Goal: Task Accomplishment & Management: Use online tool/utility

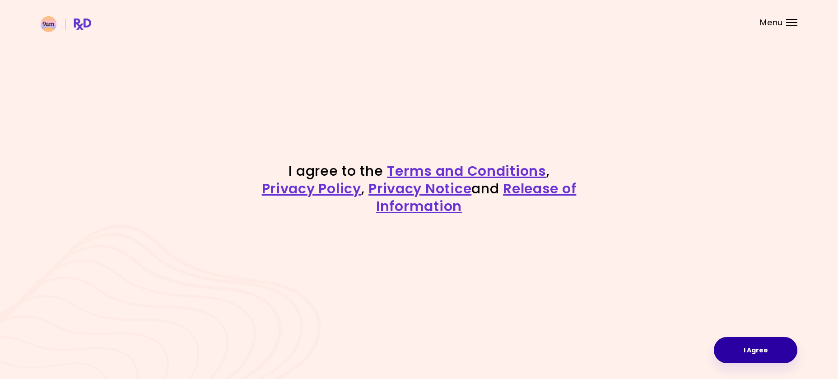
click at [776, 360] on button "I Agree" at bounding box center [756, 350] width 84 height 26
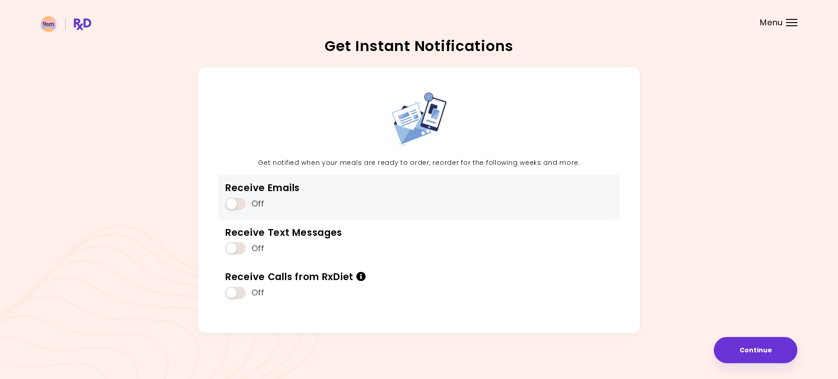
click at [430, 200] on div "Receive Emails Off" at bounding box center [419, 197] width 401 height 44
click at [237, 208] on span at bounding box center [235, 204] width 20 height 12
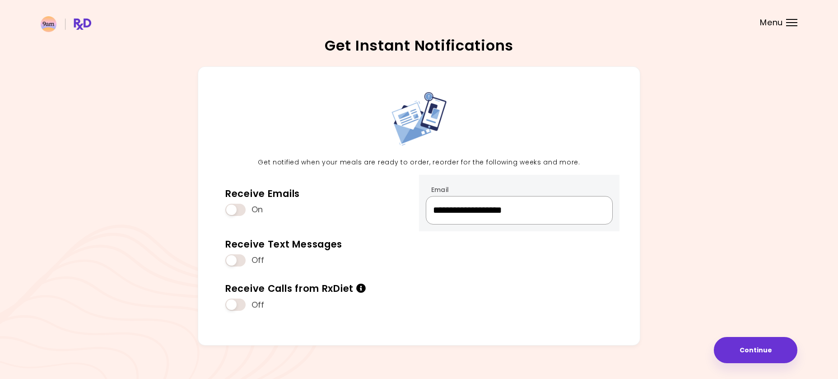
drag, startPoint x: 567, startPoint y: 214, endPoint x: 486, endPoint y: 224, distance: 80.9
click at [486, 224] on input "**********" at bounding box center [519, 210] width 187 height 28
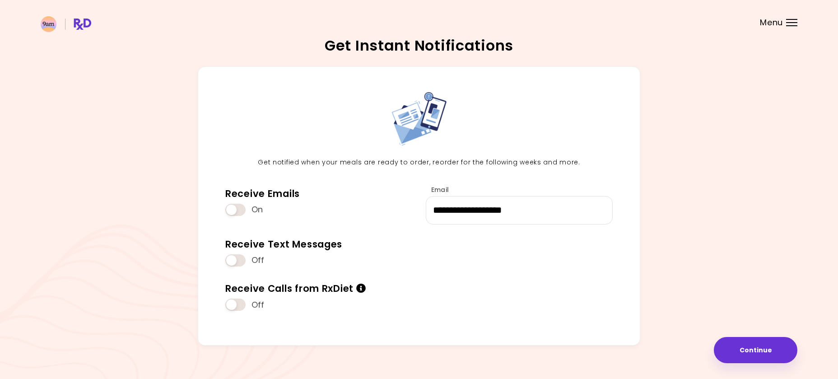
click at [672, 218] on div "**********" at bounding box center [419, 209] width 757 height 286
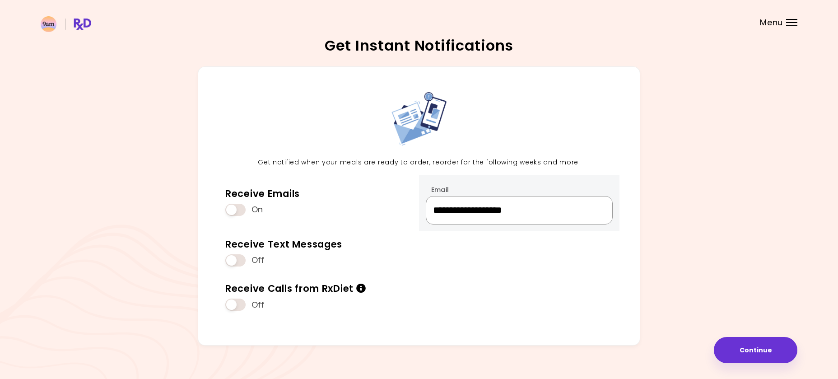
drag, startPoint x: 562, startPoint y: 222, endPoint x: 432, endPoint y: 232, distance: 130.0
click at [432, 224] on input "**********" at bounding box center [519, 210] width 187 height 28
type input "*"
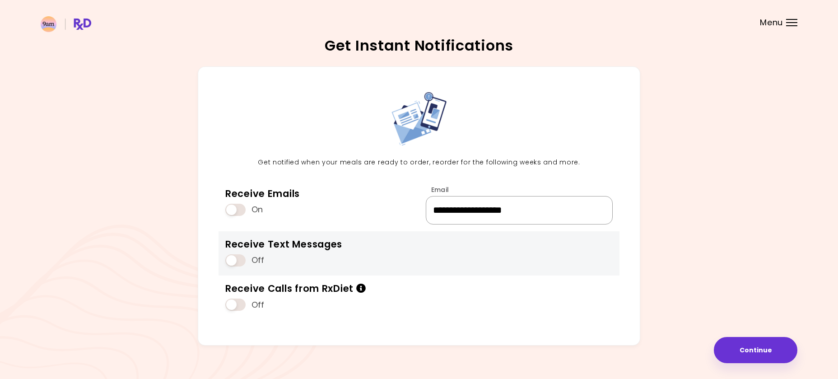
type input "**********"
click at [365, 250] on div "Receive Text Messages Off" at bounding box center [419, 253] width 401 height 44
click at [242, 262] on span at bounding box center [235, 260] width 20 height 12
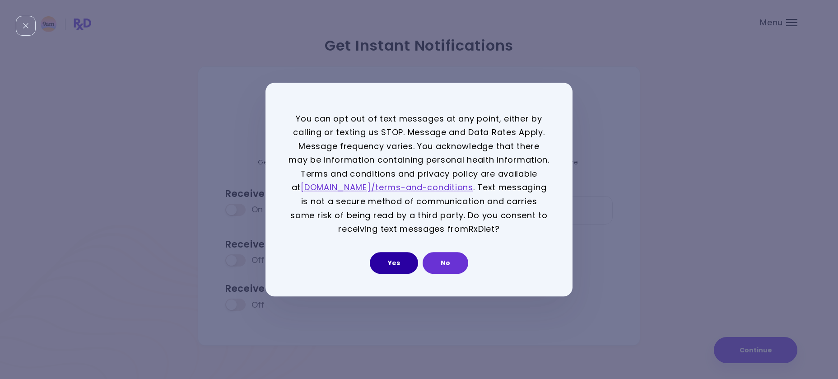
click at [406, 270] on button "Yes" at bounding box center [394, 263] width 48 height 22
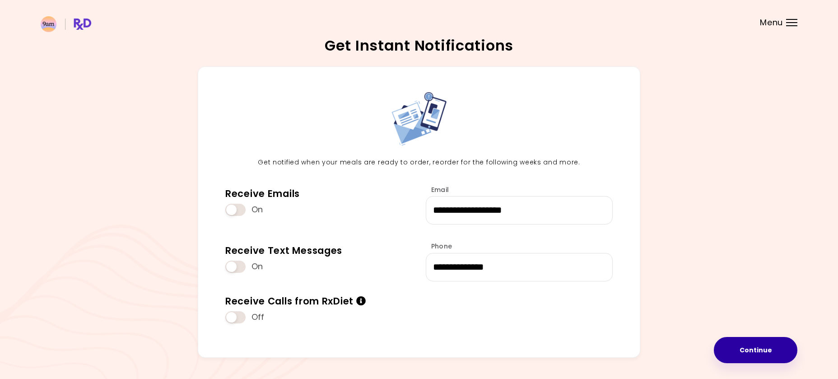
click at [741, 352] on button "Continue" at bounding box center [756, 350] width 84 height 26
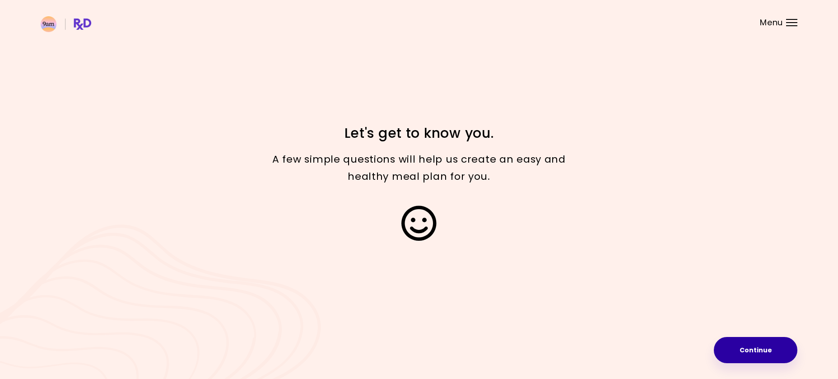
click at [754, 349] on button "Continue" at bounding box center [756, 350] width 84 height 26
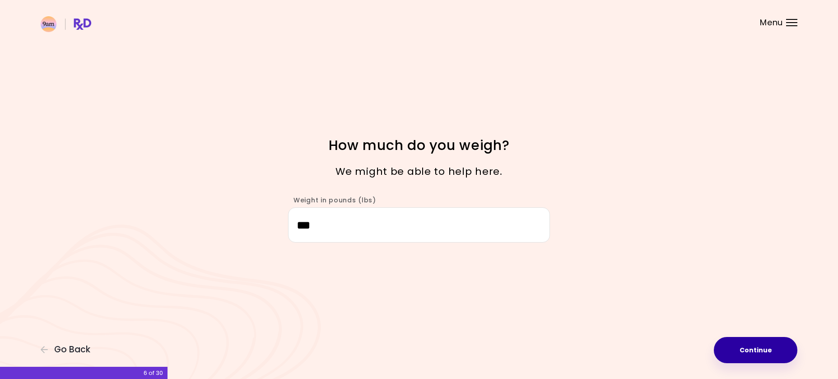
click at [752, 348] on button "Continue" at bounding box center [756, 350] width 84 height 26
select select "****"
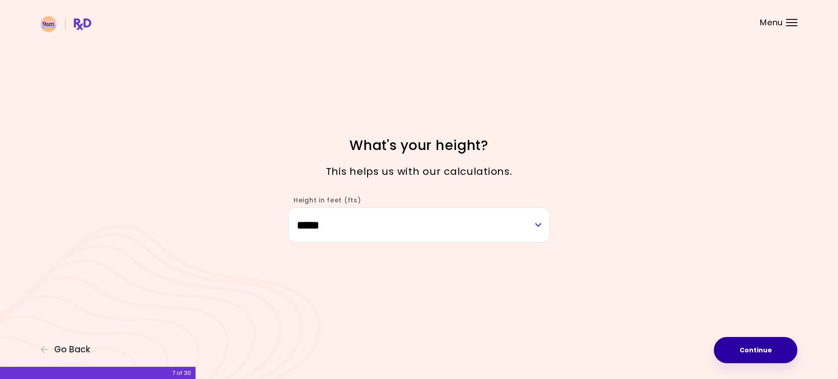
click at [755, 354] on button "Continue" at bounding box center [756, 350] width 84 height 26
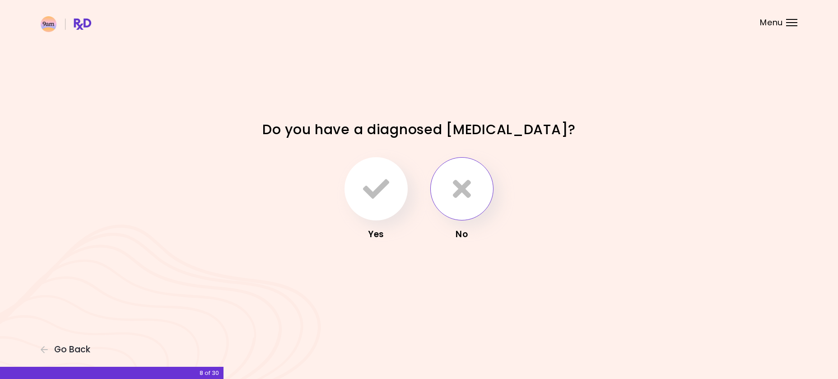
click at [482, 181] on button "button" at bounding box center [461, 188] width 63 height 63
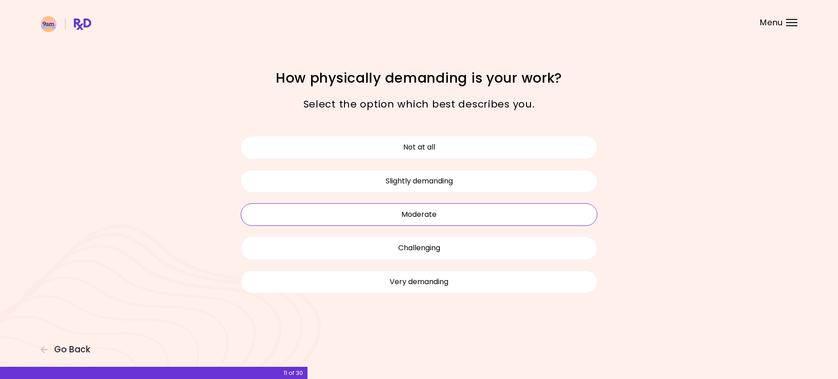
click at [466, 221] on button "Moderate" at bounding box center [419, 214] width 357 height 23
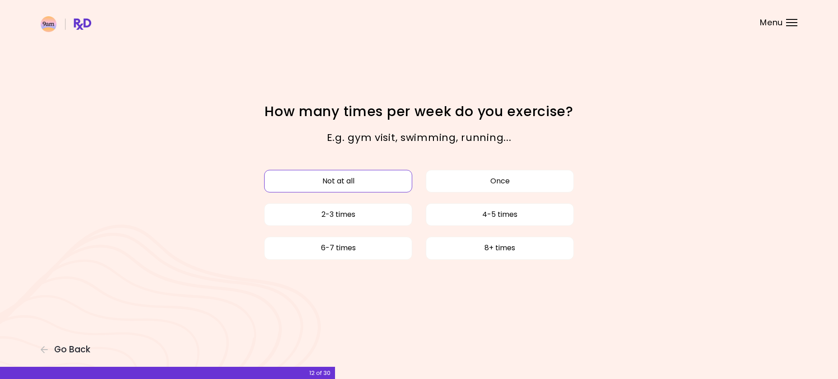
click at [382, 184] on button "Not at all" at bounding box center [338, 181] width 148 height 23
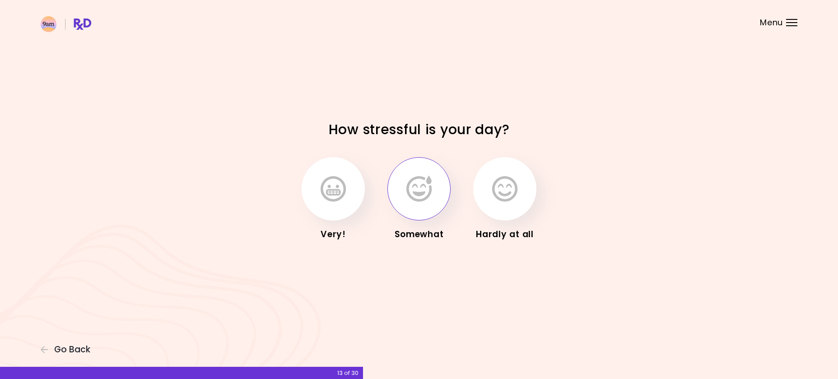
click at [402, 186] on button "button" at bounding box center [418, 188] width 63 height 63
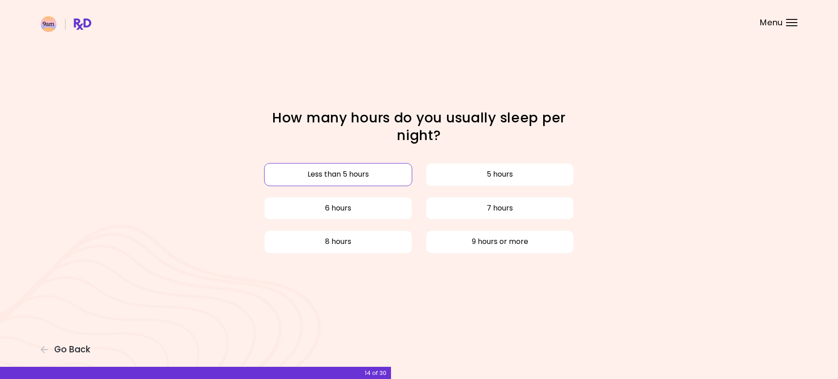
click at [371, 170] on button "Less than 5 hours" at bounding box center [338, 174] width 148 height 23
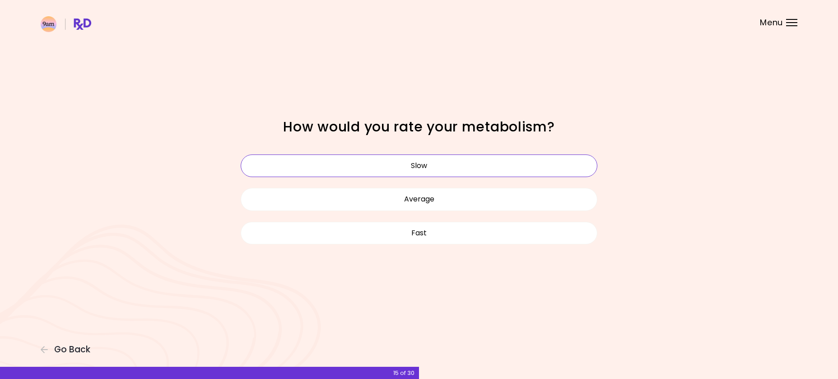
click at [449, 164] on button "Slow" at bounding box center [419, 165] width 357 height 23
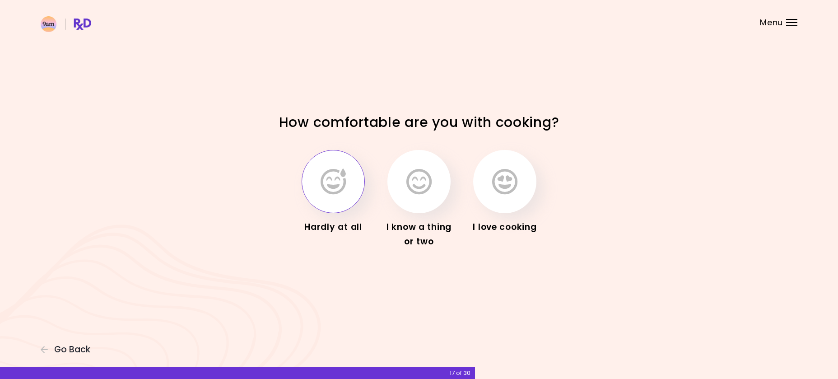
click at [347, 175] on button "button" at bounding box center [333, 181] width 63 height 63
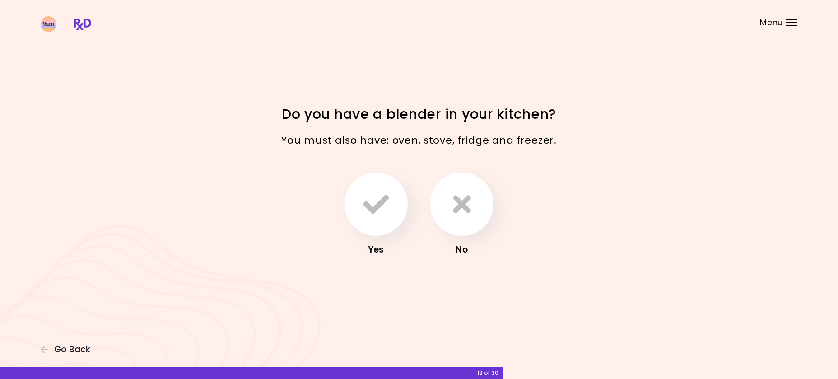
drag, startPoint x: 371, startPoint y: 194, endPoint x: 389, endPoint y: 248, distance: 57.7
click at [389, 248] on div "Yes" at bounding box center [376, 214] width 72 height 84
click at [380, 232] on button "button" at bounding box center [376, 203] width 63 height 63
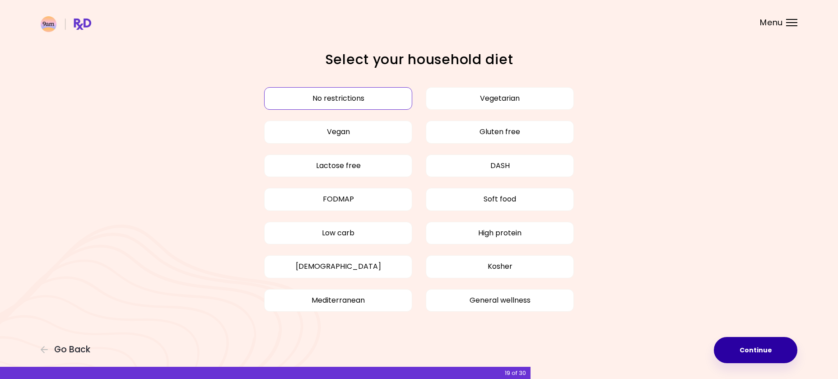
click at [770, 346] on button "Continue" at bounding box center [756, 350] width 84 height 26
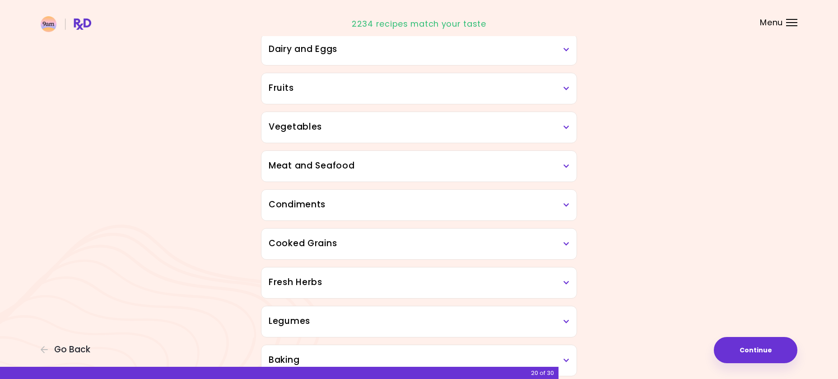
scroll to position [138, 0]
click at [408, 208] on h3 "Condiments" at bounding box center [419, 204] width 301 height 13
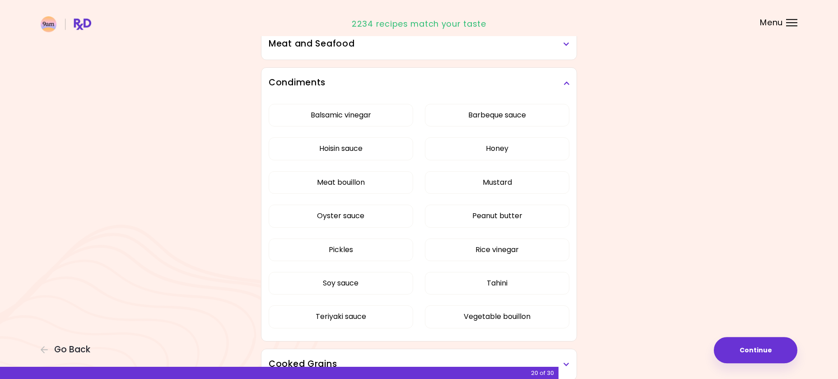
scroll to position [276, 0]
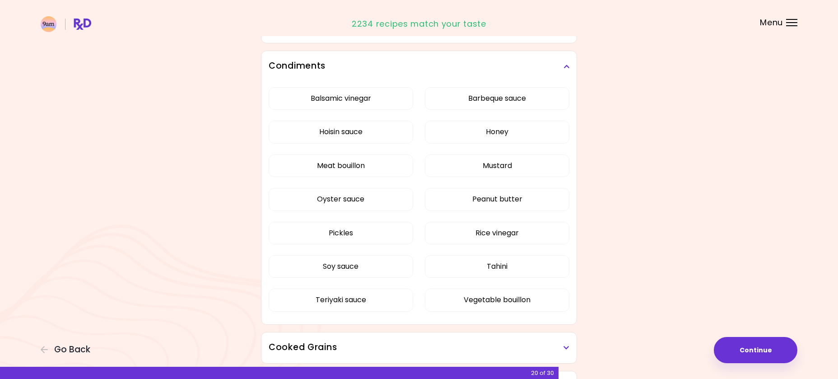
click at [571, 68] on div "Condiments" at bounding box center [418, 66] width 315 height 31
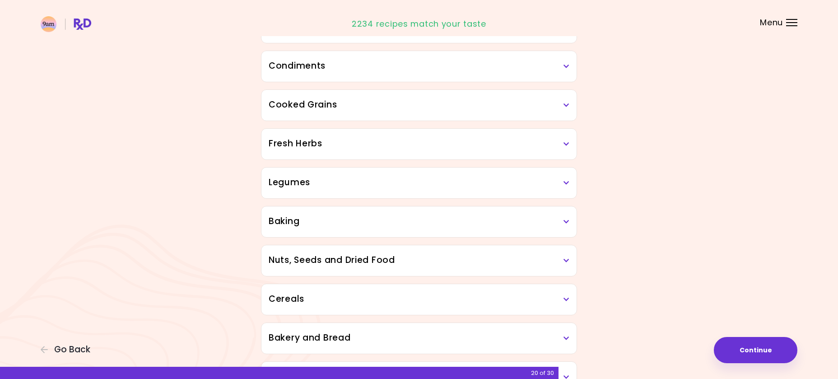
click at [476, 102] on h3 "Cooked Grains" at bounding box center [419, 104] width 301 height 13
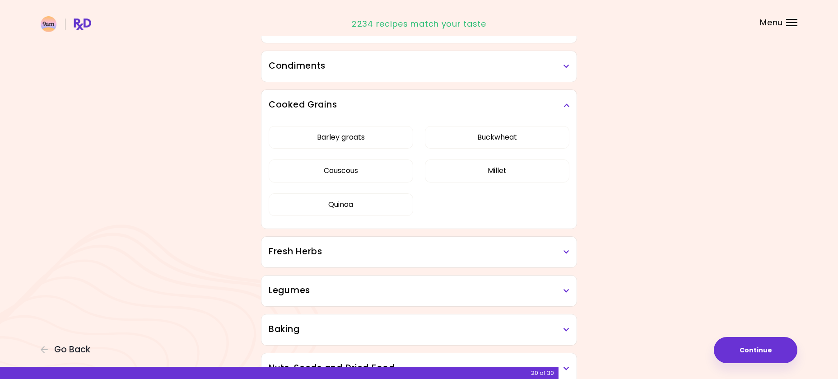
click at [554, 109] on h3 "Cooked Grains" at bounding box center [419, 104] width 301 height 13
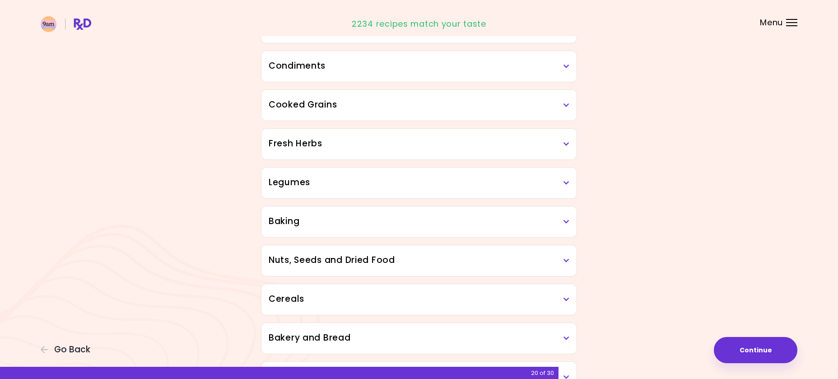
click at [527, 106] on h3 "Cooked Grains" at bounding box center [419, 104] width 301 height 13
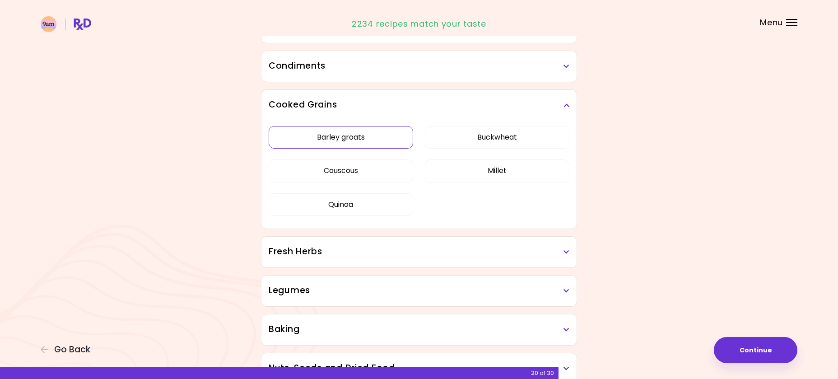
click at [380, 142] on button "Barley groats" at bounding box center [341, 137] width 144 height 23
click at [434, 169] on button "Millet" at bounding box center [497, 170] width 144 height 23
click at [568, 107] on icon at bounding box center [567, 105] width 6 height 6
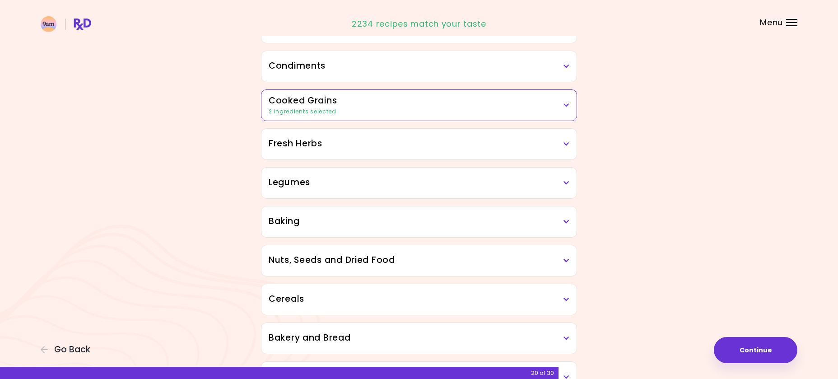
click at [526, 149] on h3 "Fresh Herbs" at bounding box center [419, 143] width 301 height 13
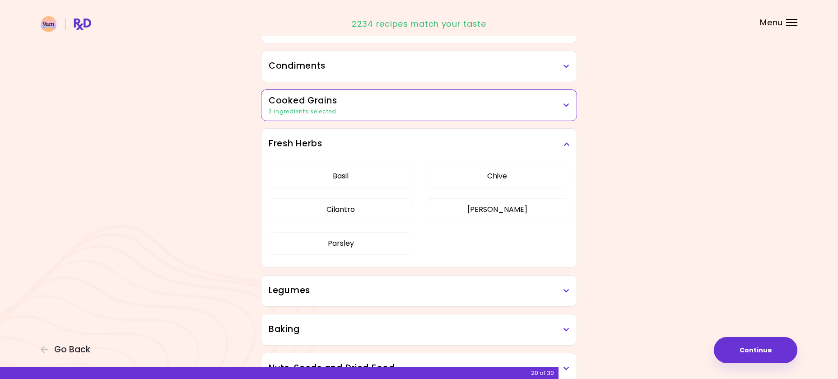
click at [538, 144] on h3 "Fresh Herbs" at bounding box center [419, 143] width 301 height 13
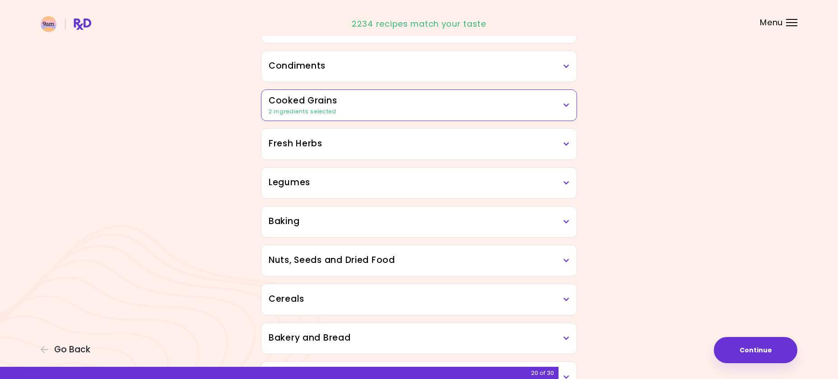
click at [454, 181] on h3 "Legumes" at bounding box center [419, 182] width 301 height 13
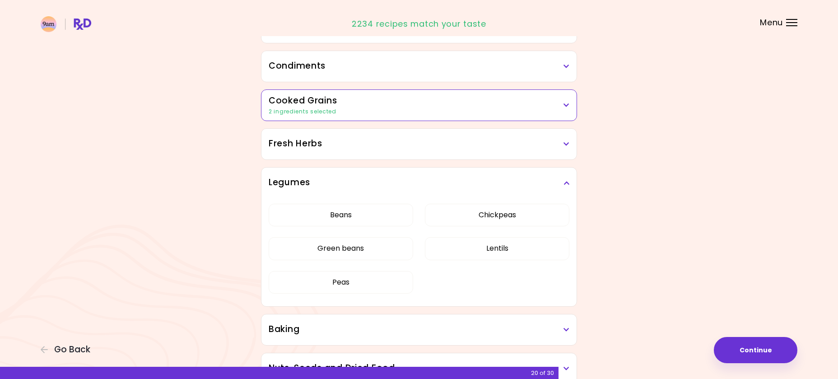
click at [470, 188] on h3 "Legumes" at bounding box center [419, 182] width 301 height 13
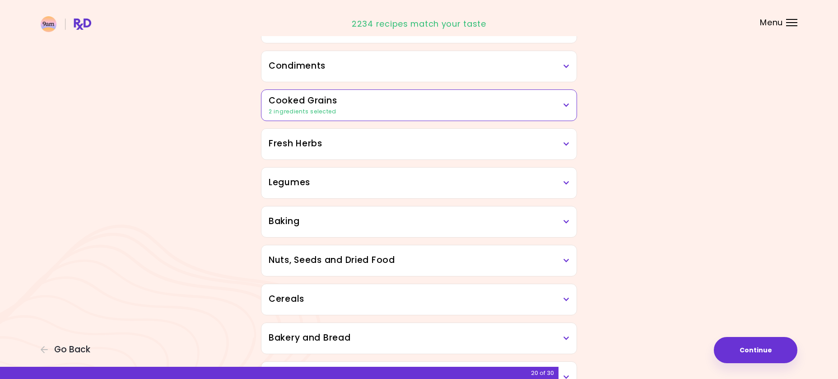
click at [464, 215] on h3 "Baking" at bounding box center [419, 221] width 301 height 13
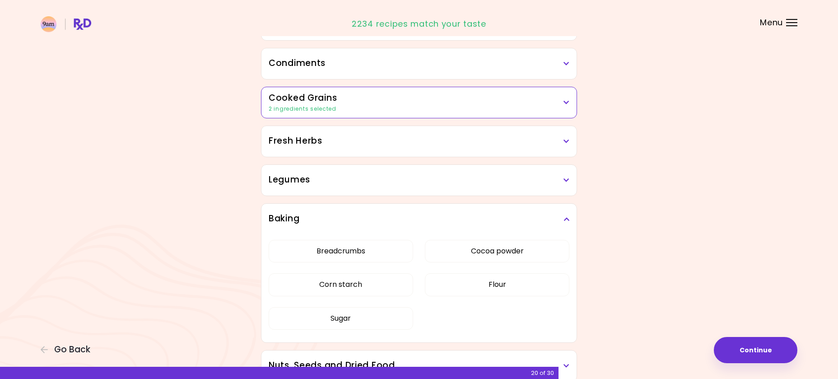
scroll to position [368, 0]
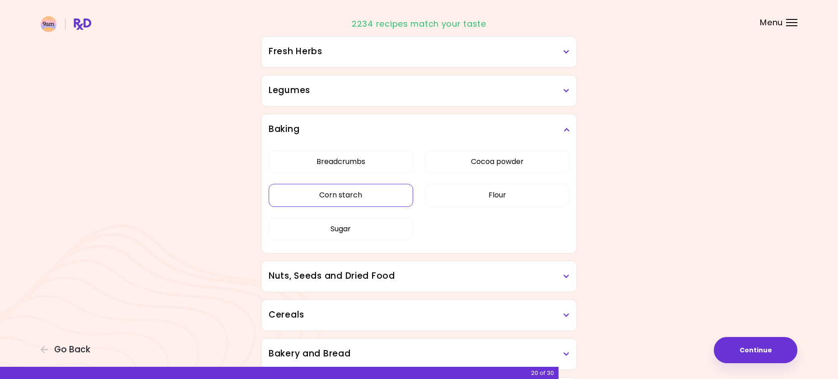
click at [387, 196] on button "Corn starch" at bounding box center [341, 195] width 144 height 23
click at [565, 129] on icon at bounding box center [567, 129] width 6 height 6
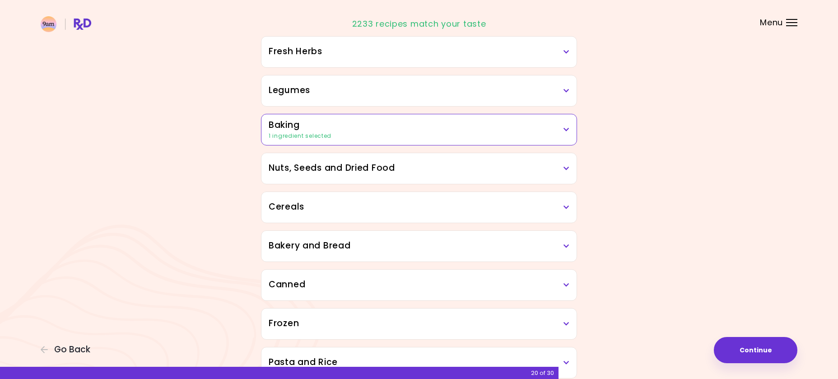
click at [429, 175] on div "Nuts, Seeds and Dried Food" at bounding box center [418, 168] width 315 height 31
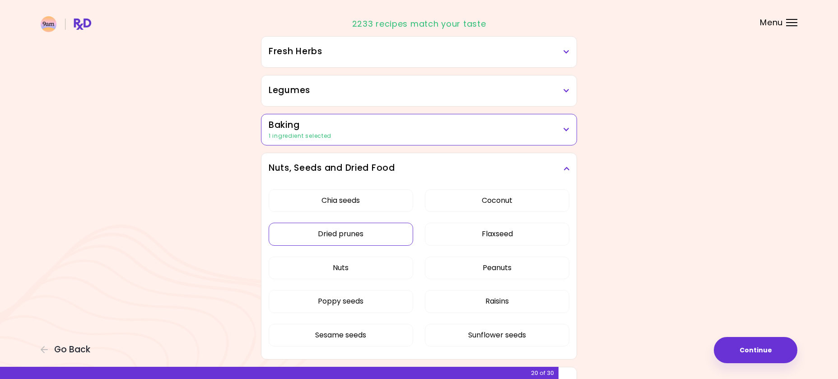
click at [400, 233] on button "Dried prunes" at bounding box center [341, 234] width 144 height 23
click at [531, 200] on button "Coconut" at bounding box center [497, 200] width 144 height 23
click at [547, 196] on button "Coconut" at bounding box center [497, 200] width 144 height 23
click at [554, 196] on button "Coconut" at bounding box center [497, 200] width 144 height 23
click at [535, 205] on button "Coconut" at bounding box center [497, 200] width 144 height 23
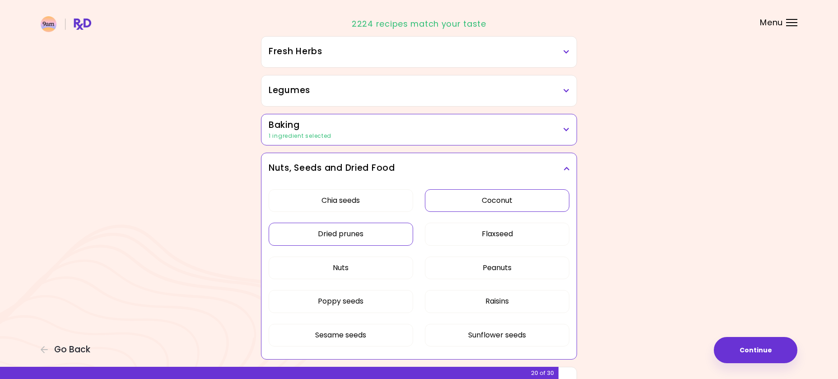
click at [524, 196] on button "Coconut" at bounding box center [497, 200] width 144 height 23
click at [564, 169] on icon at bounding box center [567, 168] width 6 height 6
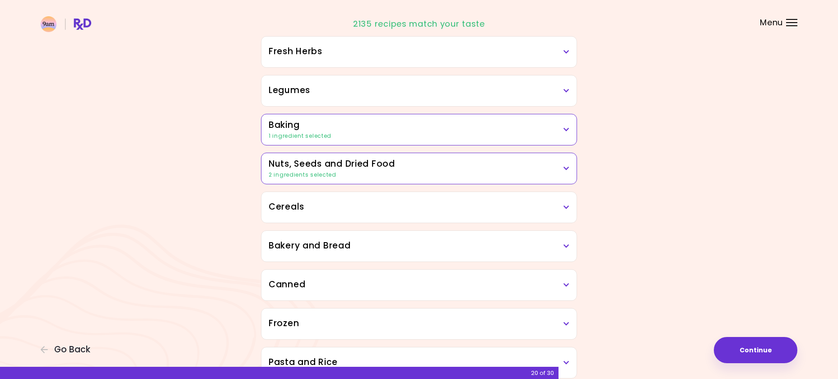
click at [353, 211] on h3 "Cereals" at bounding box center [419, 206] width 301 height 13
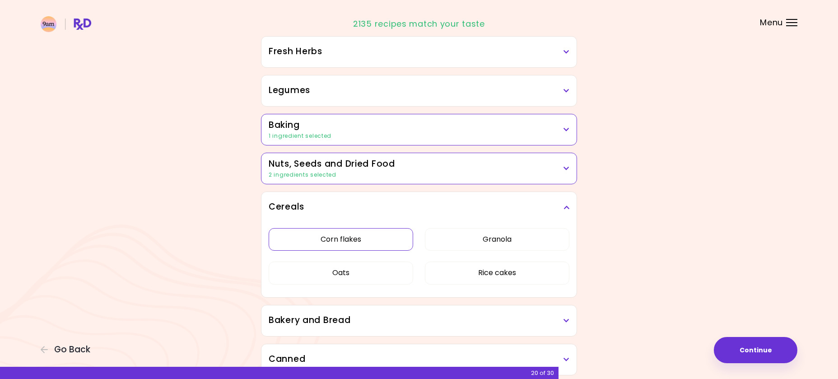
click at [385, 247] on button "Corn flakes" at bounding box center [341, 239] width 144 height 23
click at [397, 242] on button "Corn flakes" at bounding box center [341, 239] width 144 height 23
click at [549, 217] on div "Cereals" at bounding box center [418, 207] width 315 height 31
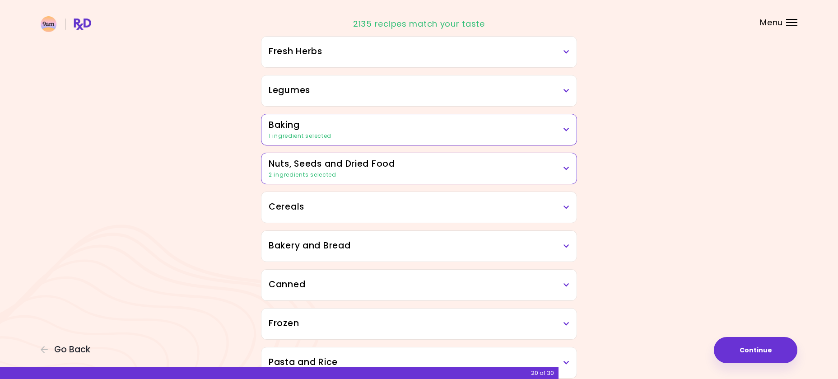
click at [520, 253] on div "Bakery and Bread" at bounding box center [418, 246] width 315 height 31
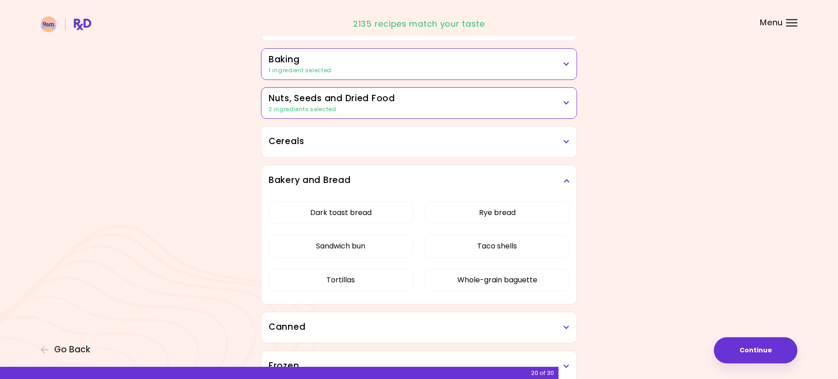
scroll to position [461, 0]
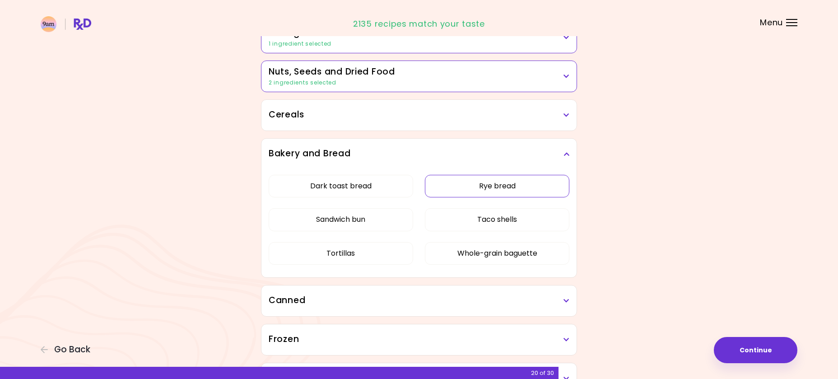
click at [473, 188] on button "Rye bread" at bounding box center [497, 186] width 144 height 23
click at [570, 146] on div "Bakery and Bread" at bounding box center [418, 154] width 315 height 31
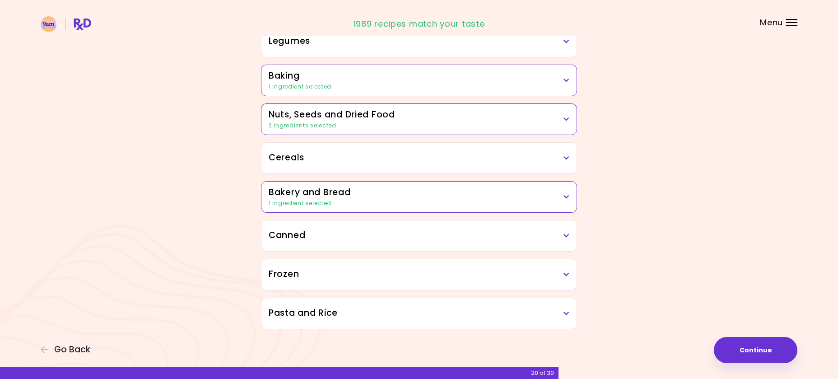
scroll to position [418, 0]
click at [433, 237] on h3 "Canned" at bounding box center [419, 235] width 301 height 13
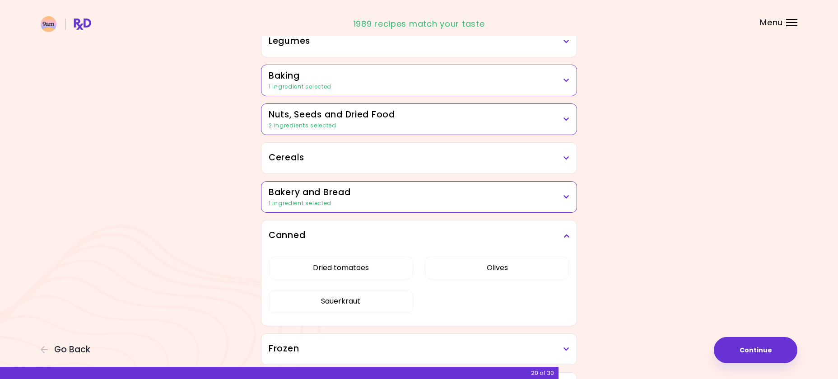
click at [422, 234] on h3 "Canned" at bounding box center [419, 235] width 301 height 13
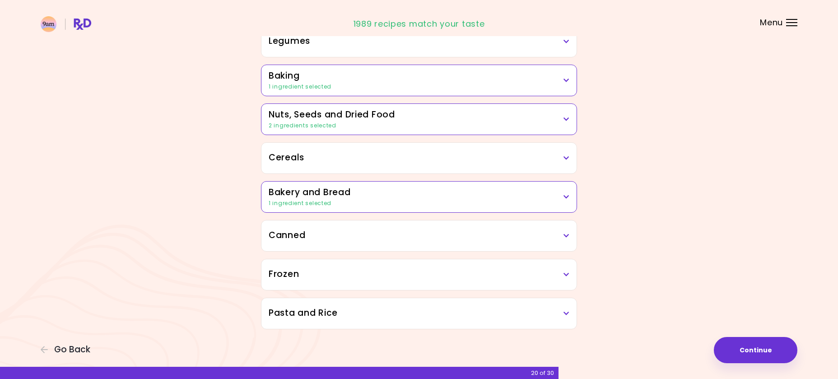
click at [402, 280] on h3 "Frozen" at bounding box center [419, 274] width 301 height 13
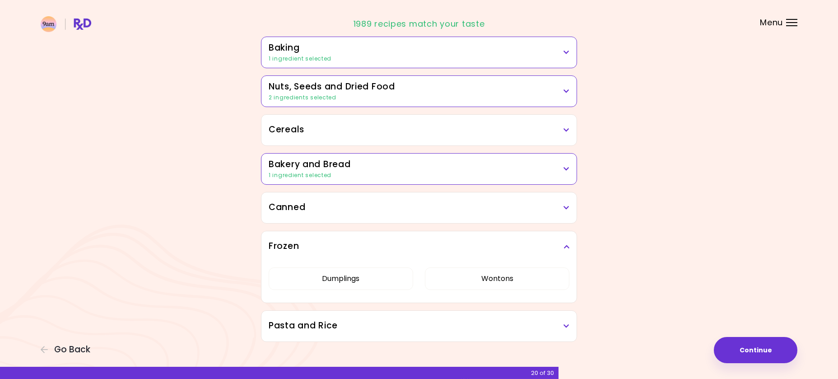
scroll to position [458, 0]
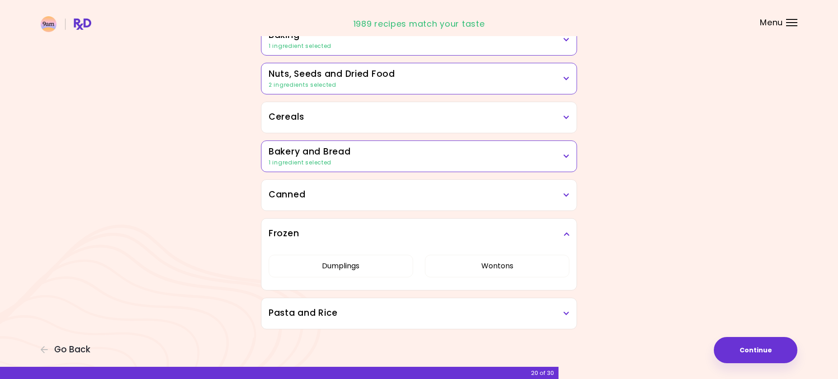
click at [484, 243] on div "Frozen" at bounding box center [418, 234] width 315 height 31
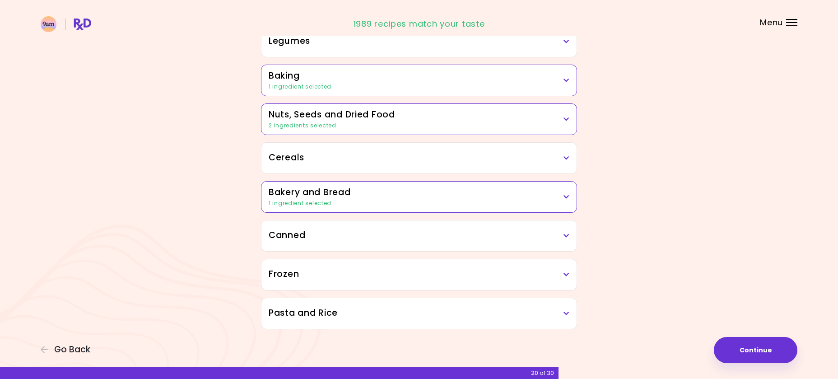
click at [408, 321] on div "Pasta and Rice" at bounding box center [418, 313] width 315 height 31
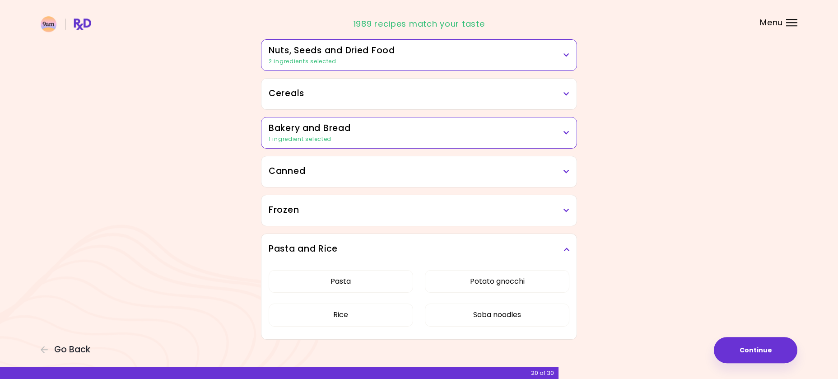
scroll to position [492, 0]
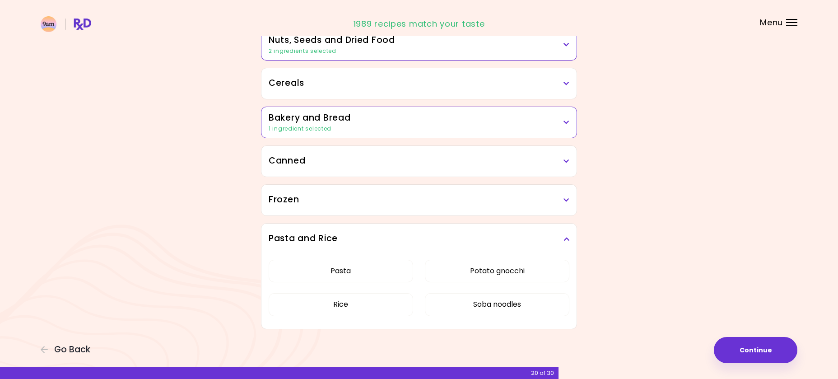
click at [565, 238] on icon at bounding box center [567, 239] width 6 height 6
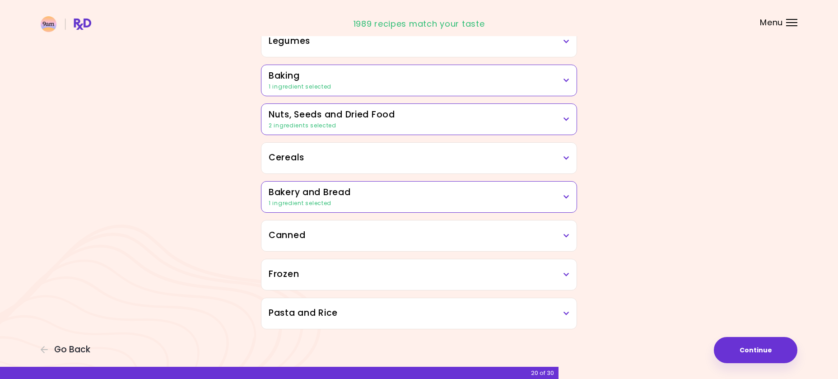
scroll to position [418, 0]
click at [765, 347] on button "Continue" at bounding box center [756, 350] width 84 height 26
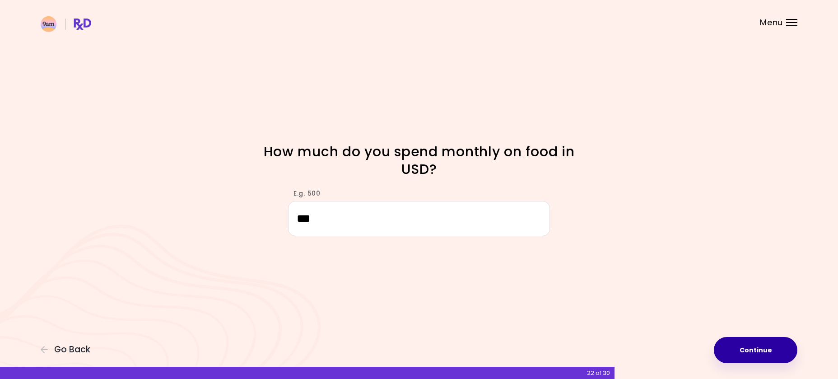
type input "***"
click at [748, 352] on button "Continue" at bounding box center [756, 350] width 84 height 26
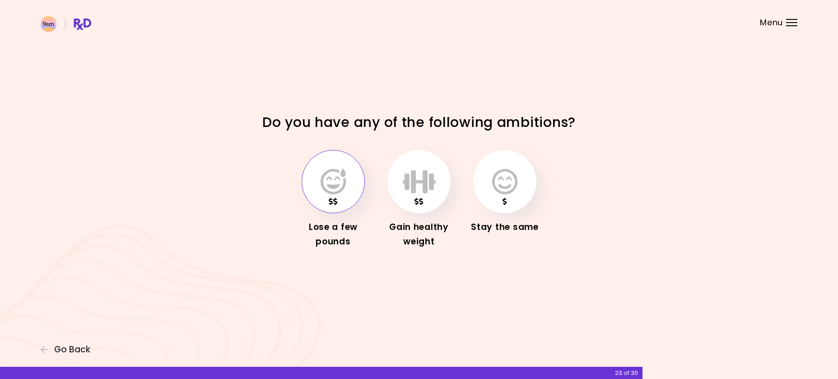
click at [349, 203] on button "button" at bounding box center [333, 181] width 63 height 63
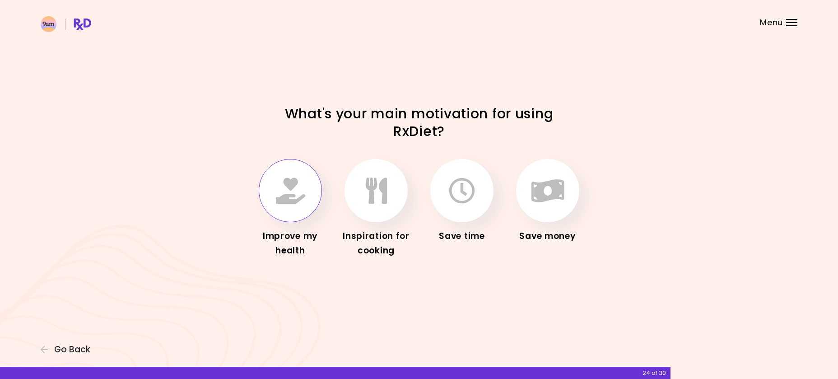
click at [303, 203] on icon "button" at bounding box center [290, 190] width 29 height 26
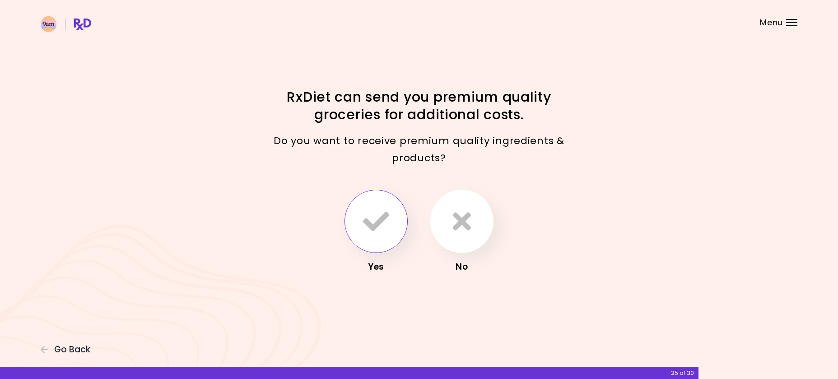
click at [391, 212] on button "button" at bounding box center [376, 221] width 63 height 63
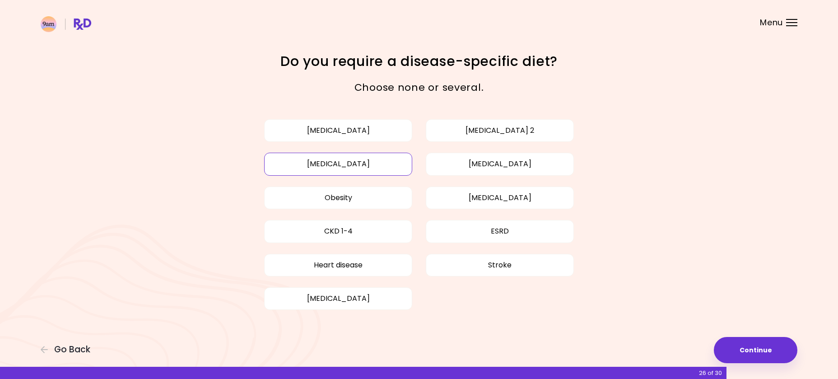
click at [399, 158] on button "[MEDICAL_DATA]" at bounding box center [338, 164] width 148 height 23
click at [368, 201] on button "Obesity" at bounding box center [338, 197] width 148 height 23
click at [749, 346] on button "Continue" at bounding box center [756, 350] width 84 height 26
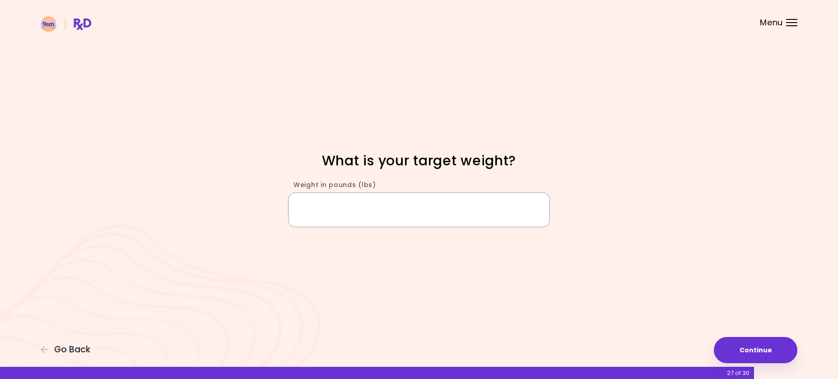
click at [397, 211] on input "Weight in pounds (lbs)" at bounding box center [419, 209] width 262 height 35
type input "***"
click at [746, 349] on button "Continue" at bounding box center [756, 350] width 84 height 26
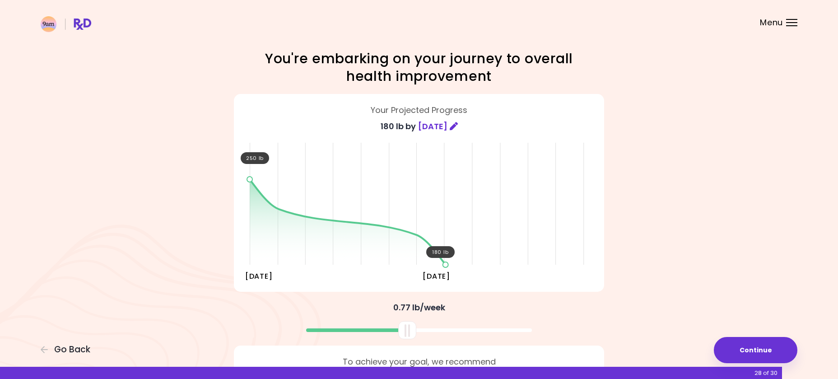
drag, startPoint x: 424, startPoint y: 334, endPoint x: 412, endPoint y: 331, distance: 12.2
click at [412, 331] on div at bounding box center [407, 330] width 18 height 18
drag, startPoint x: 407, startPoint y: 334, endPoint x: 414, endPoint y: 331, distance: 7.7
click at [414, 331] on div at bounding box center [414, 330] width 18 height 18
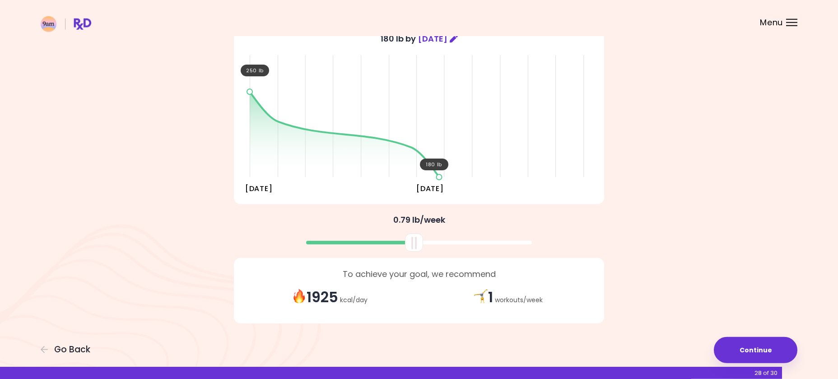
scroll to position [88, 0]
drag, startPoint x: 415, startPoint y: 248, endPoint x: 412, endPoint y: 264, distance: 15.8
click at [412, 264] on div "You're embarking on your journey to overall health improvement Your Projected P…" at bounding box center [418, 146] width 433 height 368
click at [756, 340] on button "Continue" at bounding box center [756, 350] width 84 height 26
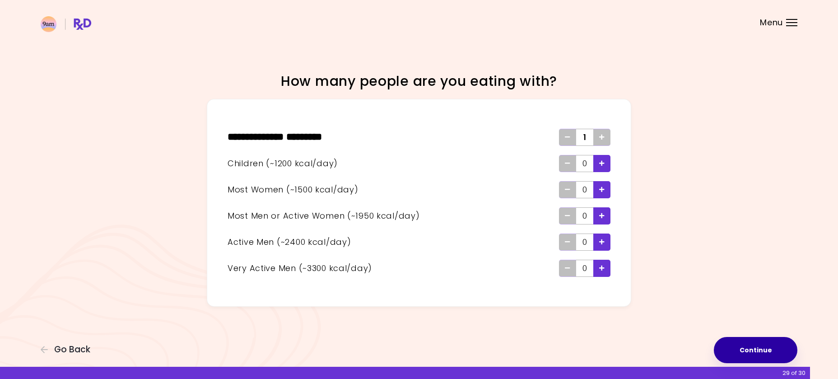
click at [760, 346] on button "Continue" at bounding box center [756, 350] width 84 height 26
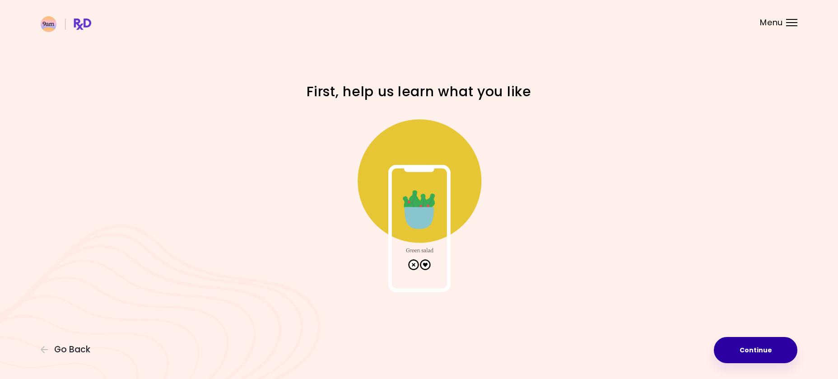
click at [756, 349] on button "Continue" at bounding box center [756, 350] width 84 height 26
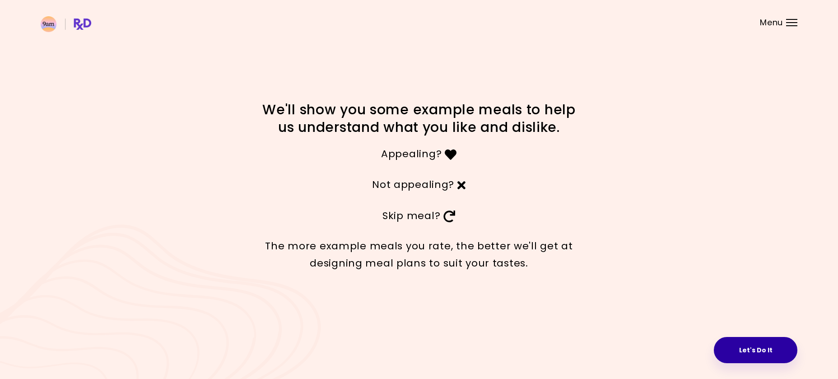
click at [764, 356] on button "Let's Do It" at bounding box center [756, 350] width 84 height 26
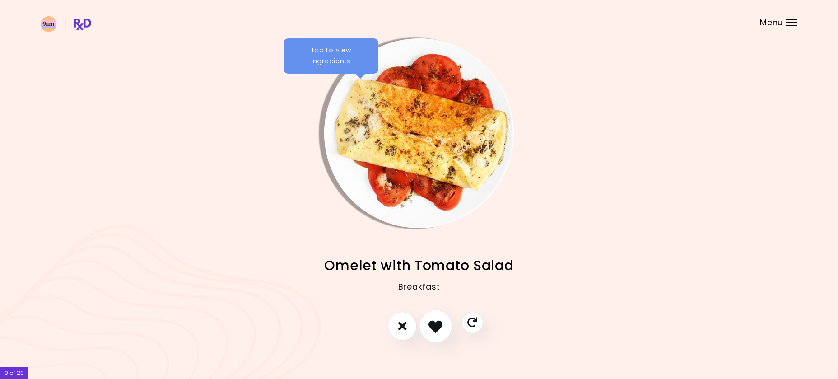
click at [436, 324] on icon "I like this recipe" at bounding box center [436, 326] width 14 height 14
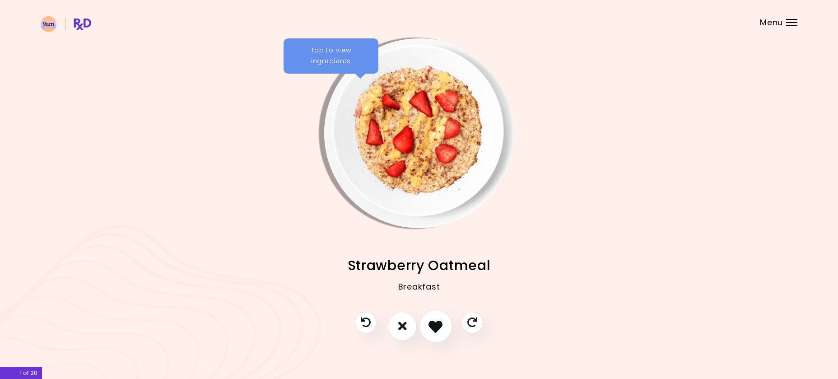
click at [433, 326] on icon "I like this recipe" at bounding box center [436, 326] width 14 height 14
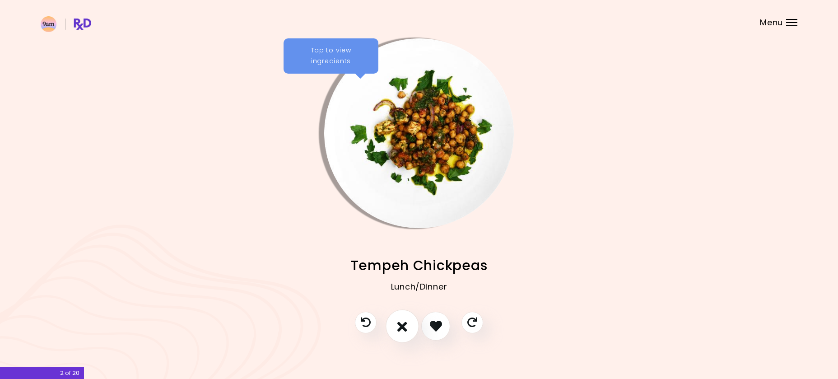
click at [404, 327] on icon "I don't like this recipe" at bounding box center [402, 326] width 10 height 14
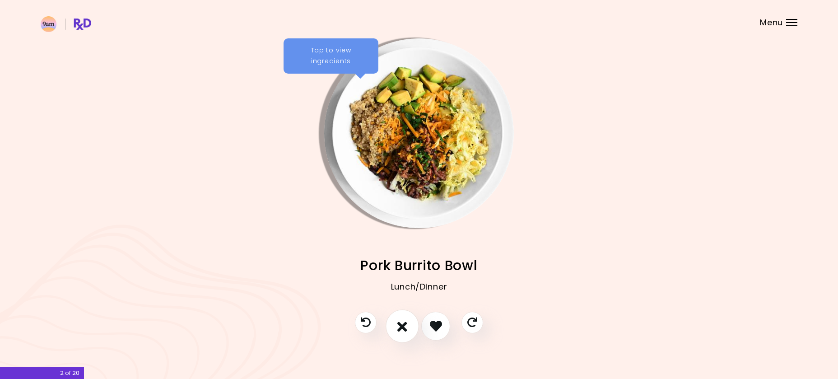
click at [401, 329] on icon "I don't like this recipe" at bounding box center [402, 326] width 10 height 14
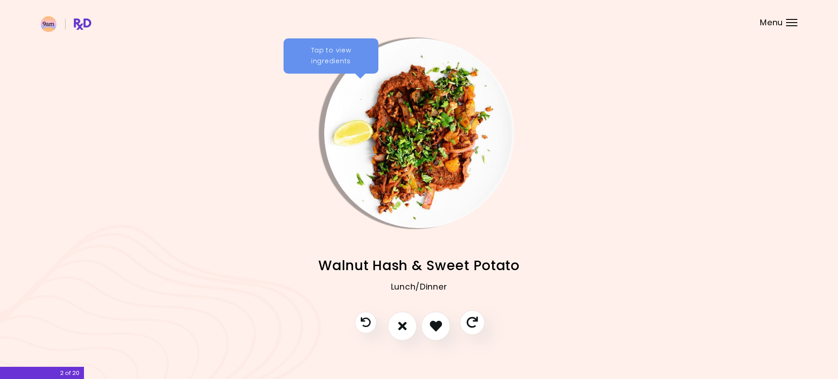
click at [470, 326] on icon "Skip" at bounding box center [471, 322] width 11 height 11
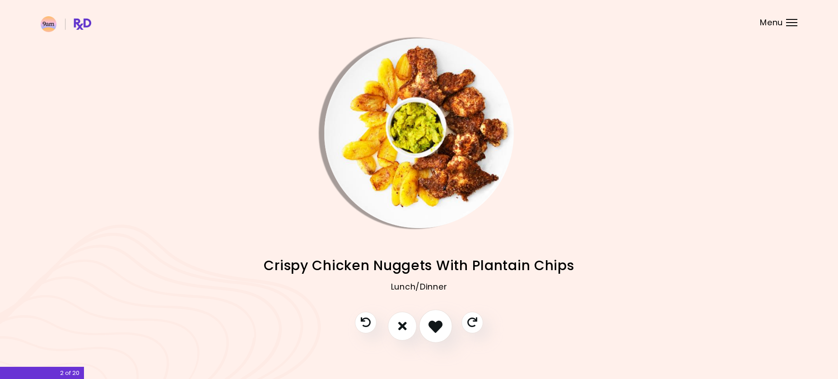
click at [431, 335] on button "I like this recipe" at bounding box center [435, 325] width 33 height 33
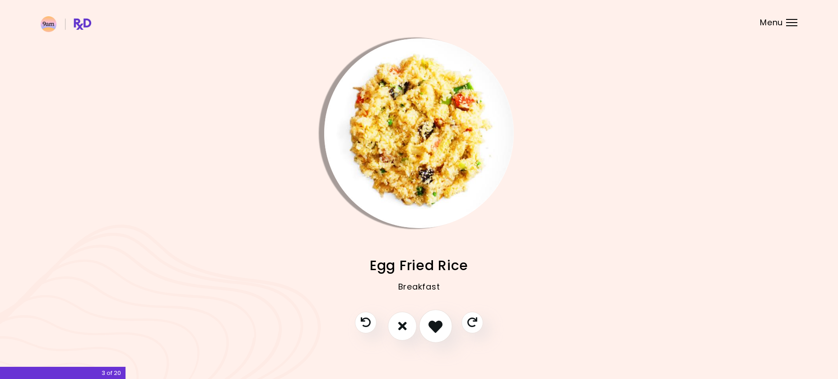
click at [431, 335] on button "I like this recipe" at bounding box center [435, 325] width 33 height 33
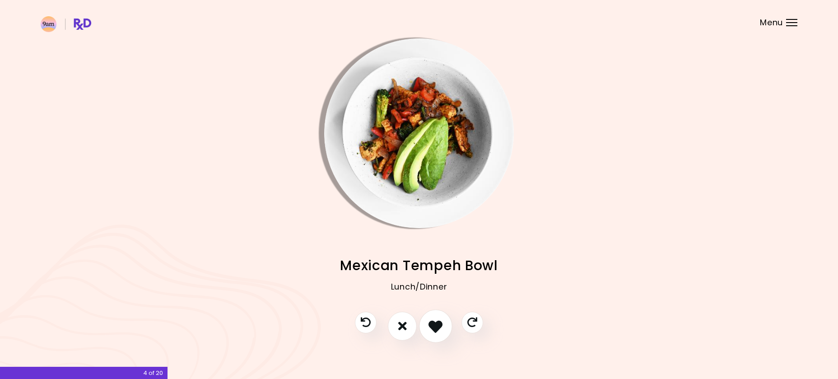
click at [431, 335] on button "I like this recipe" at bounding box center [435, 325] width 33 height 33
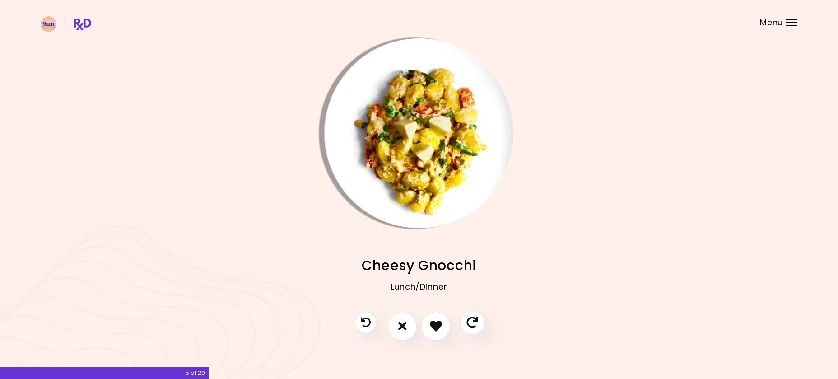
click at [470, 326] on icon "Skip" at bounding box center [471, 322] width 11 height 11
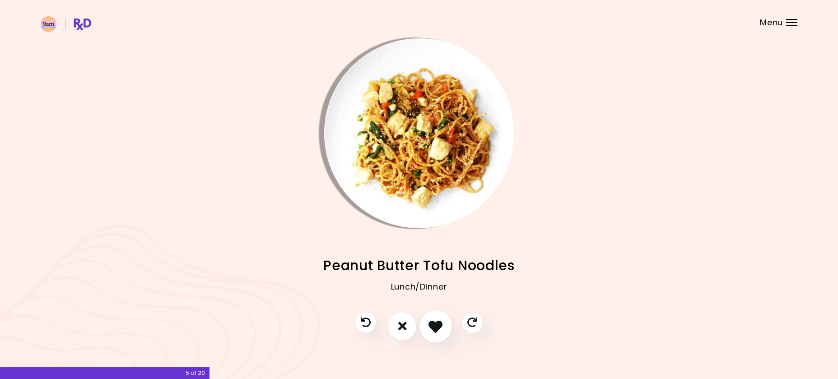
click at [446, 332] on button "I like this recipe" at bounding box center [435, 325] width 33 height 33
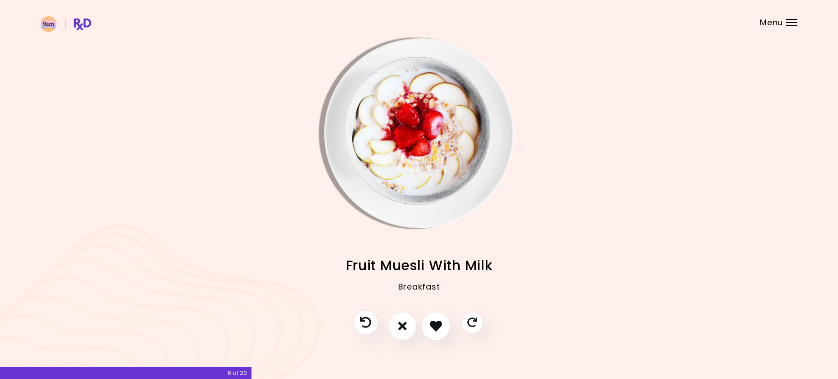
click at [370, 324] on icon "Previous recipe" at bounding box center [365, 322] width 11 height 11
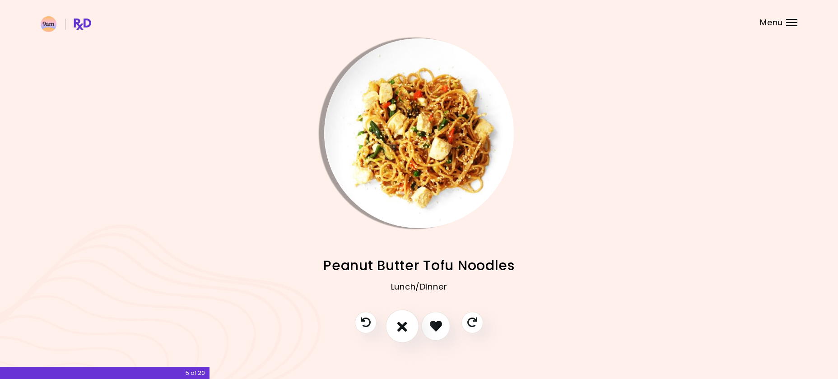
click at [405, 340] on button "I don't like this recipe" at bounding box center [402, 325] width 33 height 33
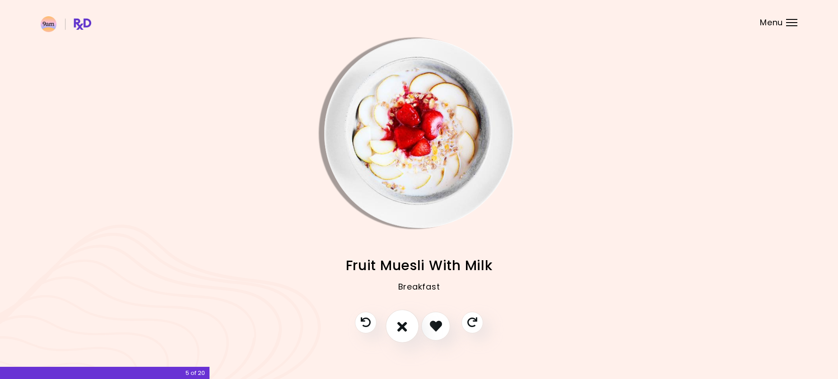
click at [402, 333] on button "I don't like this recipe" at bounding box center [402, 325] width 33 height 33
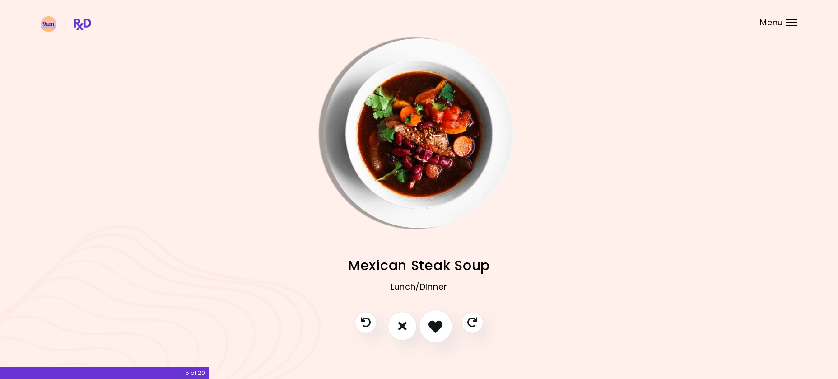
click at [438, 329] on icon "I like this recipe" at bounding box center [436, 326] width 14 height 14
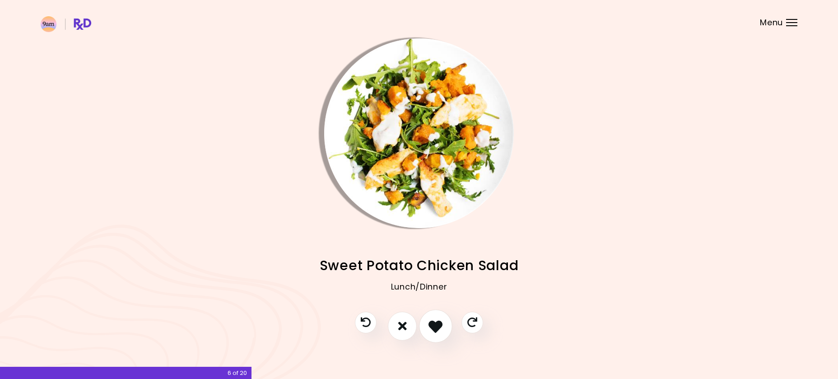
drag, startPoint x: 442, startPoint y: 328, endPoint x: 445, endPoint y: 325, distance: 4.8
click at [445, 325] on button "I like this recipe" at bounding box center [435, 325] width 33 height 33
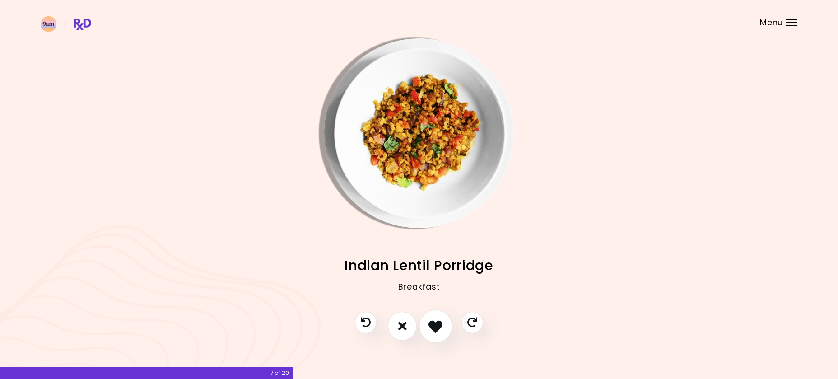
click at [445, 325] on button "I like this recipe" at bounding box center [435, 325] width 33 height 33
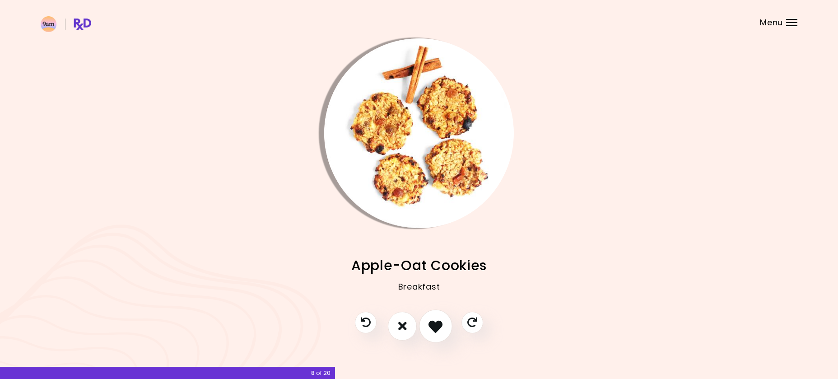
click at [445, 325] on button "I like this recipe" at bounding box center [435, 325] width 33 height 33
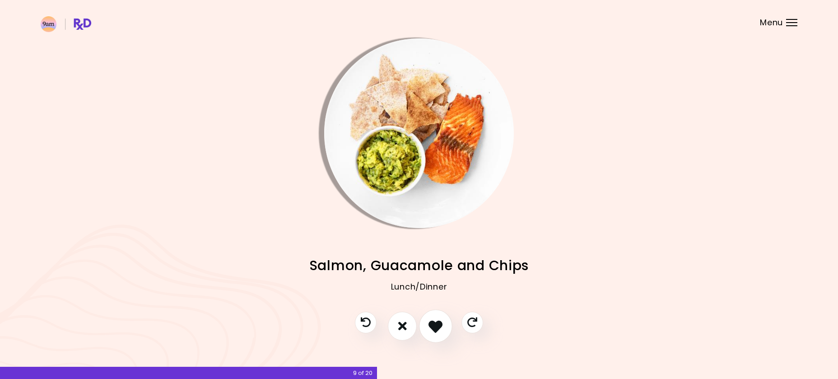
click at [429, 328] on icon "I like this recipe" at bounding box center [436, 326] width 14 height 14
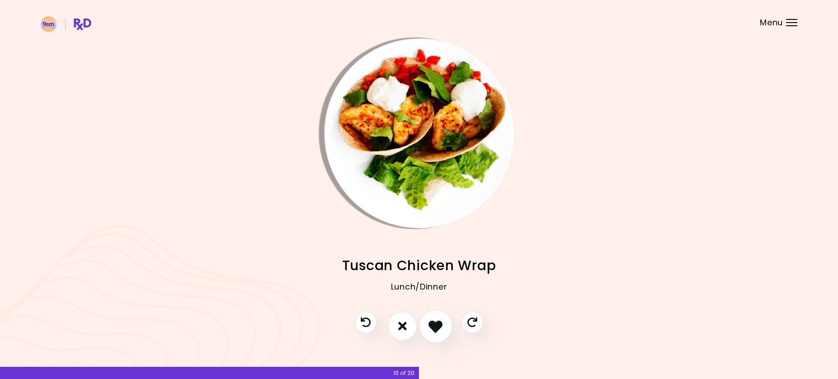
click at [429, 326] on icon "I like this recipe" at bounding box center [436, 326] width 14 height 14
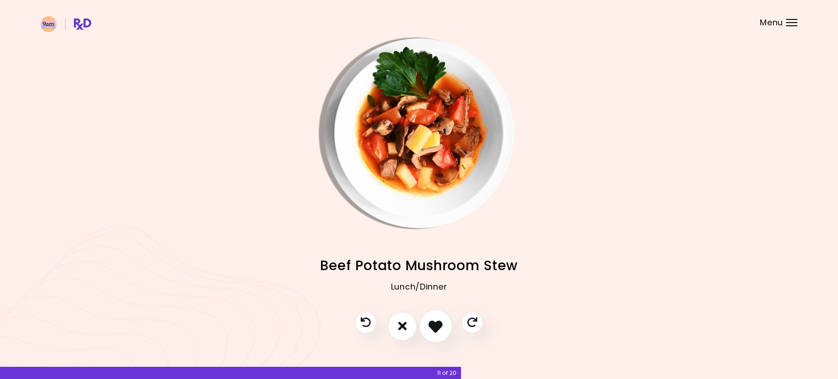
click at [437, 319] on button "I like this recipe" at bounding box center [435, 325] width 33 height 33
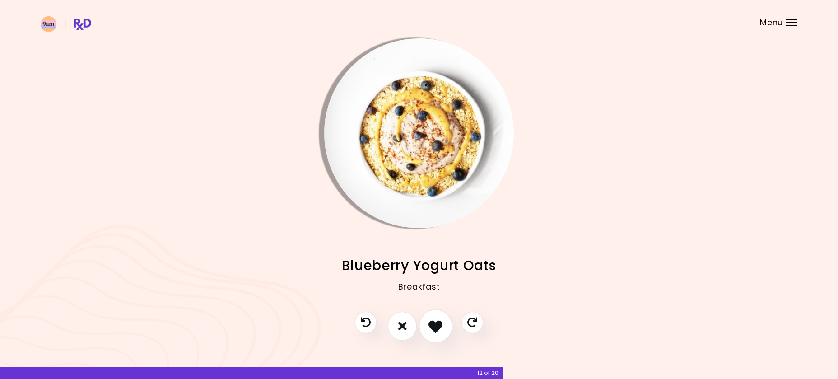
click at [436, 326] on icon "I like this recipe" at bounding box center [436, 326] width 14 height 14
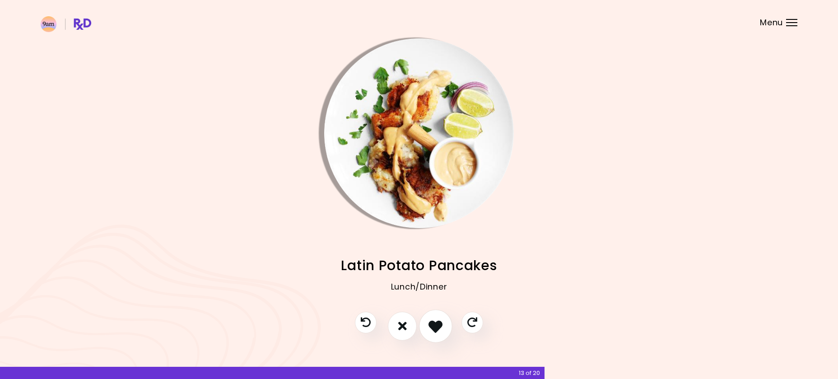
click at [436, 325] on icon "I like this recipe" at bounding box center [436, 326] width 14 height 14
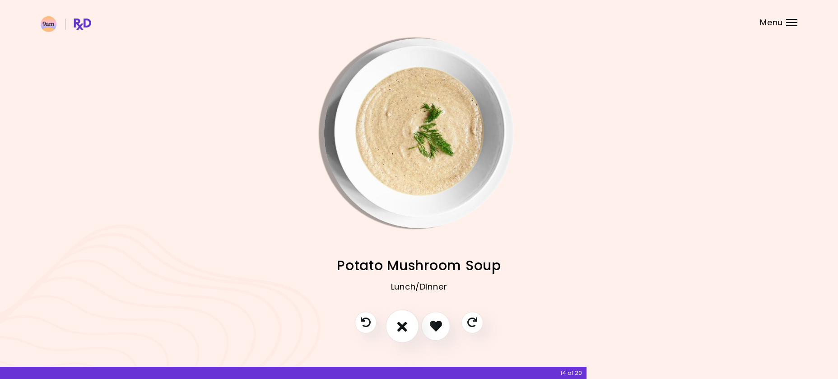
click at [404, 324] on icon "I don't like this recipe" at bounding box center [402, 326] width 10 height 14
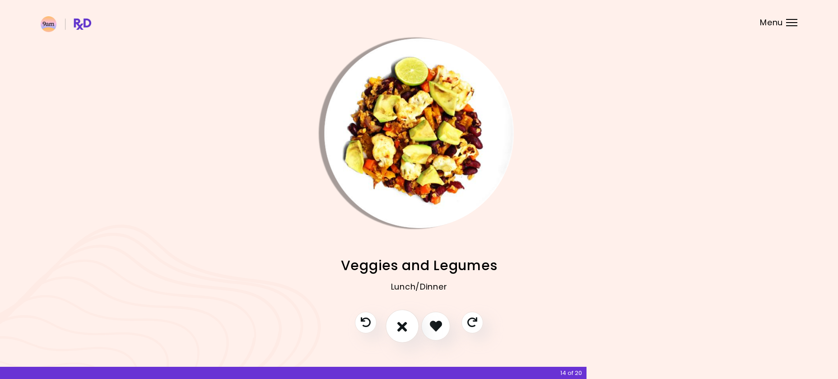
click at [409, 328] on button "I don't like this recipe" at bounding box center [402, 325] width 33 height 33
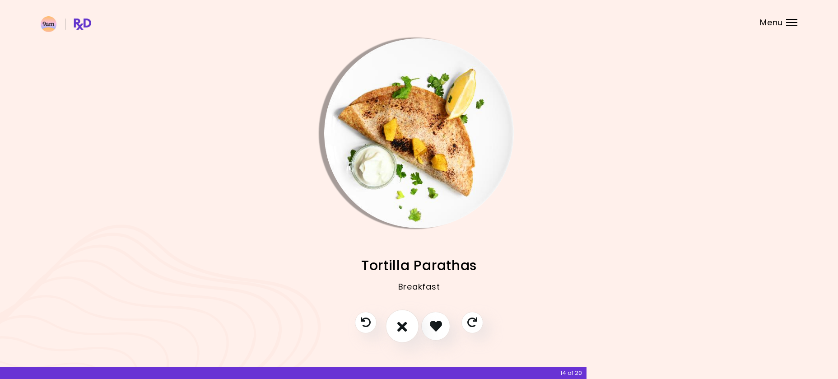
click at [400, 327] on icon "I don't like this recipe" at bounding box center [402, 326] width 10 height 14
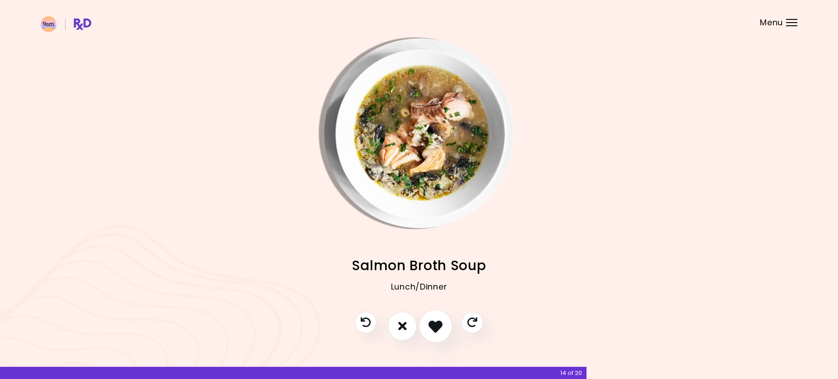
click at [433, 332] on icon "I like this recipe" at bounding box center [436, 326] width 14 height 14
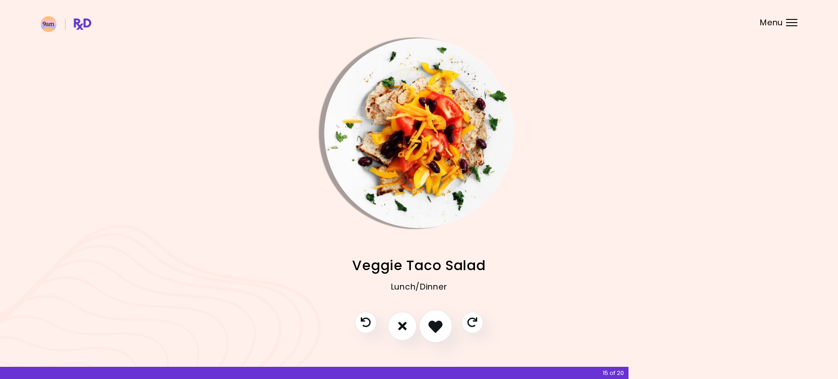
click at [429, 326] on icon "I like this recipe" at bounding box center [436, 326] width 14 height 14
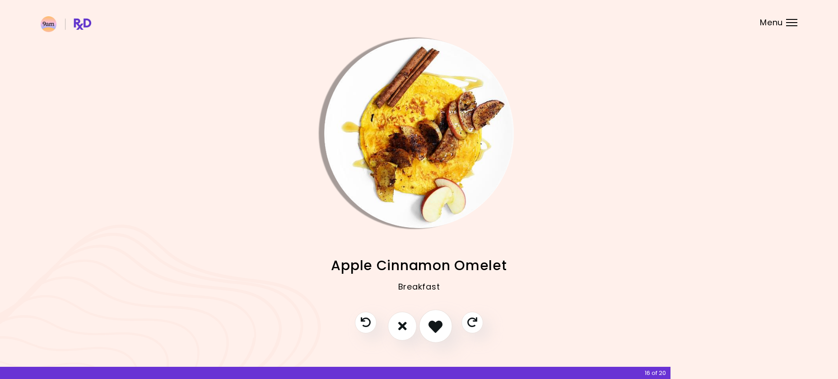
click at [432, 324] on icon "I like this recipe" at bounding box center [436, 326] width 14 height 14
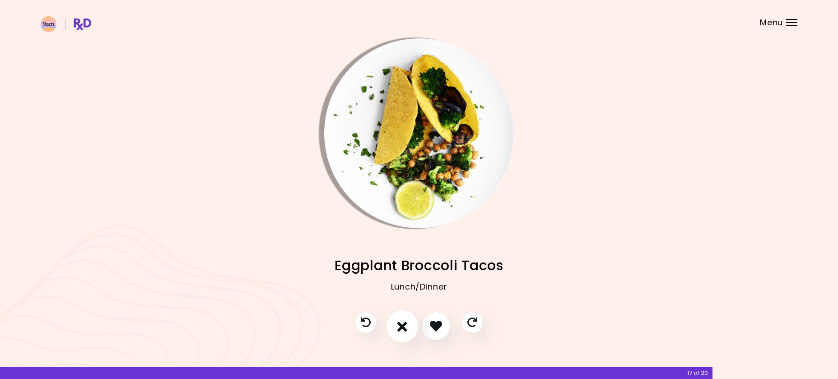
click at [399, 324] on icon "I don't like this recipe" at bounding box center [402, 326] width 10 height 14
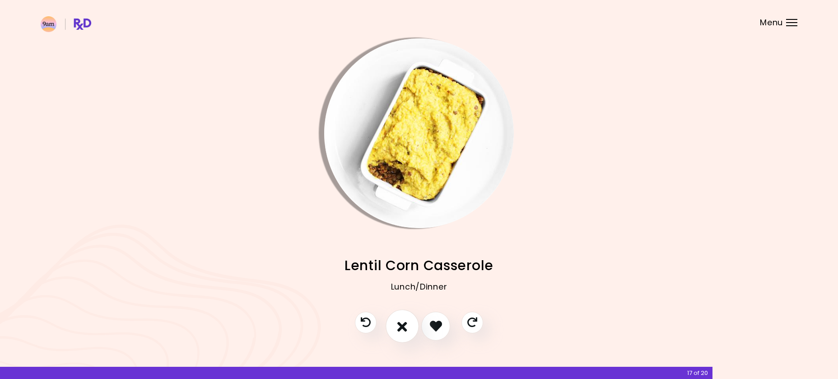
click at [403, 334] on button "I don't like this recipe" at bounding box center [402, 325] width 33 height 33
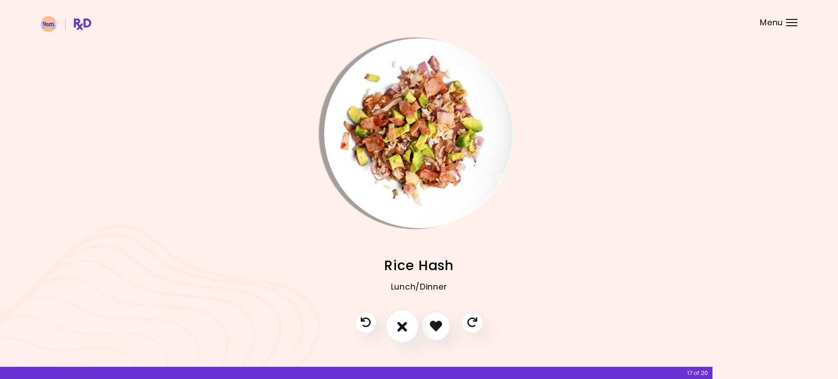
click at [410, 331] on button "I don't like this recipe" at bounding box center [402, 325] width 33 height 33
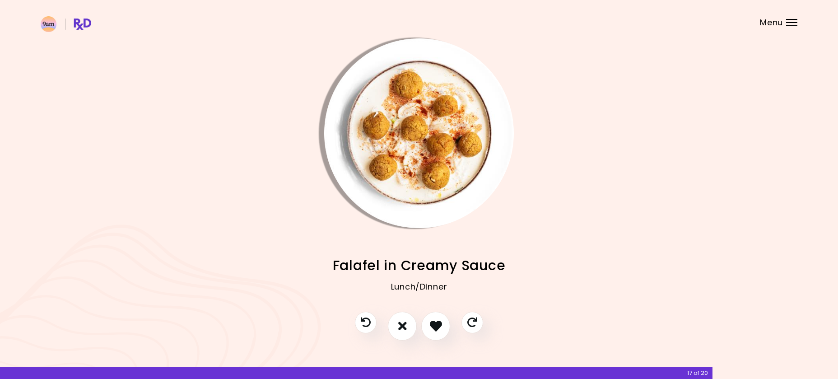
click at [457, 184] on img "Info - Falafel in Creamy Sauce" at bounding box center [419, 133] width 190 height 190
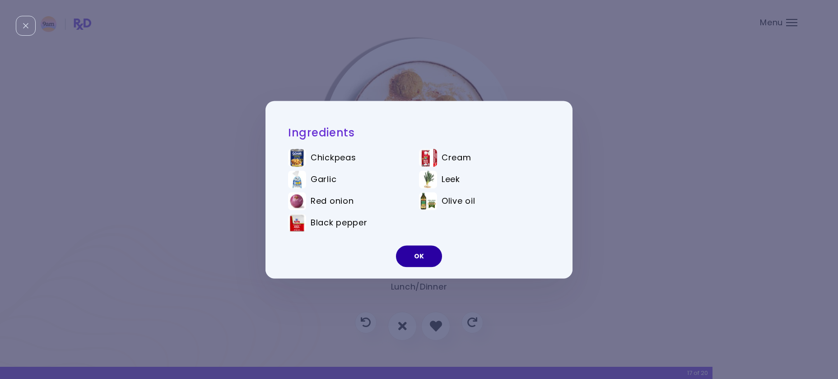
click at [419, 265] on button "OK" at bounding box center [419, 256] width 46 height 22
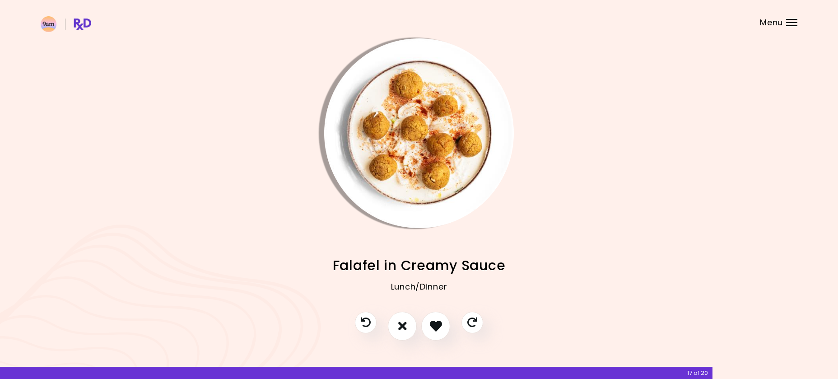
click at [414, 184] on img "Info - Falafel in Creamy Sauce" at bounding box center [419, 133] width 190 height 190
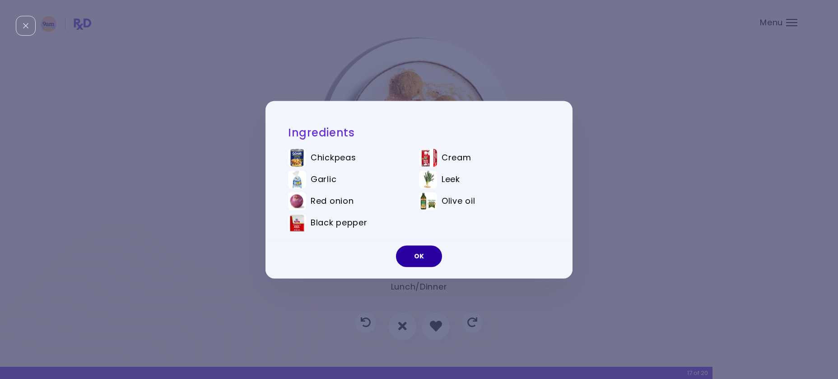
click at [429, 264] on button "OK" at bounding box center [419, 256] width 46 height 22
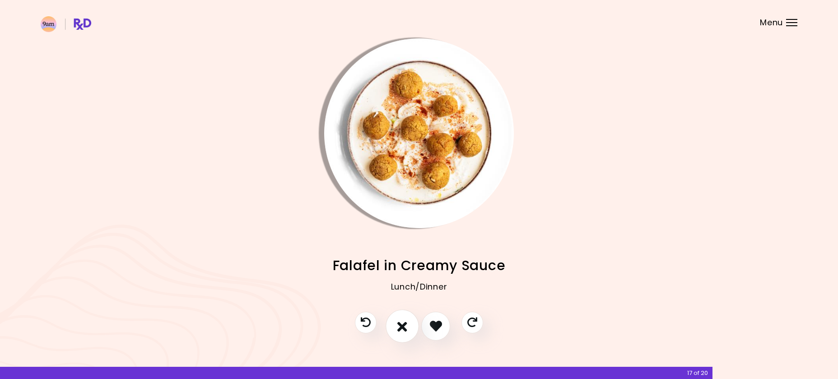
click at [405, 322] on icon "I don't like this recipe" at bounding box center [402, 326] width 10 height 14
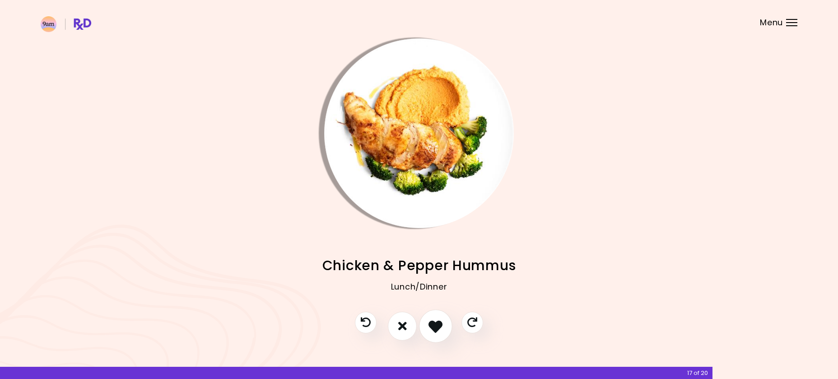
click at [432, 324] on icon "I like this recipe" at bounding box center [436, 326] width 14 height 14
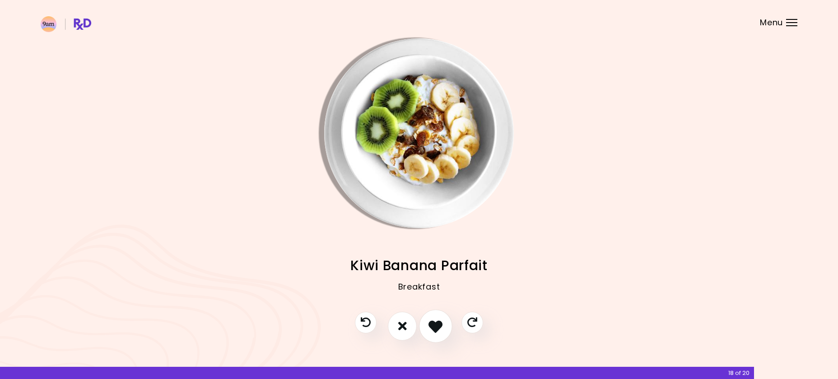
click at [443, 335] on button "I like this recipe" at bounding box center [435, 325] width 33 height 33
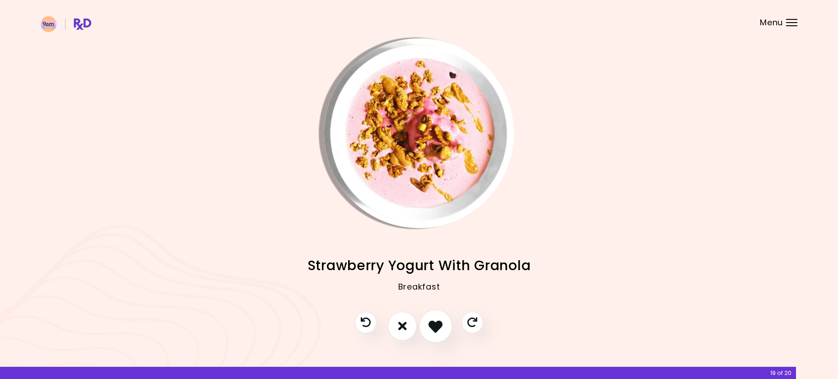
click at [443, 335] on button "I like this recipe" at bounding box center [435, 325] width 33 height 33
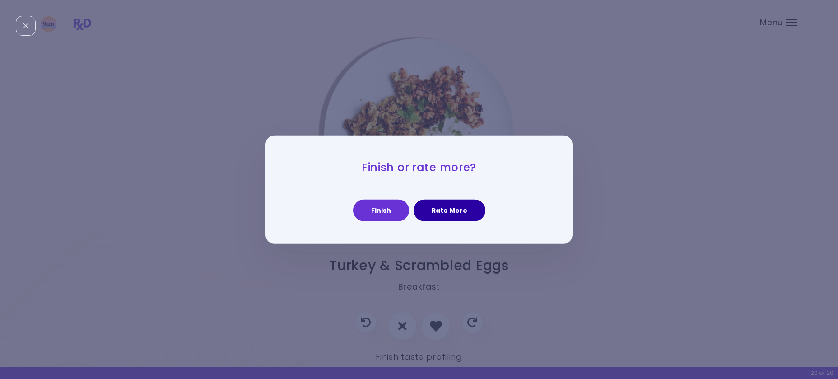
click at [449, 213] on button "Rate More" at bounding box center [450, 211] width 72 height 22
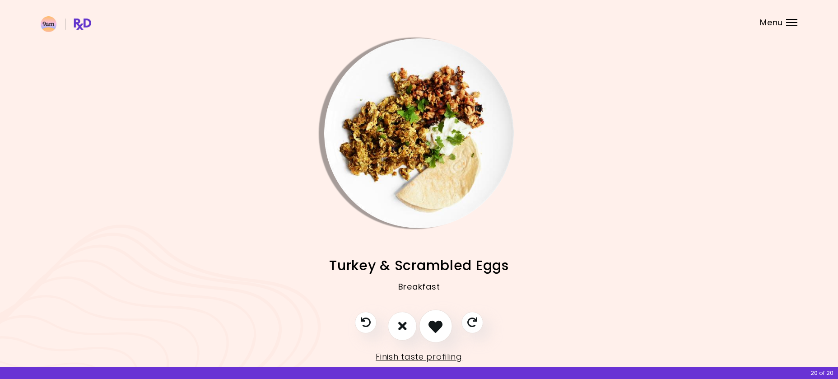
click at [432, 326] on icon "I like this recipe" at bounding box center [436, 326] width 14 height 14
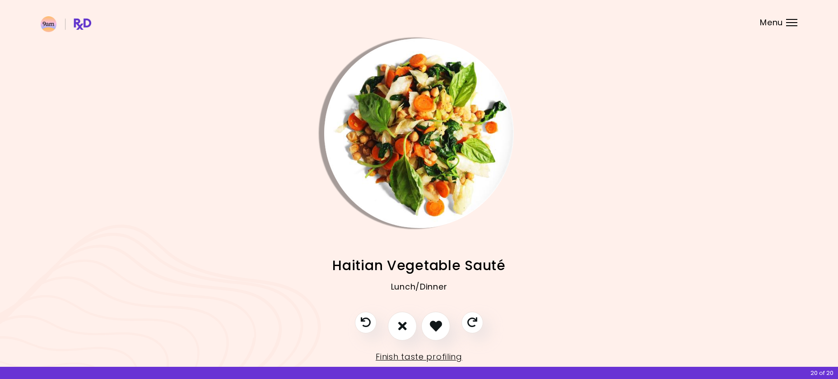
click at [433, 160] on img "Info - Haitian Vegetable Sauté" at bounding box center [419, 133] width 190 height 190
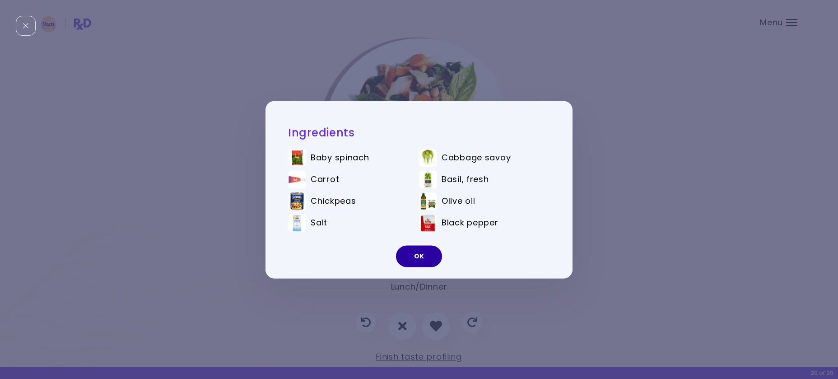
click at [427, 257] on button "OK" at bounding box center [419, 256] width 46 height 22
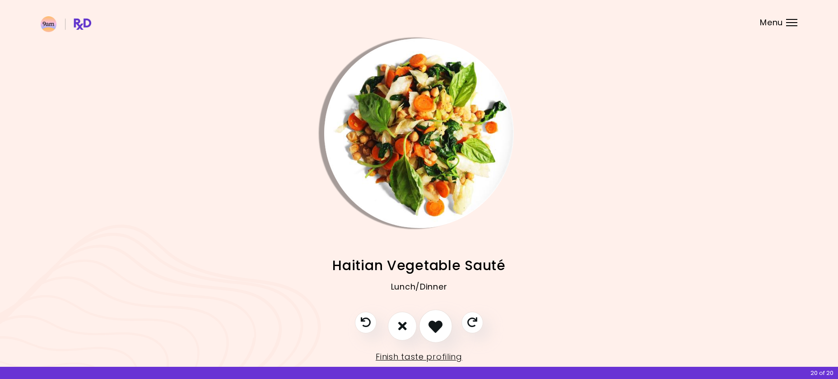
click at [437, 325] on icon "I like this recipe" at bounding box center [436, 326] width 14 height 14
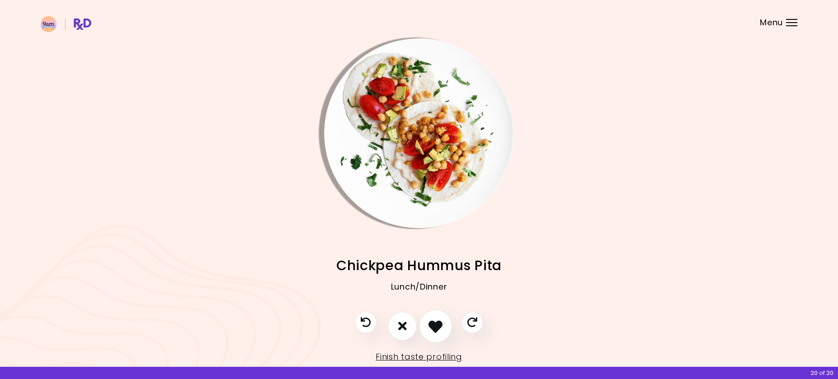
click at [438, 326] on icon "I like this recipe" at bounding box center [436, 326] width 14 height 14
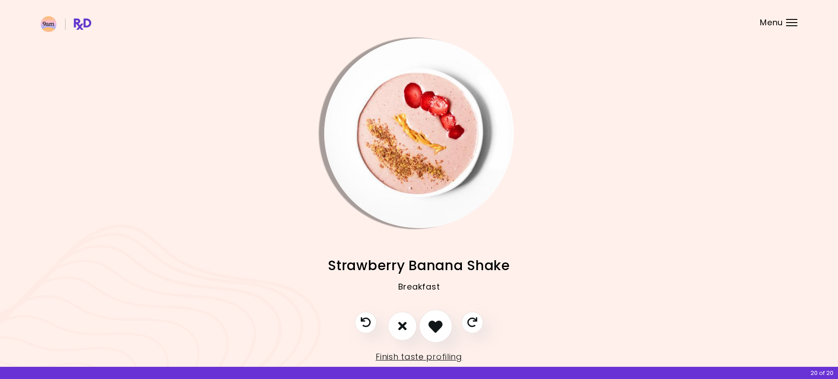
click at [438, 326] on icon "I like this recipe" at bounding box center [436, 326] width 14 height 14
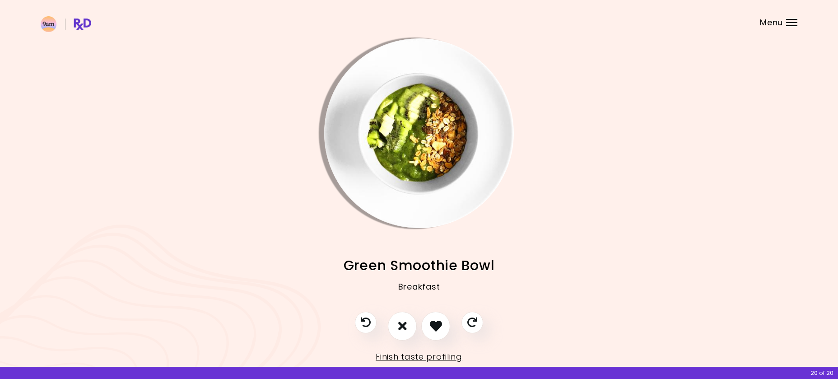
click at [427, 119] on img "Info - Green Smoothie Bowl" at bounding box center [419, 133] width 190 height 190
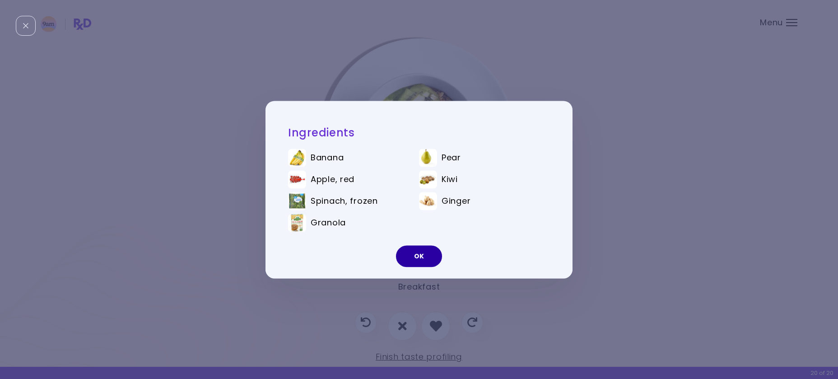
click at [438, 254] on button "OK" at bounding box center [419, 256] width 46 height 22
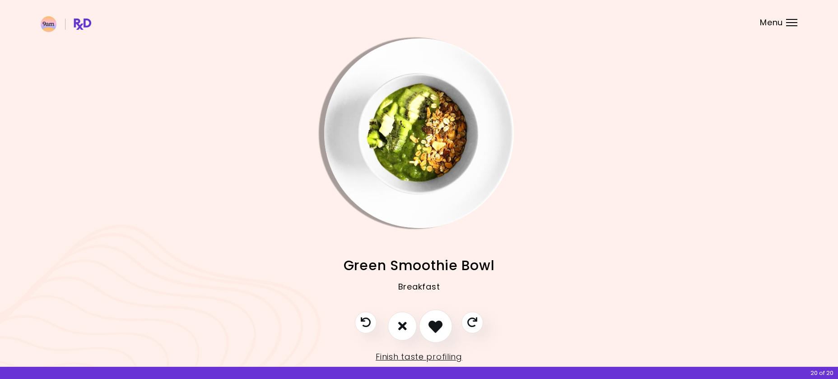
click at [431, 329] on icon "I like this recipe" at bounding box center [436, 326] width 14 height 14
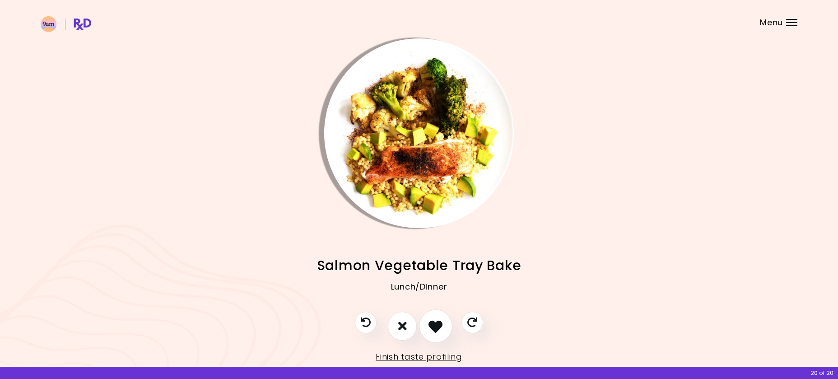
click at [431, 326] on icon "I like this recipe" at bounding box center [436, 326] width 14 height 14
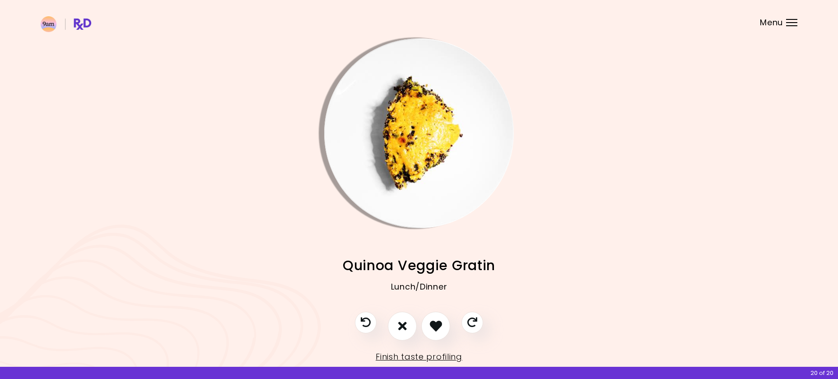
click at [391, 103] on img "Info - Quinoa Veggie Gratin" at bounding box center [419, 133] width 190 height 190
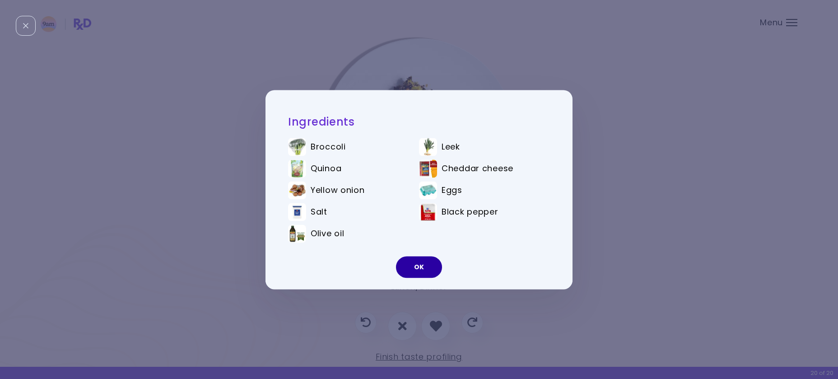
click at [425, 265] on button "OK" at bounding box center [419, 267] width 46 height 22
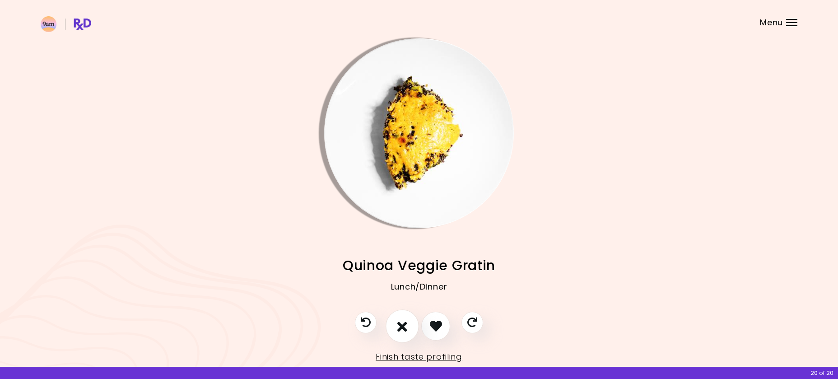
click at [408, 333] on button "I don't like this recipe" at bounding box center [402, 325] width 33 height 33
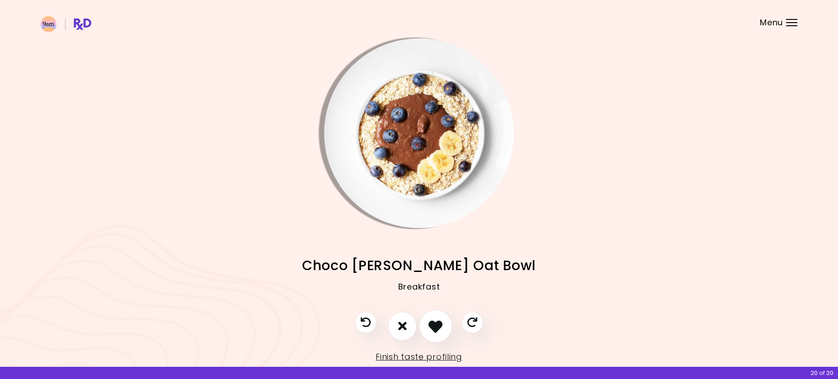
click at [439, 322] on icon "I like this recipe" at bounding box center [436, 326] width 14 height 14
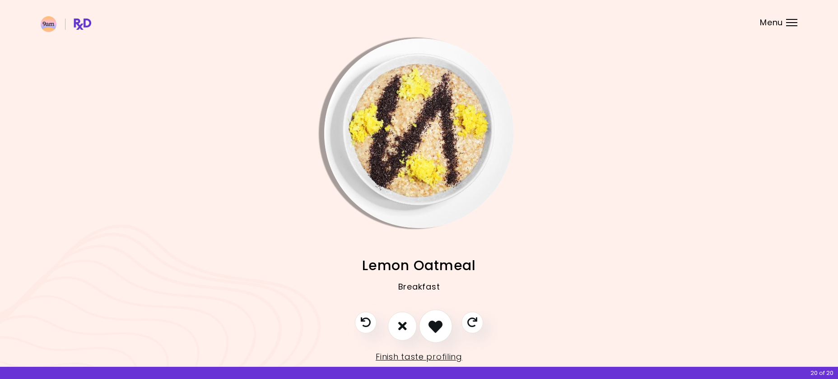
click at [440, 322] on icon "I like this recipe" at bounding box center [436, 326] width 14 height 14
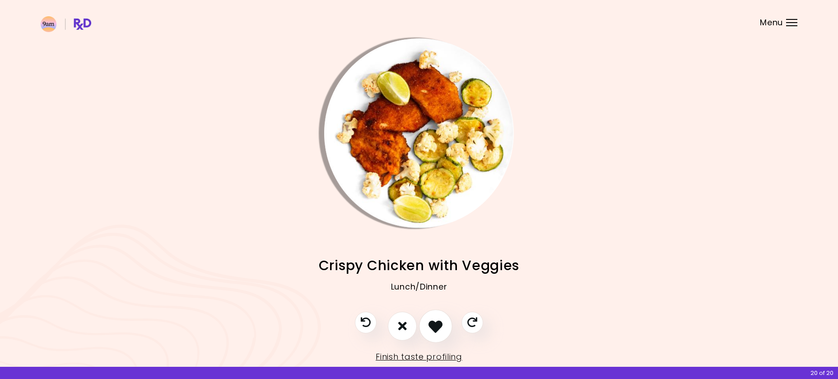
click at [440, 322] on icon "I like this recipe" at bounding box center [436, 326] width 14 height 14
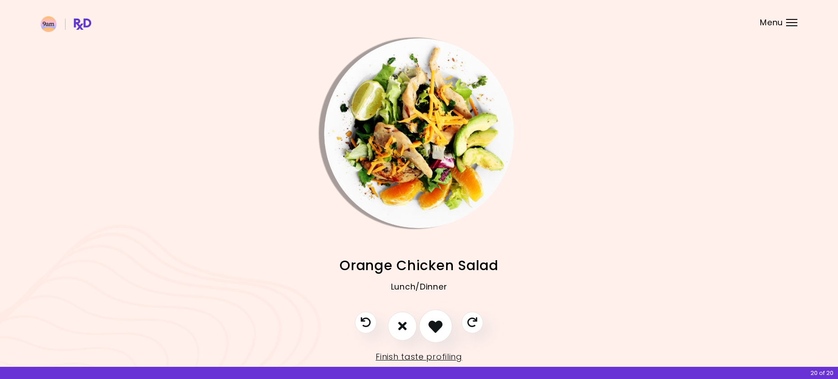
click at [440, 320] on icon "I like this recipe" at bounding box center [436, 326] width 14 height 14
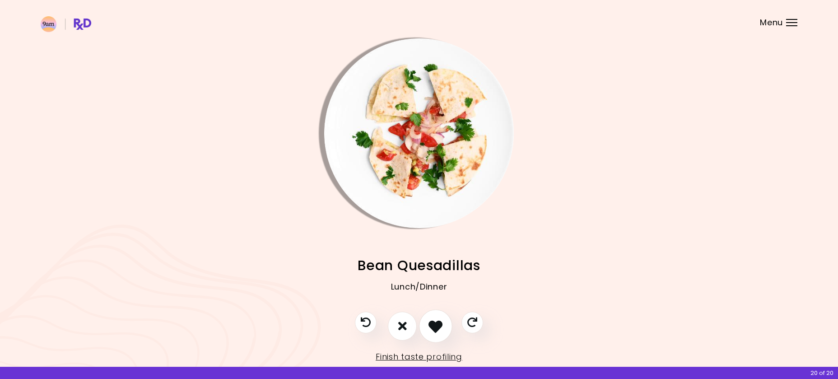
click at [439, 319] on icon "I like this recipe" at bounding box center [436, 326] width 14 height 14
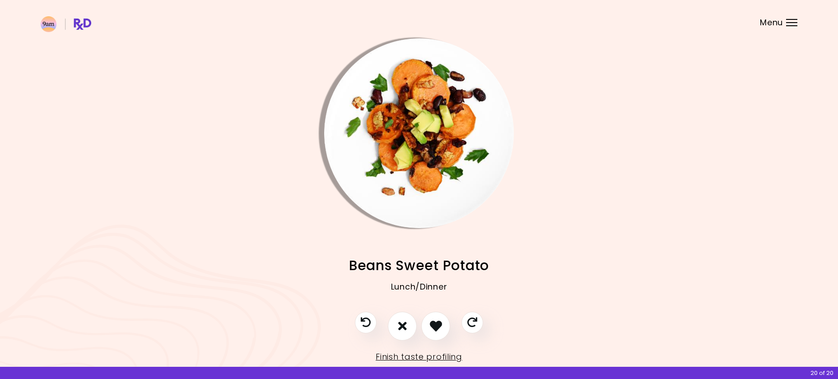
click at [455, 159] on img "Info - Beans Sweet Potato" at bounding box center [419, 133] width 190 height 190
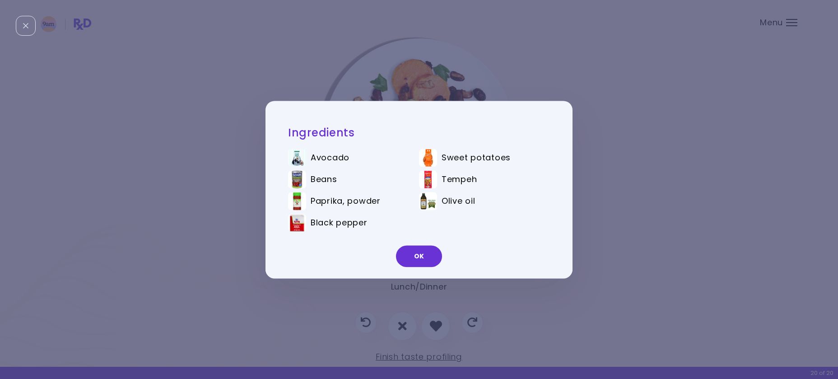
click at [297, 180] on img at bounding box center [297, 179] width 18 height 18
click at [415, 266] on button "OK" at bounding box center [419, 256] width 46 height 22
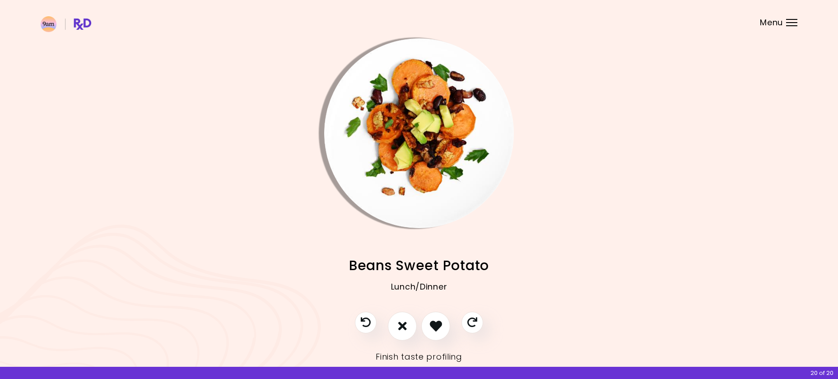
click at [430, 358] on link "Finish taste profiling" at bounding box center [419, 356] width 87 height 14
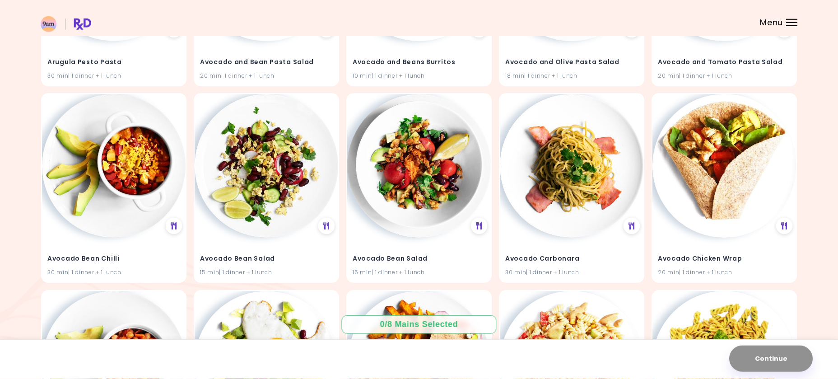
scroll to position [415, 0]
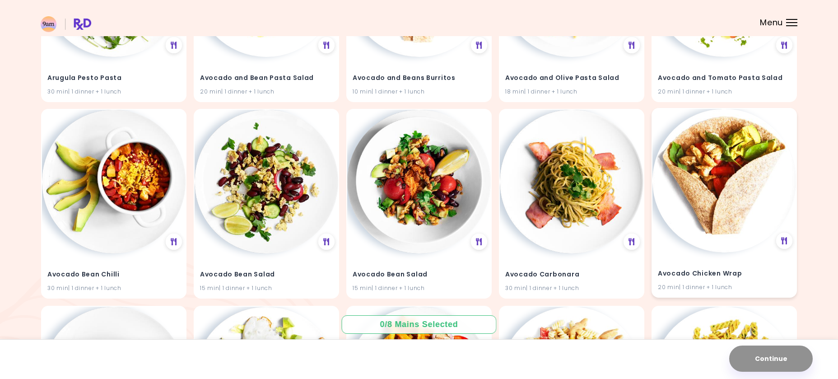
click at [729, 215] on img at bounding box center [724, 181] width 144 height 144
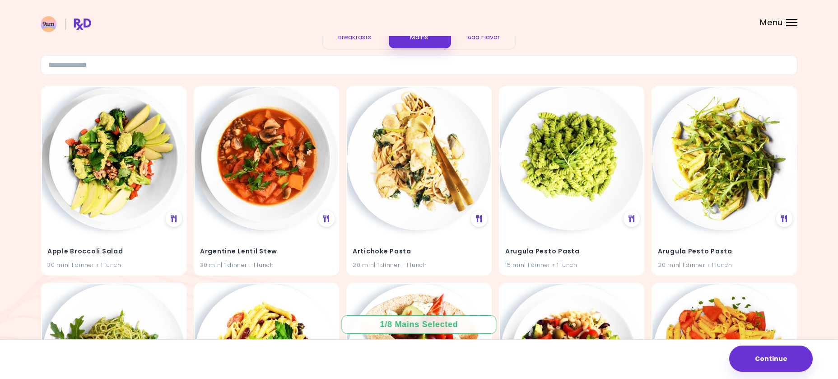
scroll to position [0, 0]
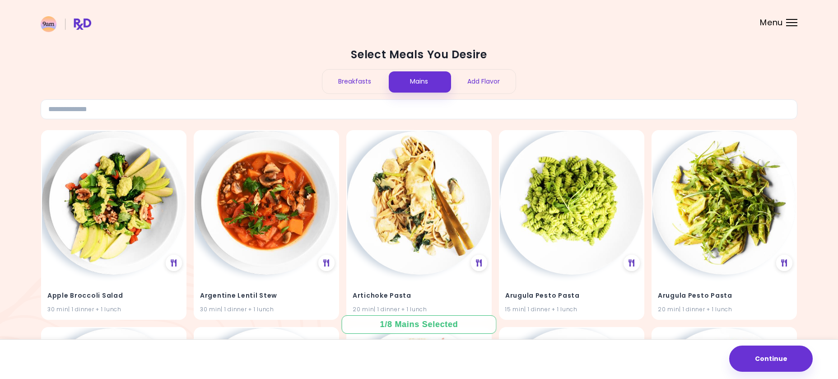
click at [365, 72] on div "Breakfasts" at bounding box center [354, 82] width 65 height 24
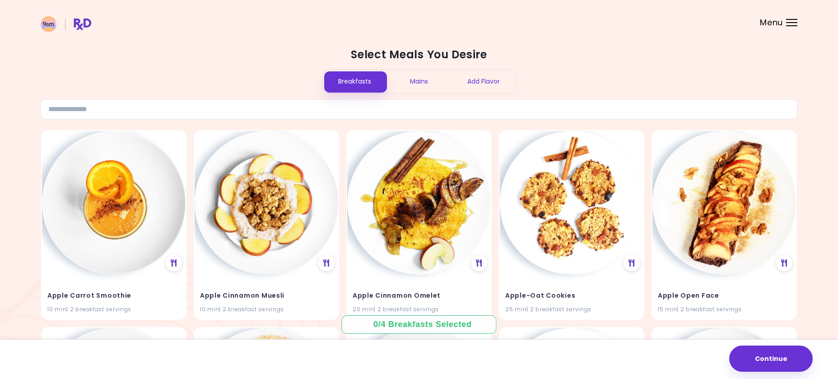
click at [426, 80] on div "Mains" at bounding box center [419, 82] width 65 height 24
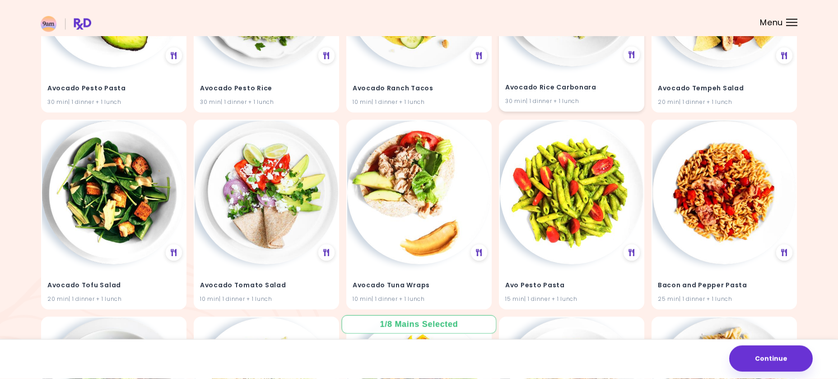
scroll to position [1013, 0]
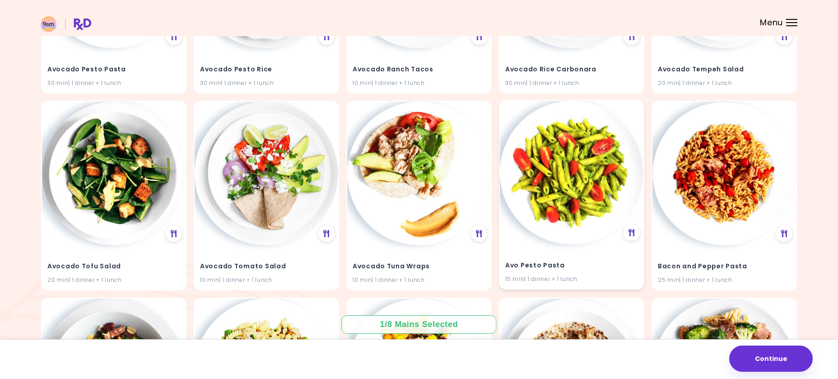
click at [570, 183] on img at bounding box center [572, 173] width 144 height 144
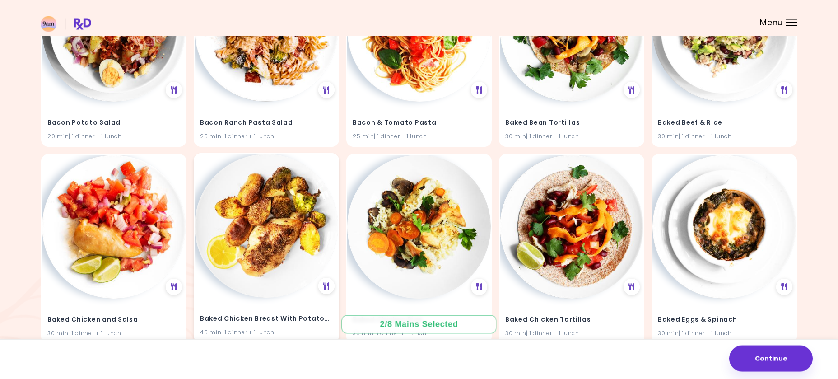
scroll to position [1566, 0]
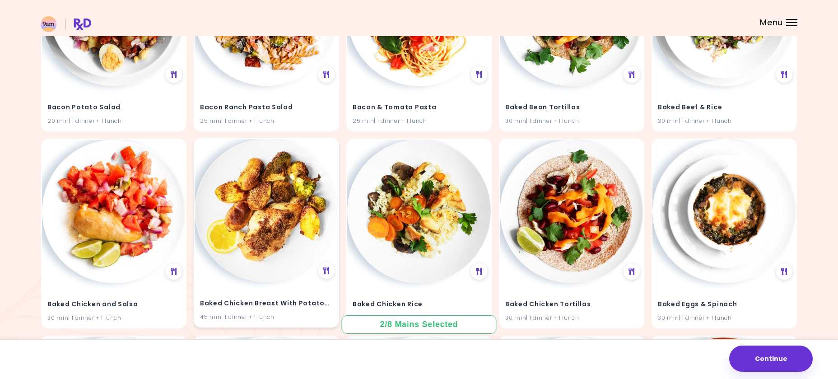
click at [282, 212] on img at bounding box center [267, 211] width 144 height 144
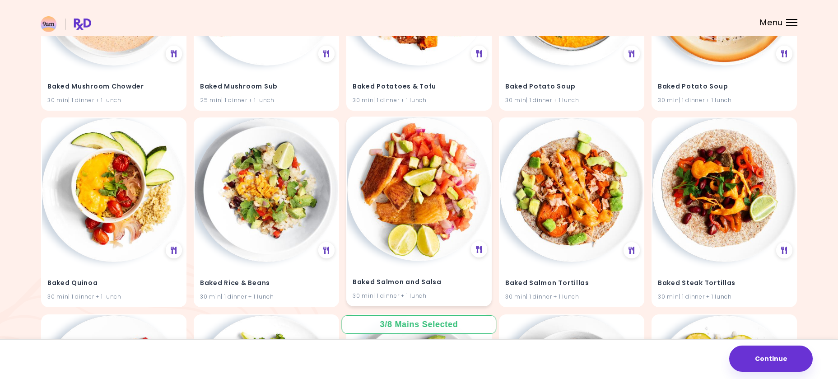
scroll to position [2026, 0]
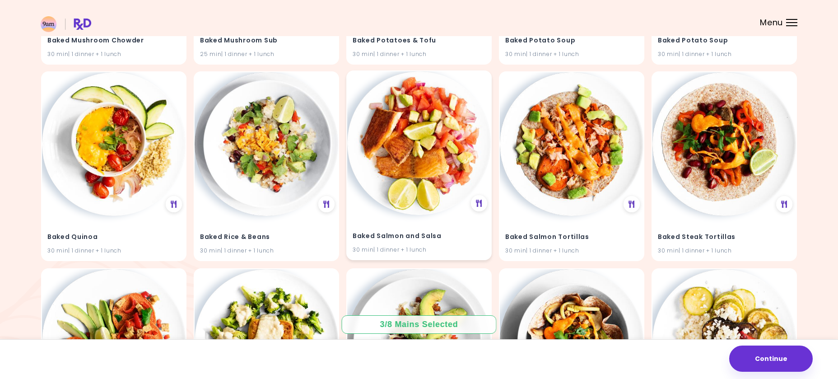
click at [408, 136] on img at bounding box center [419, 143] width 144 height 144
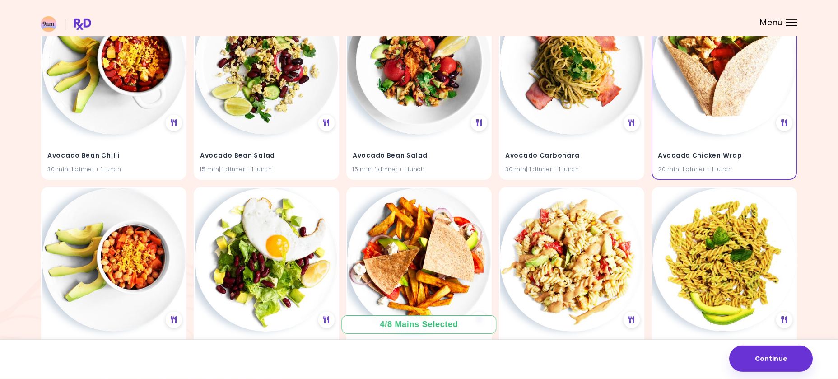
scroll to position [512, 0]
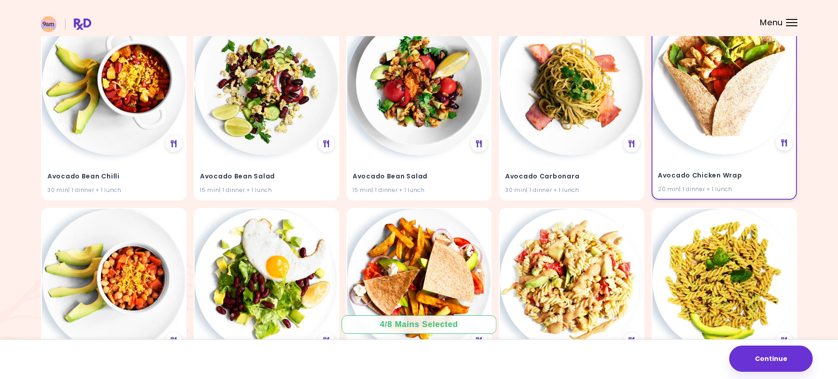
click at [727, 163] on div "Avocado Chicken Wrap 20 min | 1 dinner + 1 lunch" at bounding box center [724, 177] width 144 height 44
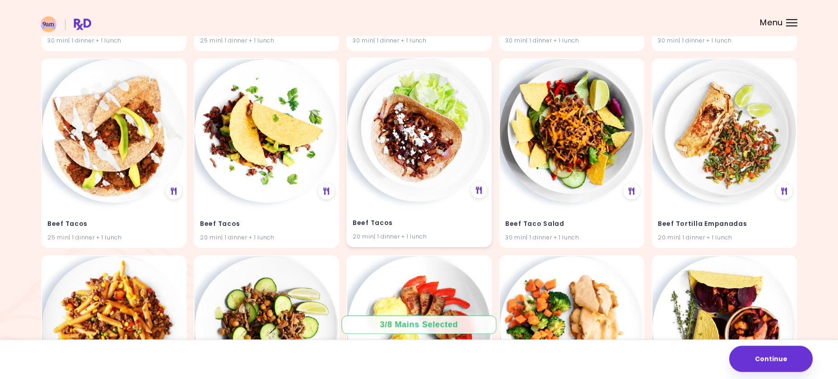
scroll to position [5763, 0]
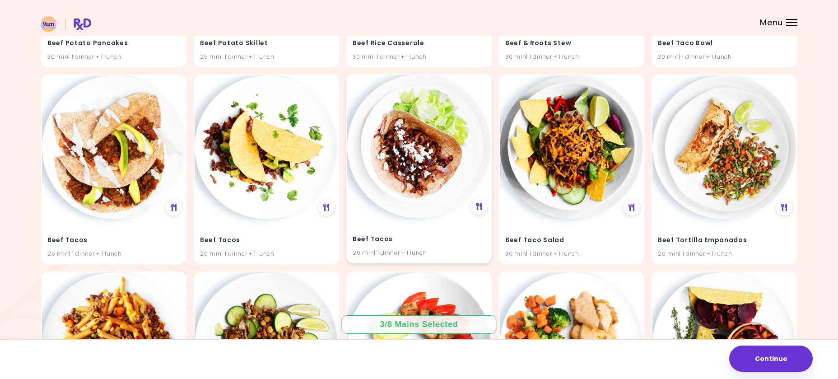
click at [466, 205] on div "Beef Tacos 20 min | 1 dinner + 1 lunch" at bounding box center [418, 169] width 145 height 190
click at [484, 205] on div at bounding box center [479, 206] width 18 height 18
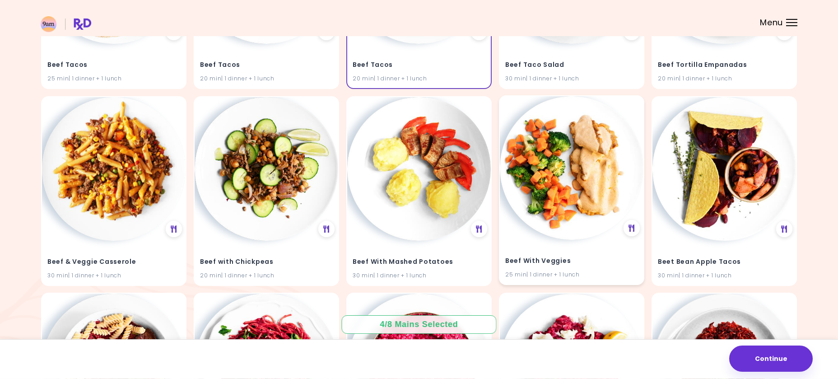
scroll to position [5939, 0]
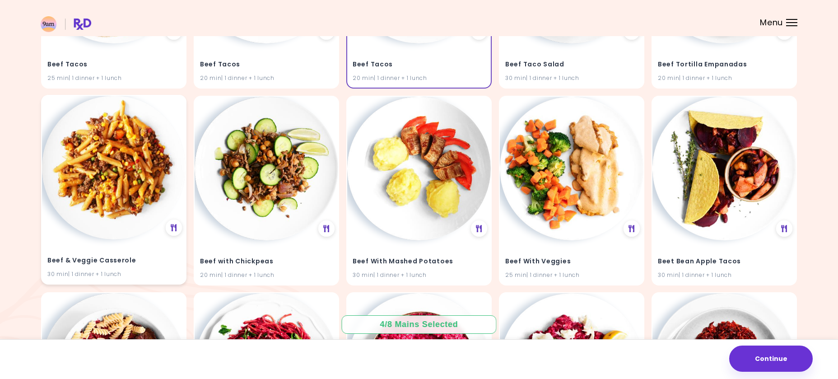
click at [130, 209] on img at bounding box center [114, 168] width 144 height 144
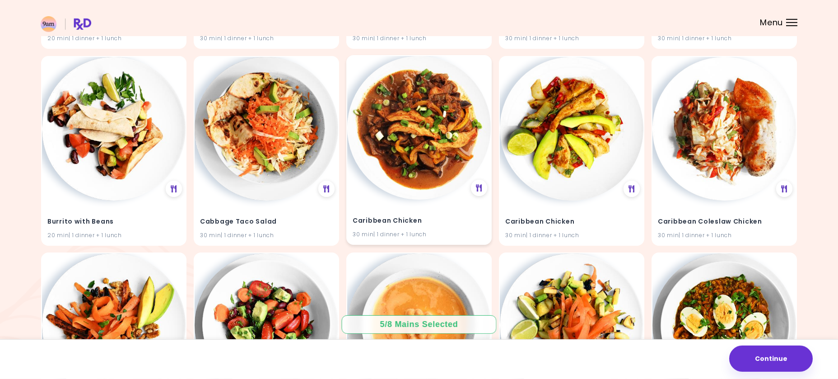
scroll to position [7342, 0]
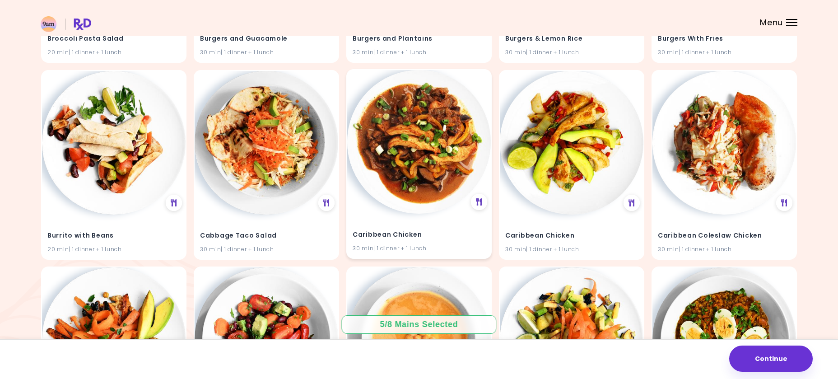
click at [422, 158] on img at bounding box center [419, 142] width 144 height 144
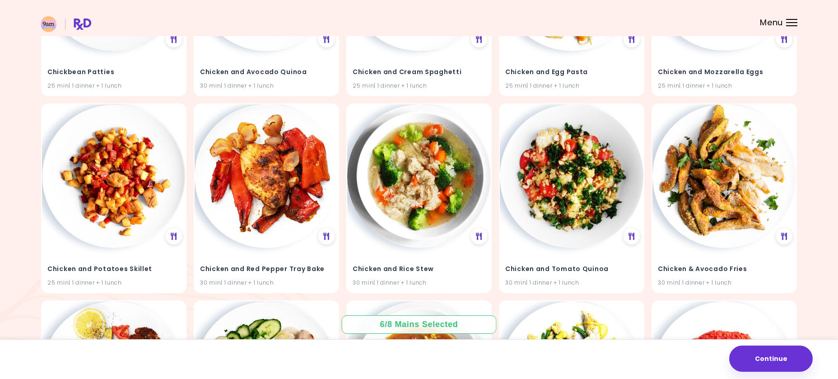
scroll to position [9322, 0]
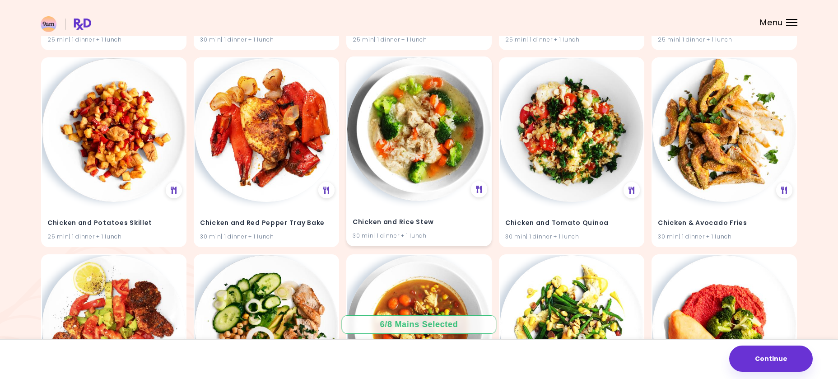
click at [452, 154] on img at bounding box center [419, 129] width 144 height 144
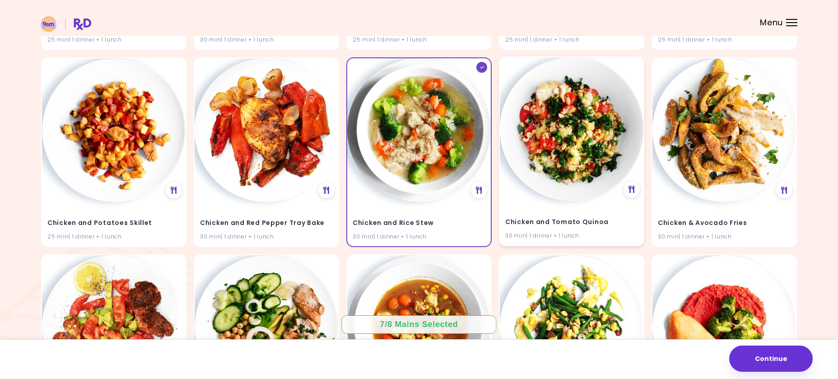
click at [545, 145] on img at bounding box center [572, 129] width 144 height 144
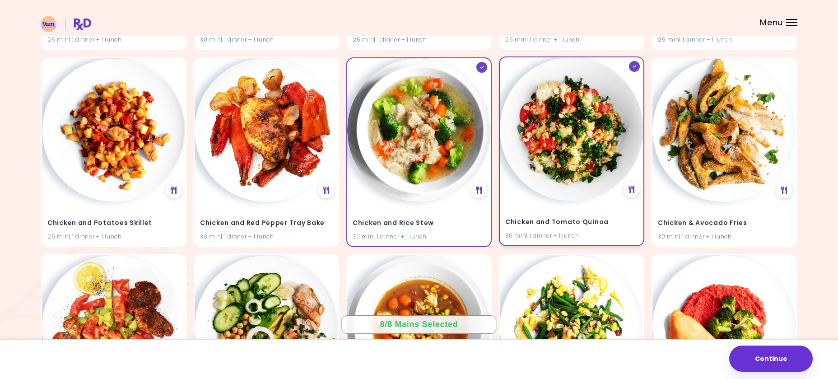
click at [545, 145] on img at bounding box center [572, 129] width 144 height 144
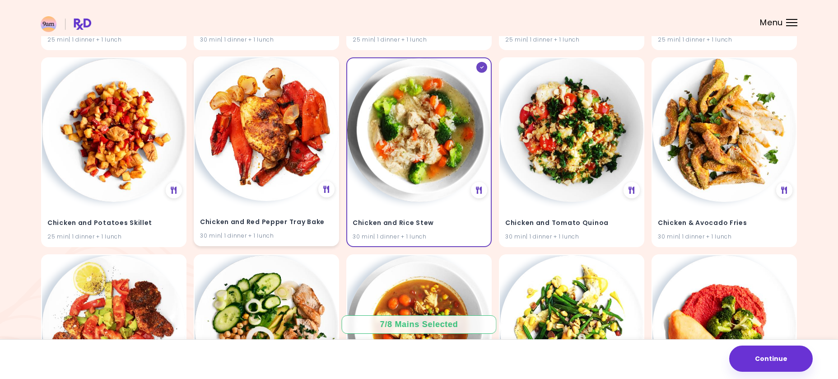
click at [278, 158] on img at bounding box center [267, 129] width 144 height 144
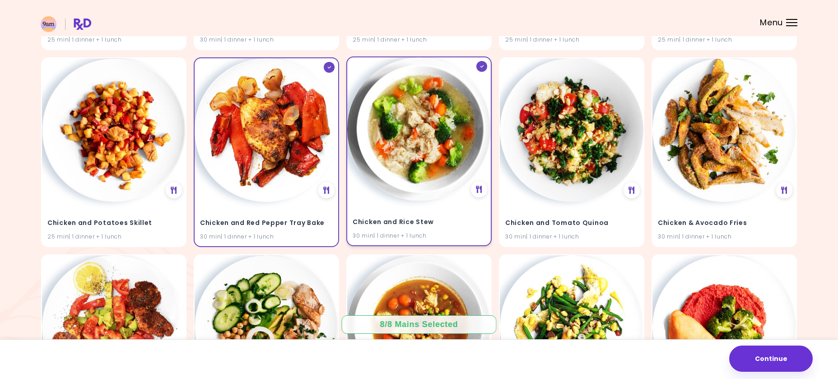
click at [401, 152] on img at bounding box center [419, 129] width 144 height 144
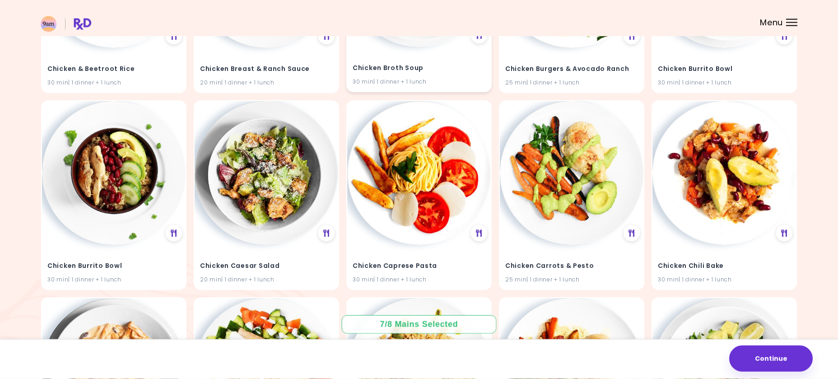
scroll to position [9875, 0]
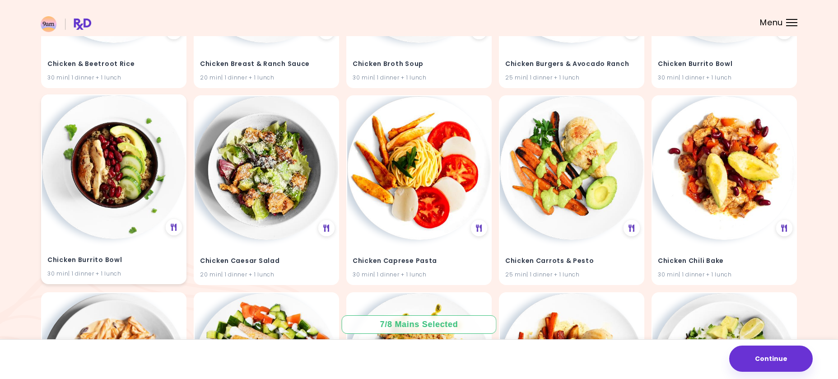
click at [121, 172] on img at bounding box center [114, 167] width 144 height 144
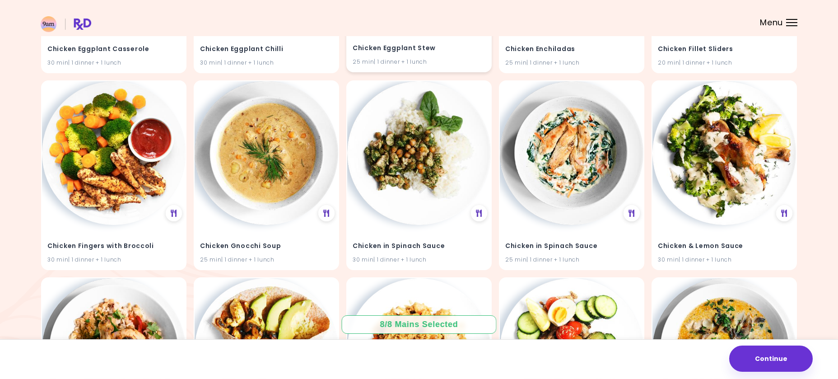
scroll to position [10888, 0]
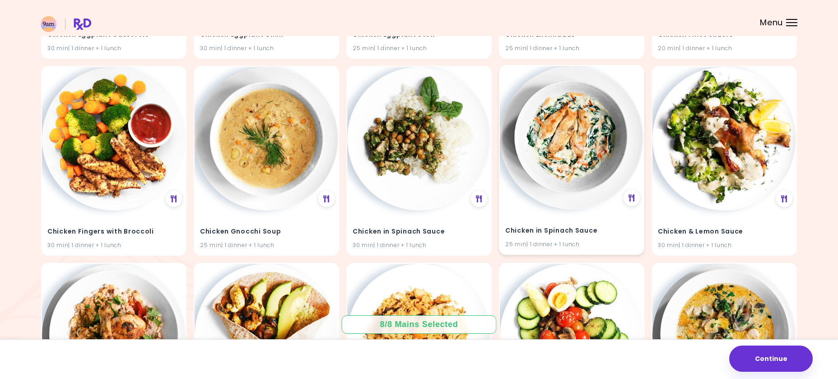
click at [568, 149] on img at bounding box center [572, 138] width 144 height 144
click at [577, 180] on img at bounding box center [572, 138] width 144 height 144
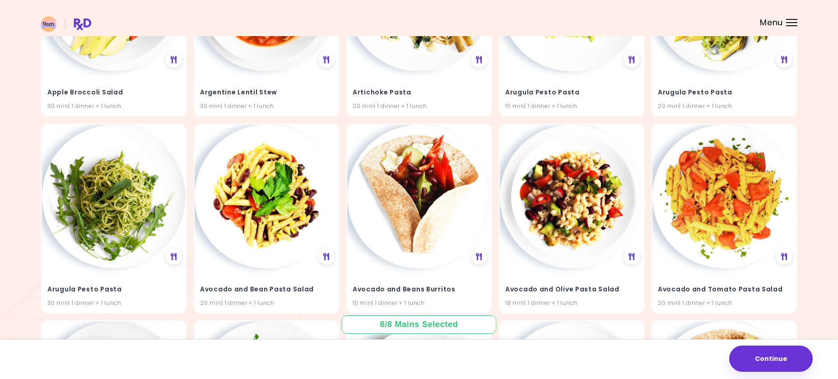
scroll to position [0, 0]
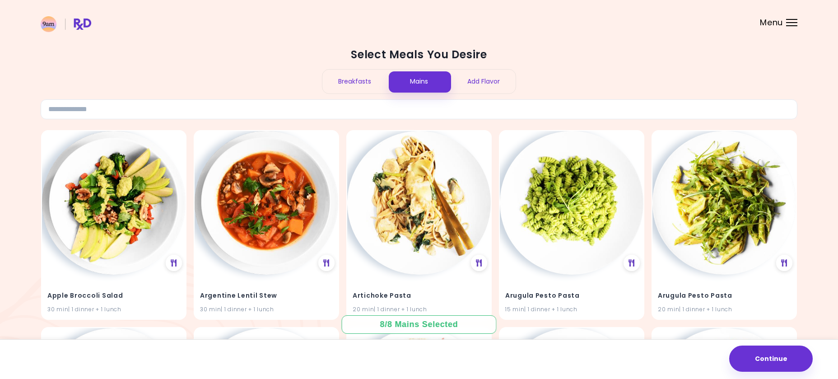
click at [351, 82] on div "Breakfasts" at bounding box center [354, 82] width 65 height 24
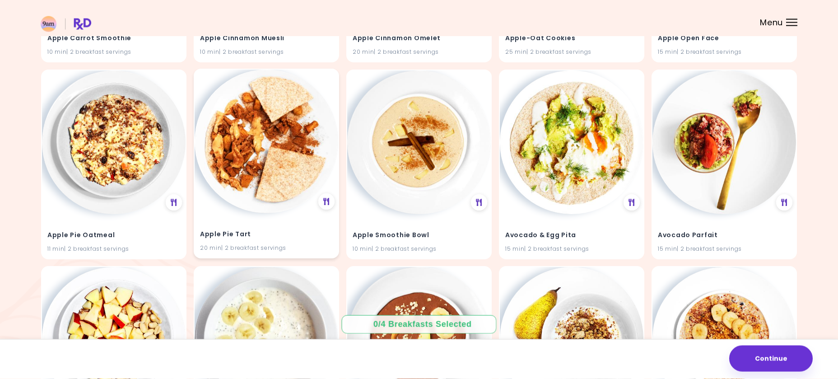
scroll to position [276, 0]
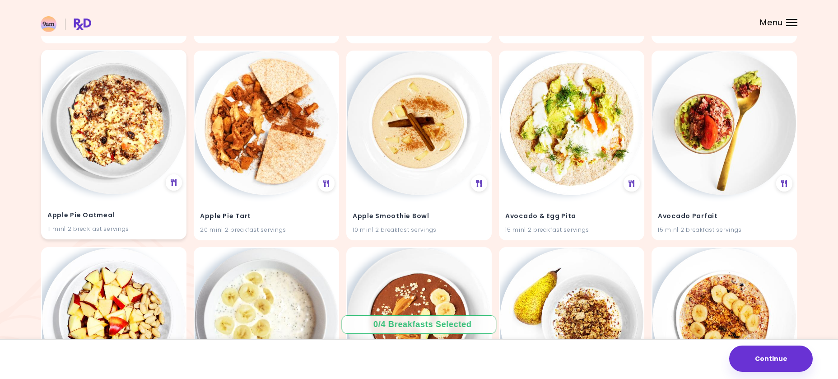
click at [85, 140] on img at bounding box center [114, 123] width 144 height 144
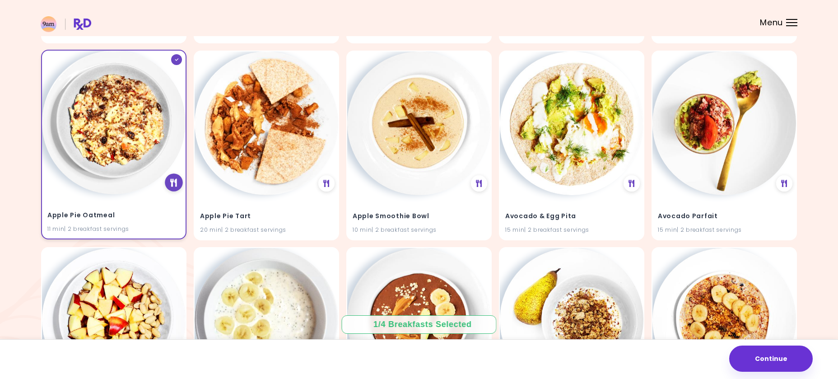
click at [168, 186] on div at bounding box center [174, 182] width 18 height 18
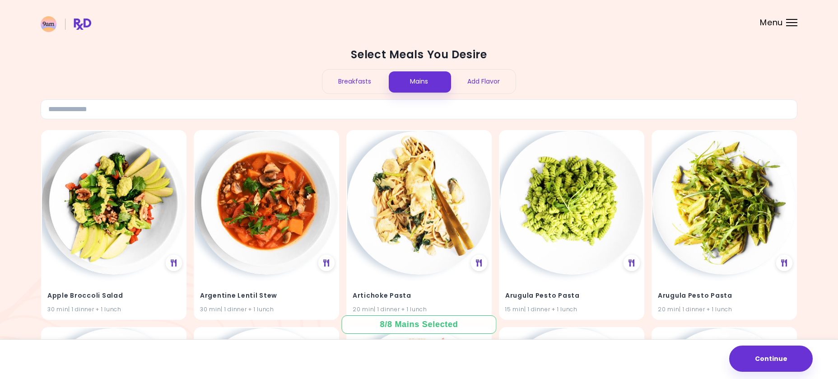
click at [366, 81] on div "Breakfasts" at bounding box center [354, 82] width 65 height 24
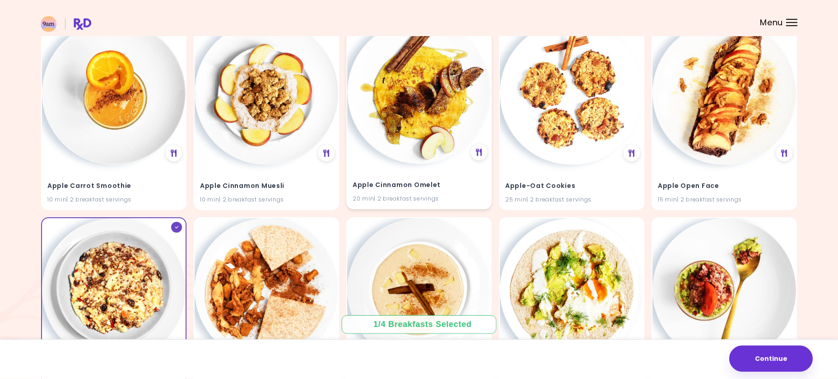
scroll to position [138, 0]
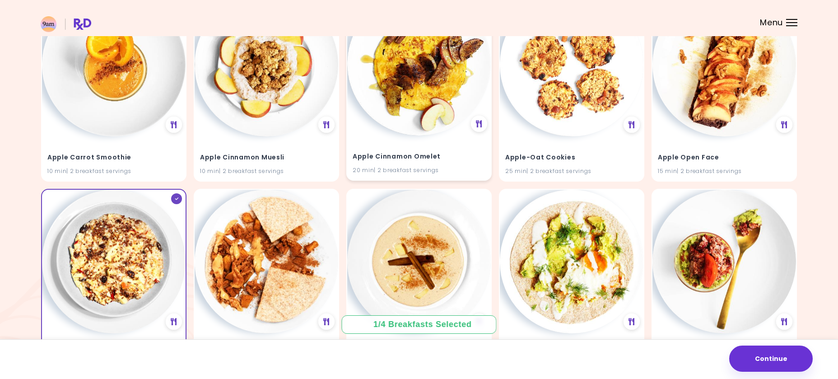
click at [435, 84] on img at bounding box center [419, 64] width 144 height 144
click at [477, 125] on icon at bounding box center [479, 124] width 7 height 8
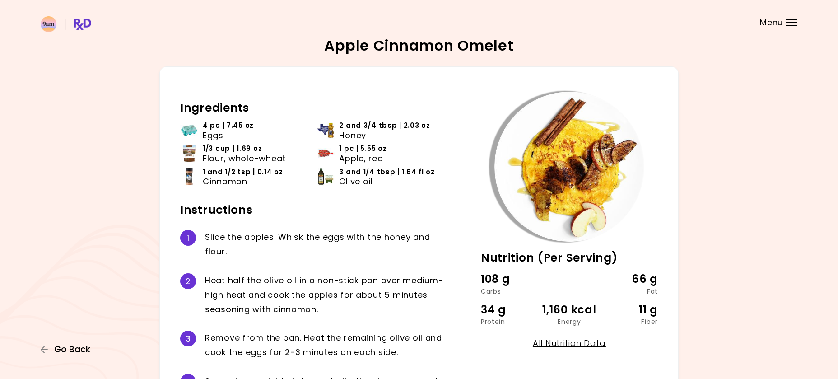
click at [59, 354] on span "Go Back" at bounding box center [72, 350] width 36 height 10
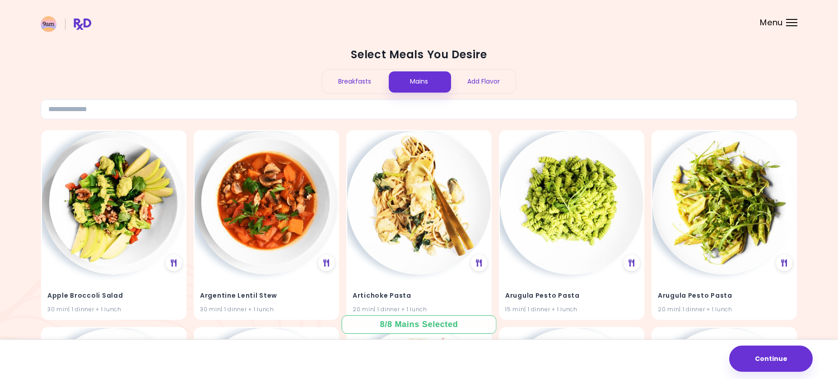
click at [363, 93] on div "Breakfasts Mains Add Flavor" at bounding box center [419, 81] width 194 height 25
click at [360, 86] on div "Breakfasts" at bounding box center [354, 82] width 65 height 24
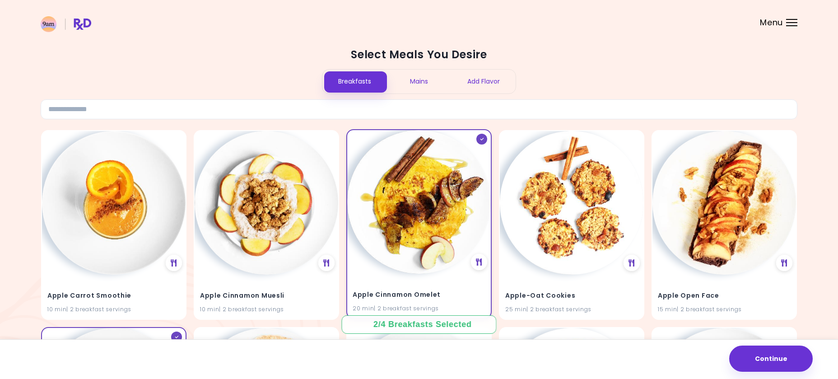
click at [483, 139] on icon at bounding box center [482, 139] width 4 height 3
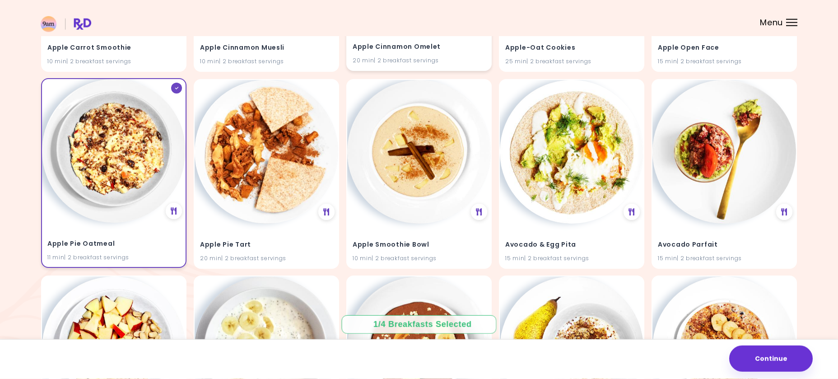
scroll to position [230, 0]
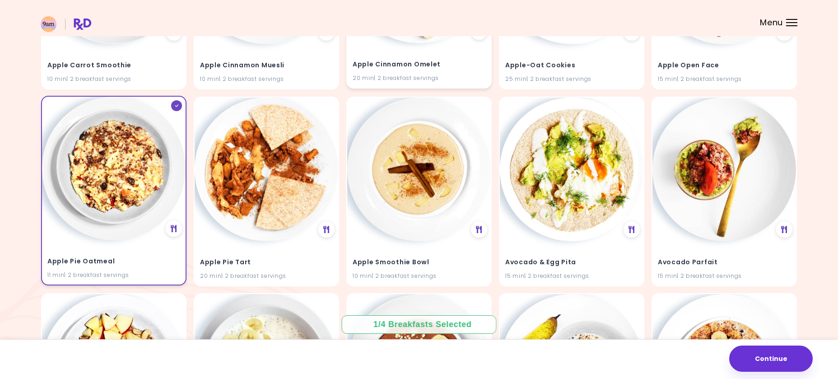
click at [178, 103] on div at bounding box center [176, 105] width 11 height 11
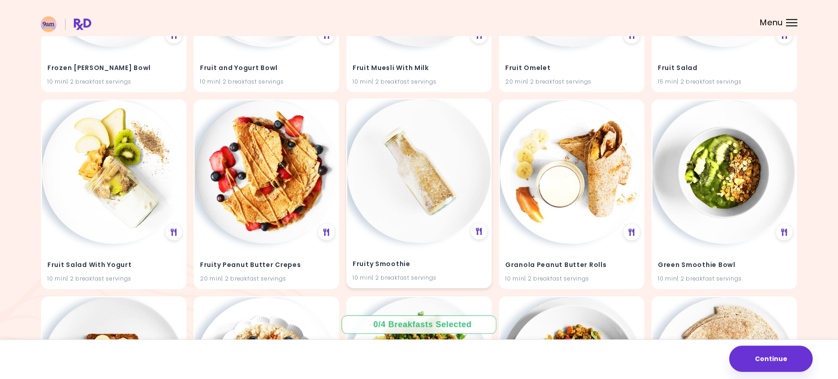
scroll to position [2211, 0]
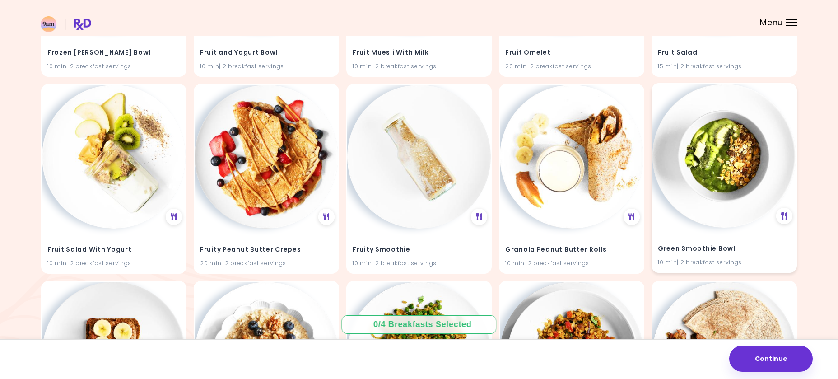
click at [688, 181] on img at bounding box center [724, 156] width 144 height 144
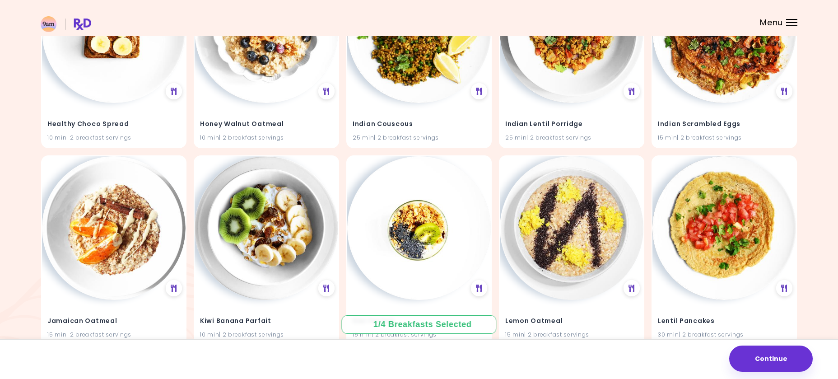
scroll to position [2579, 0]
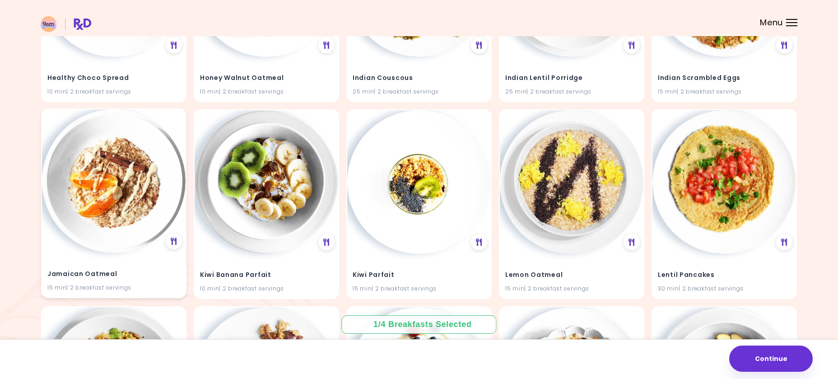
click at [157, 224] on img at bounding box center [114, 181] width 144 height 144
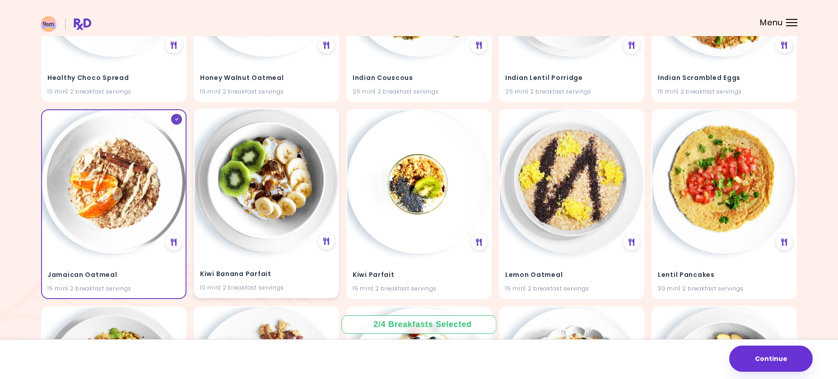
click at [272, 199] on img at bounding box center [267, 181] width 144 height 144
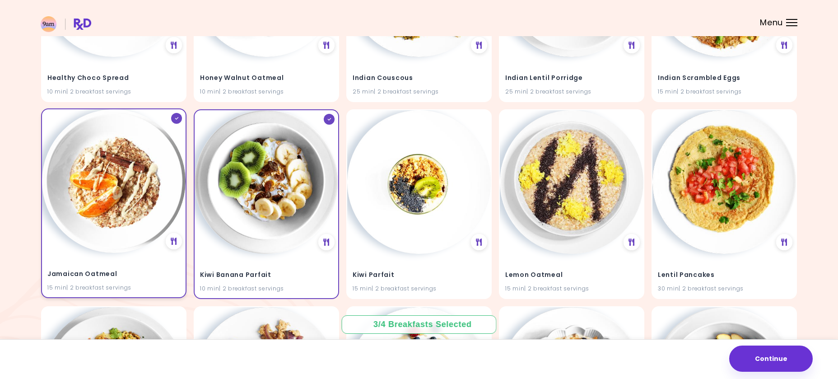
click at [146, 185] on img at bounding box center [114, 181] width 144 height 144
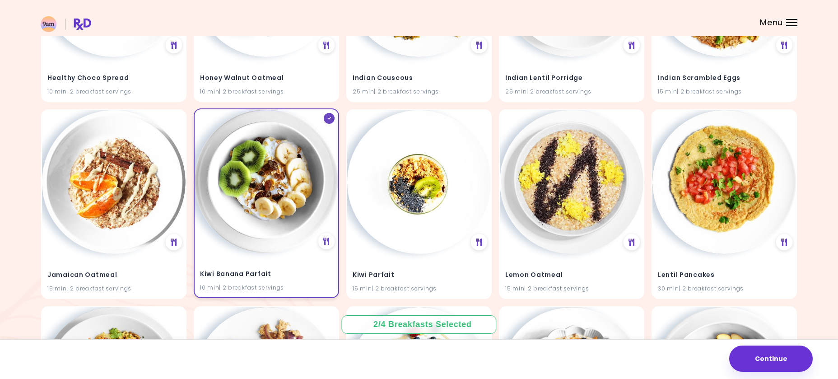
click at [278, 196] on img at bounding box center [267, 181] width 144 height 144
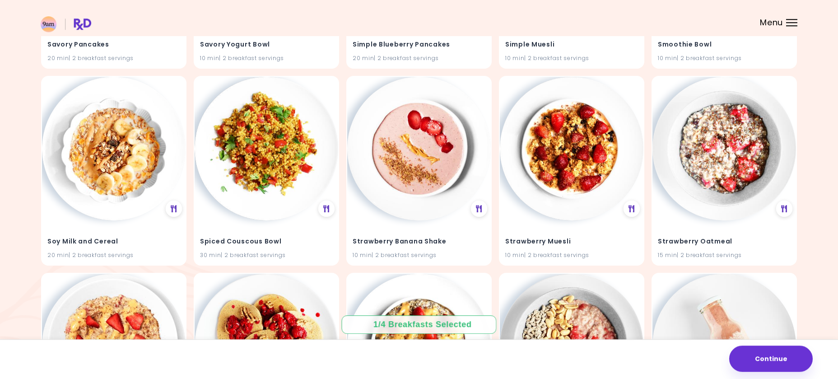
scroll to position [4007, 0]
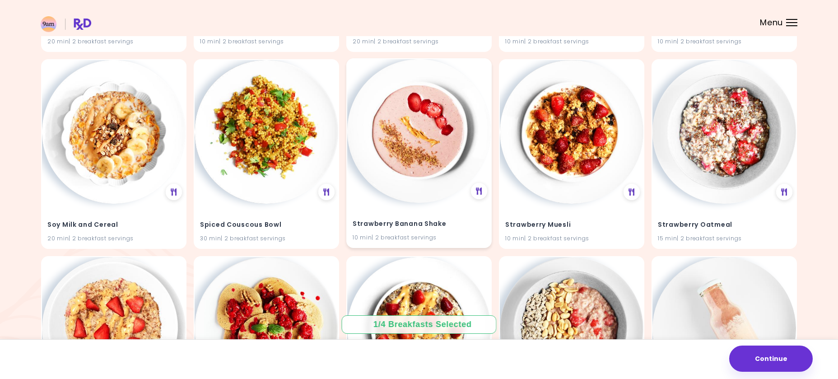
click at [419, 149] on img at bounding box center [419, 131] width 144 height 144
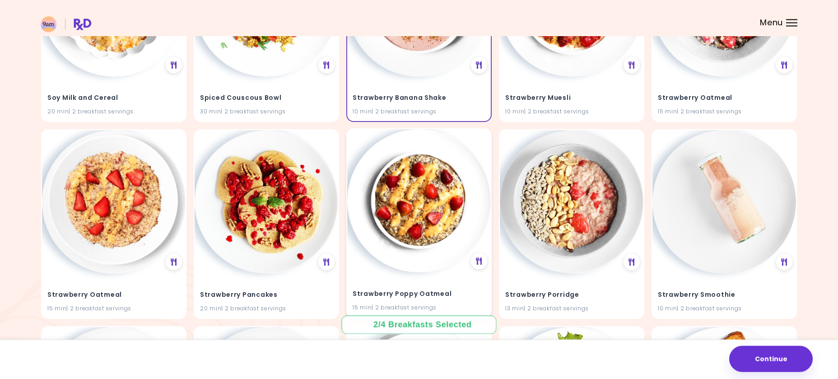
scroll to position [4145, 0]
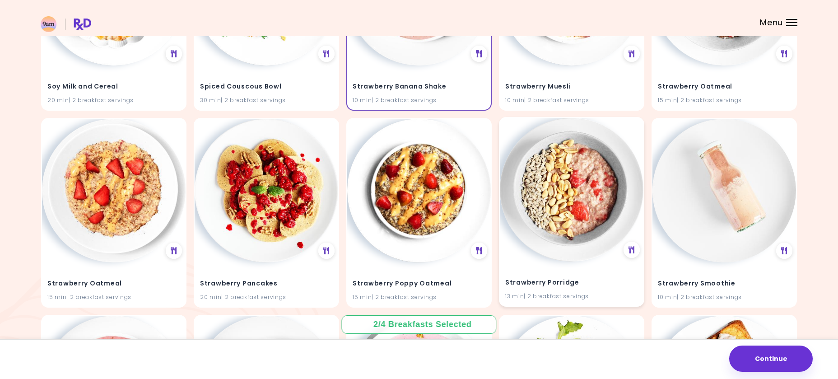
click at [583, 185] on img at bounding box center [572, 190] width 144 height 144
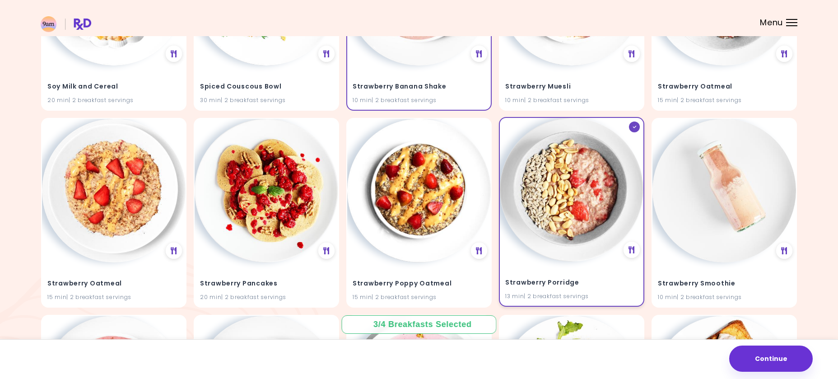
click at [583, 185] on img at bounding box center [572, 190] width 144 height 144
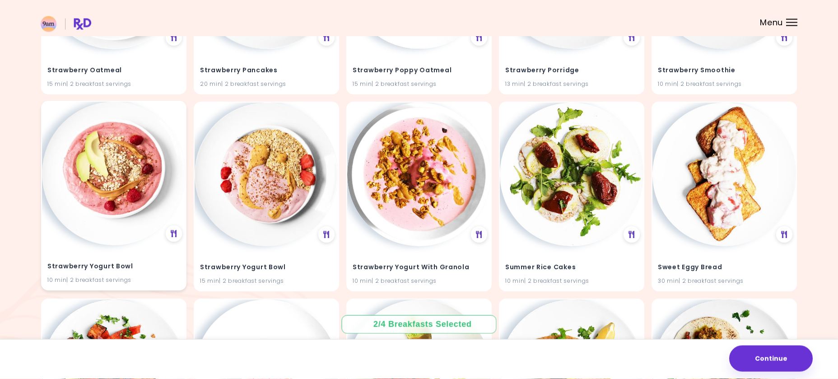
scroll to position [4375, 0]
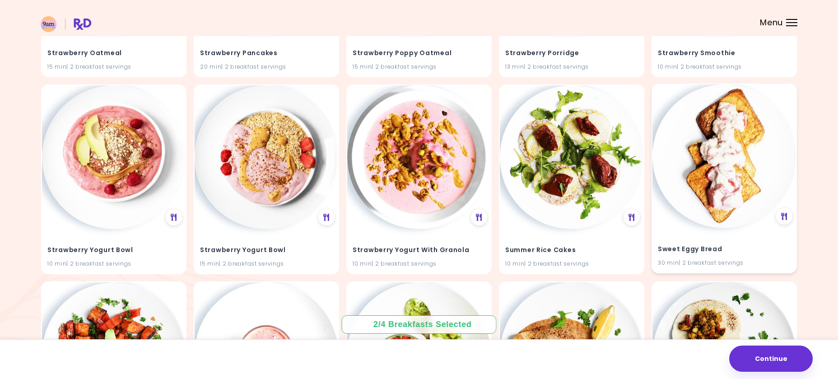
click at [742, 186] on img at bounding box center [724, 156] width 144 height 144
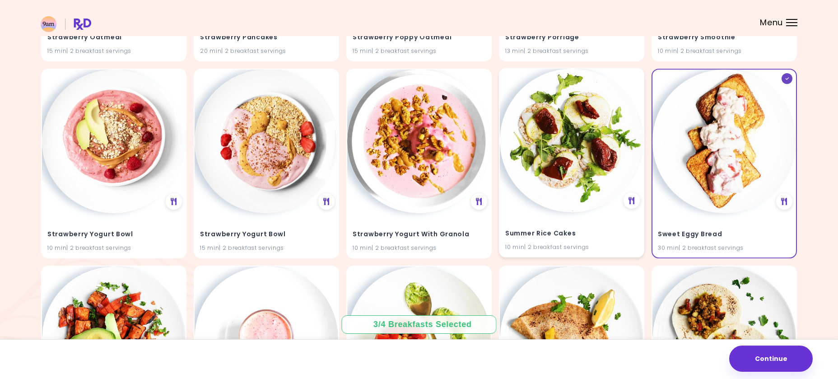
scroll to position [4345, 0]
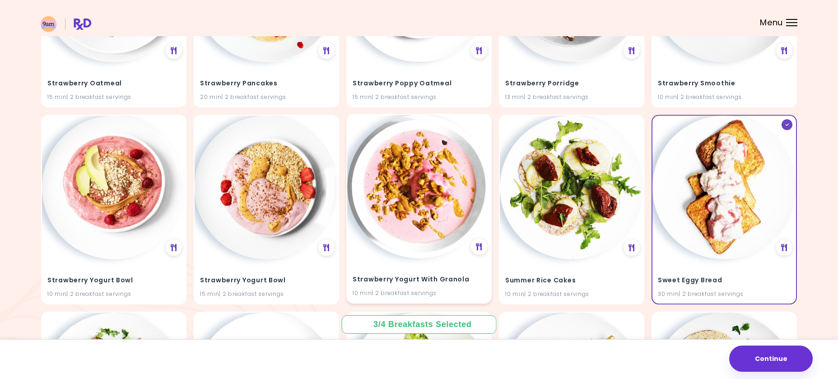
click at [441, 215] on img at bounding box center [419, 187] width 144 height 144
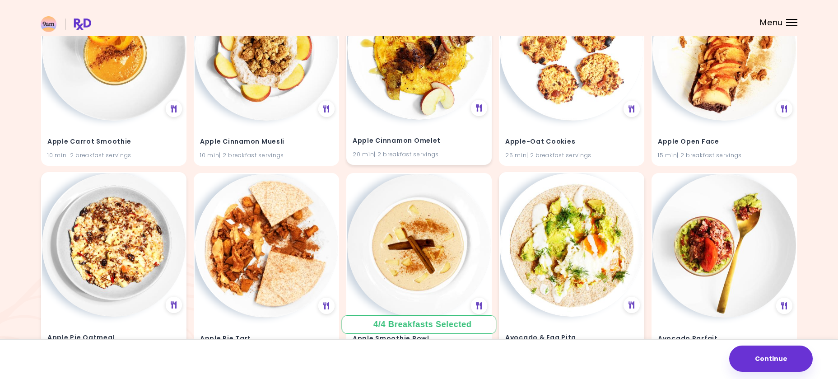
scroll to position [0, 0]
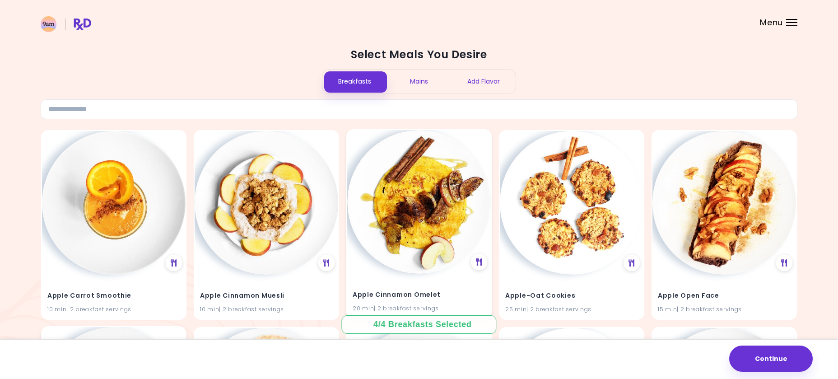
click at [498, 86] on div "Add Flavor" at bounding box center [483, 82] width 65 height 24
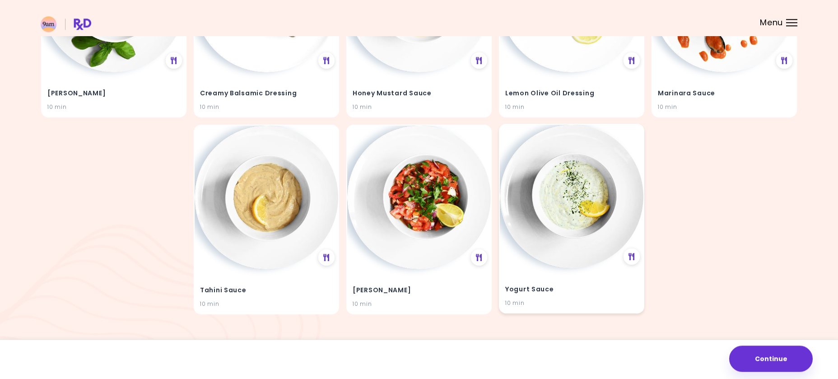
scroll to position [220, 0]
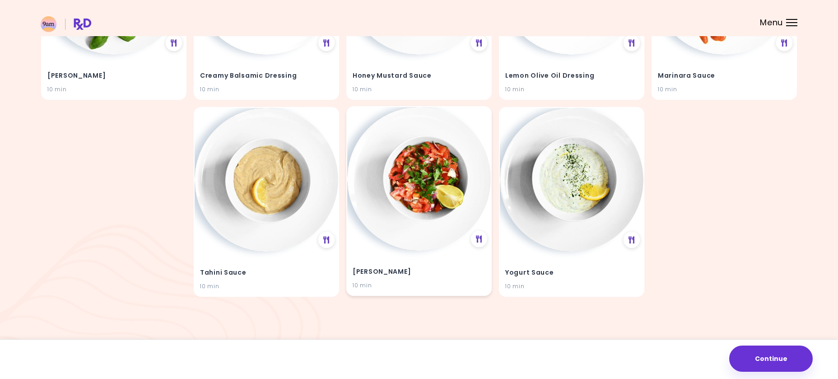
click at [418, 231] on img at bounding box center [419, 179] width 144 height 144
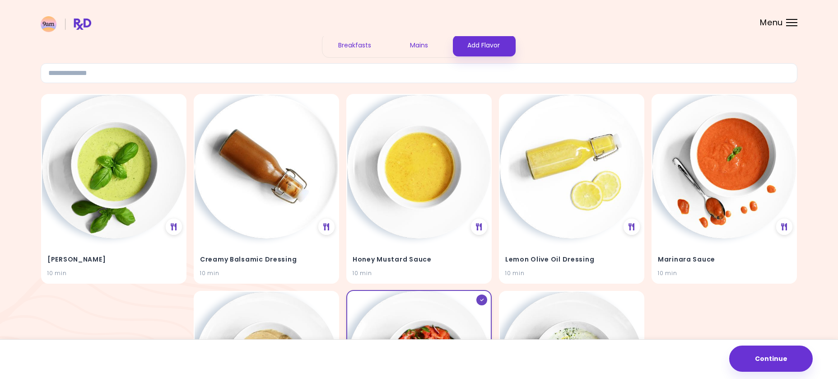
scroll to position [0, 0]
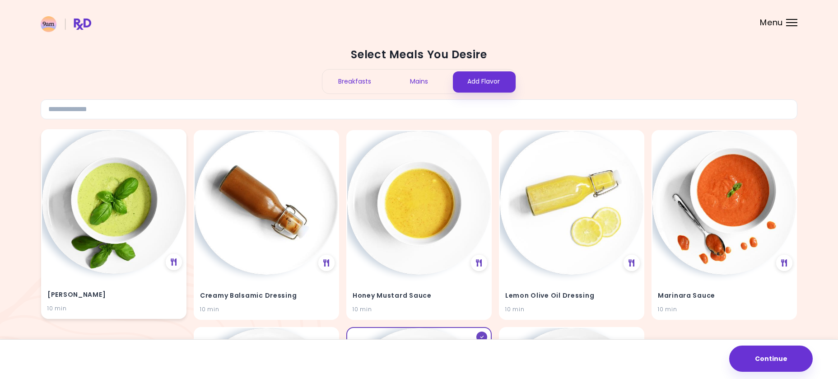
click at [168, 202] on img at bounding box center [114, 202] width 144 height 144
click at [244, 200] on img at bounding box center [267, 202] width 144 height 144
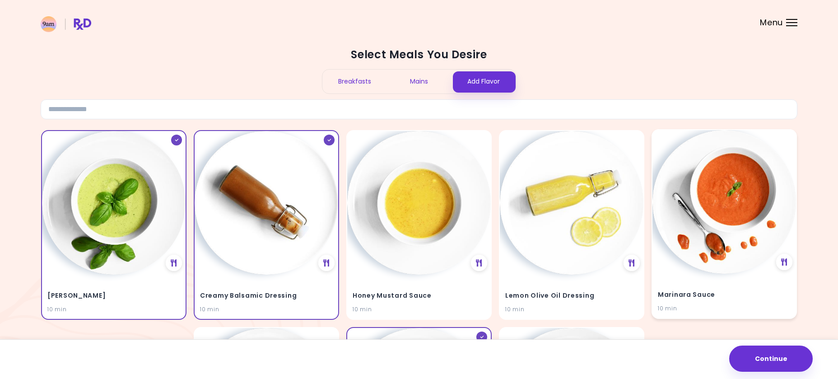
click at [724, 169] on img at bounding box center [724, 202] width 144 height 144
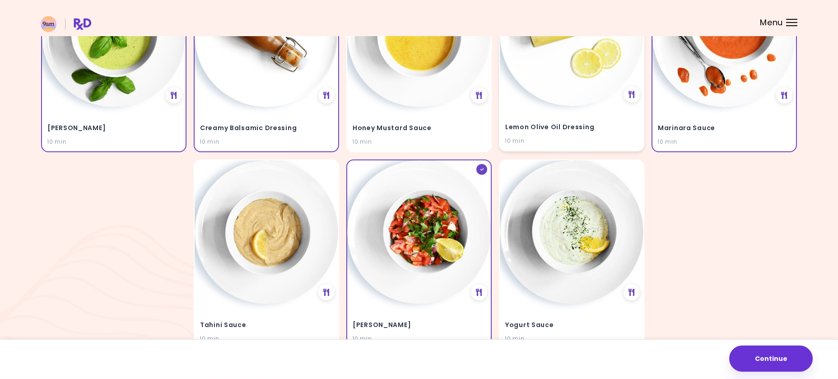
scroll to position [184, 0]
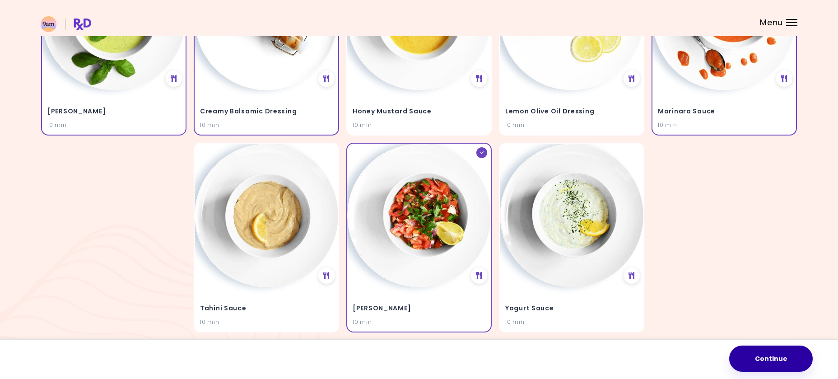
click at [778, 364] on button "Continue" at bounding box center [771, 358] width 84 height 26
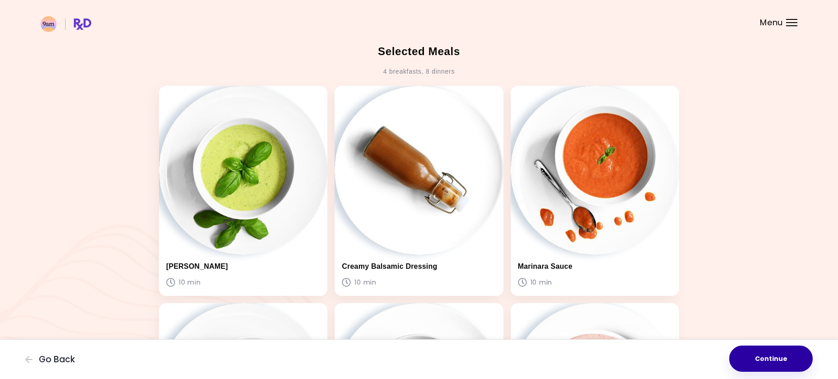
click at [757, 356] on button "Continue" at bounding box center [771, 358] width 84 height 26
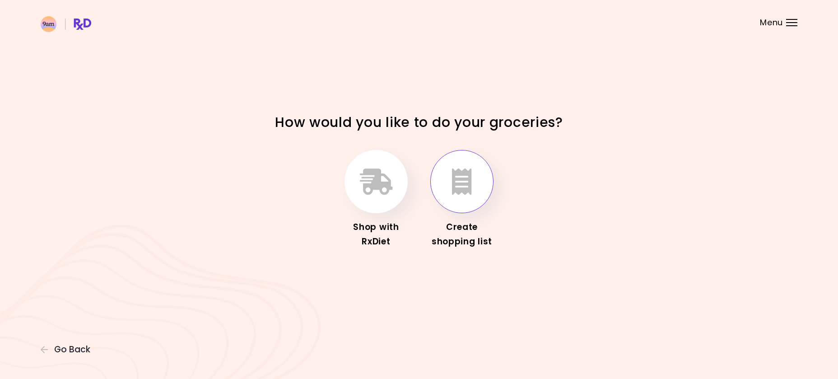
click at [456, 195] on icon "button" at bounding box center [462, 181] width 20 height 26
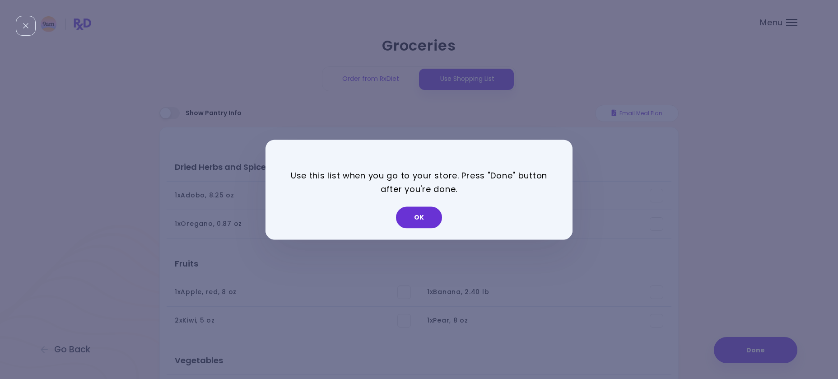
click at [432, 224] on button "OK" at bounding box center [419, 217] width 46 height 22
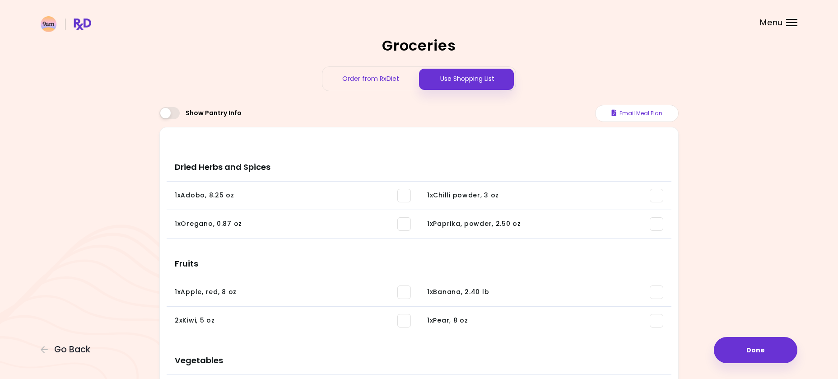
click at [365, 77] on div "Order from RxDiet" at bounding box center [370, 79] width 97 height 24
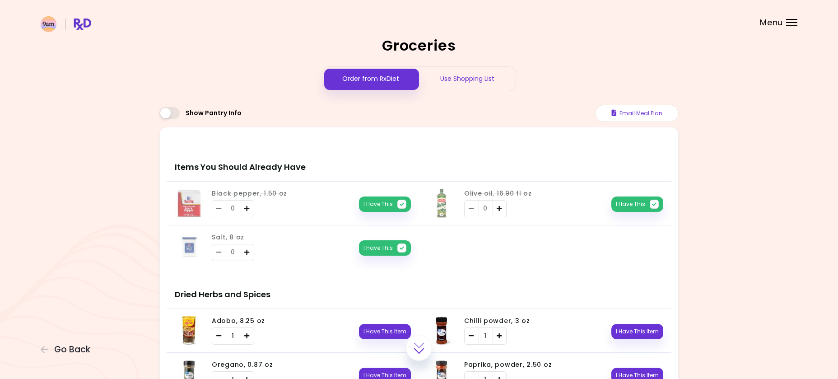
click at [482, 75] on div "Use Shopping List" at bounding box center [467, 79] width 97 height 24
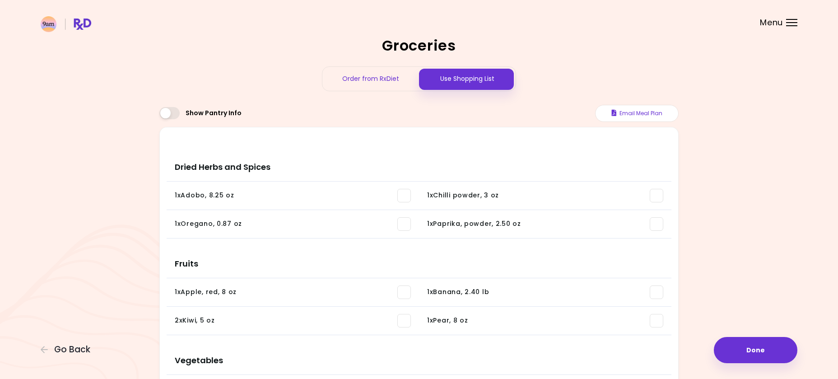
click at [173, 114] on span at bounding box center [169, 113] width 20 height 12
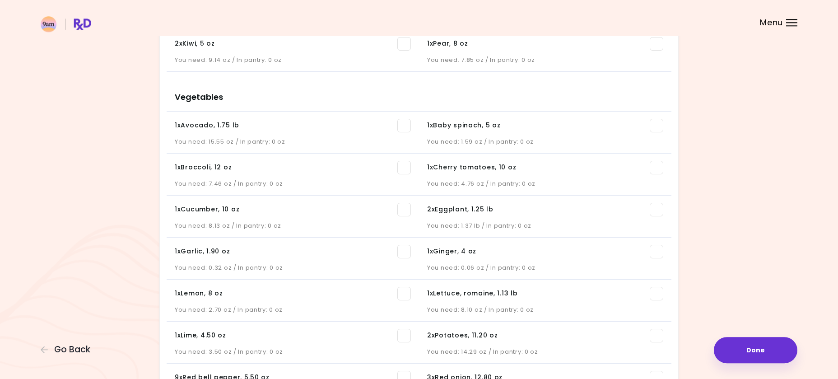
scroll to position [415, 0]
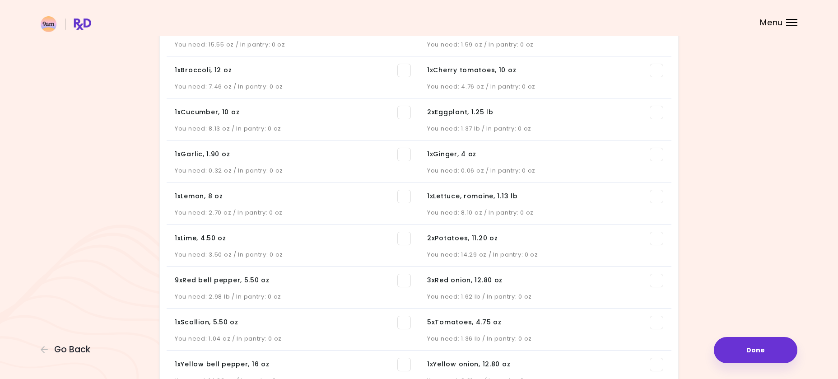
click at [407, 199] on span at bounding box center [404, 197] width 14 height 14
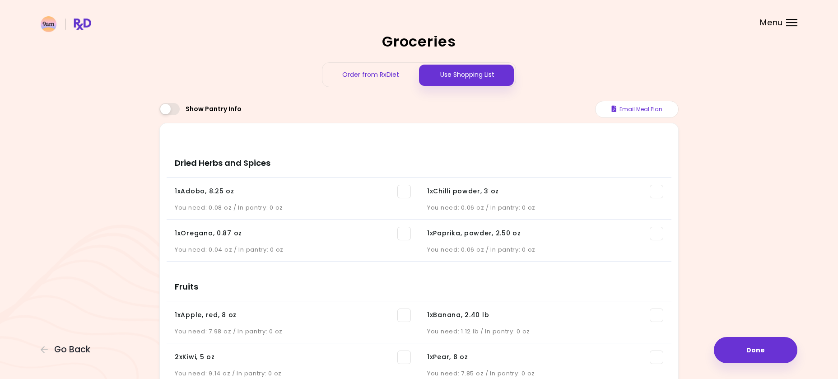
scroll to position [0, 0]
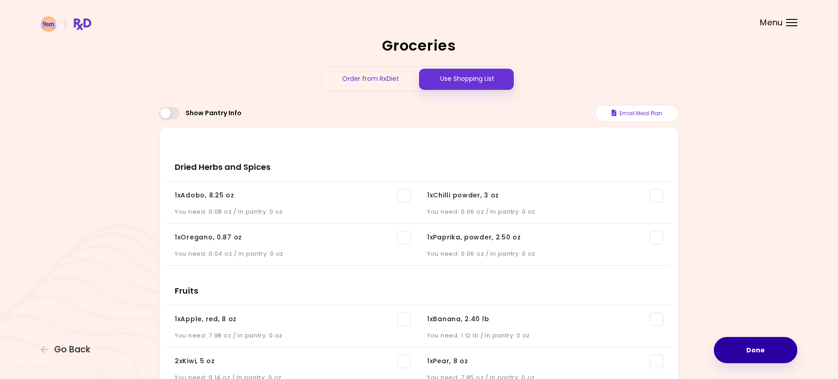
click at [760, 348] on button "Done" at bounding box center [756, 350] width 84 height 26
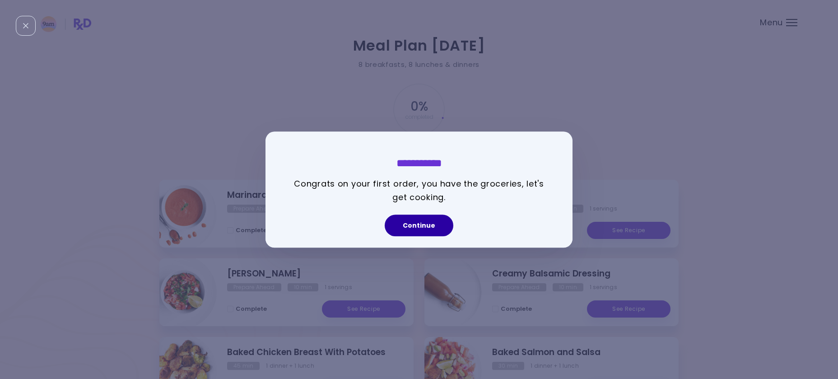
click at [436, 228] on button "Continue" at bounding box center [419, 225] width 69 height 22
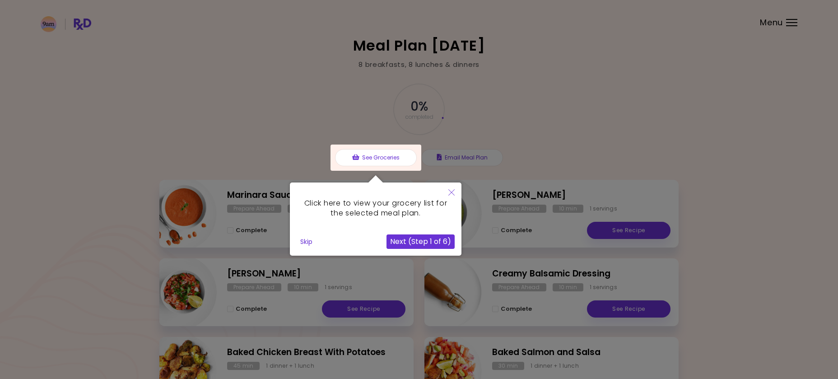
click at [429, 243] on button "Next (Step 1 of 6)" at bounding box center [421, 241] width 68 height 14
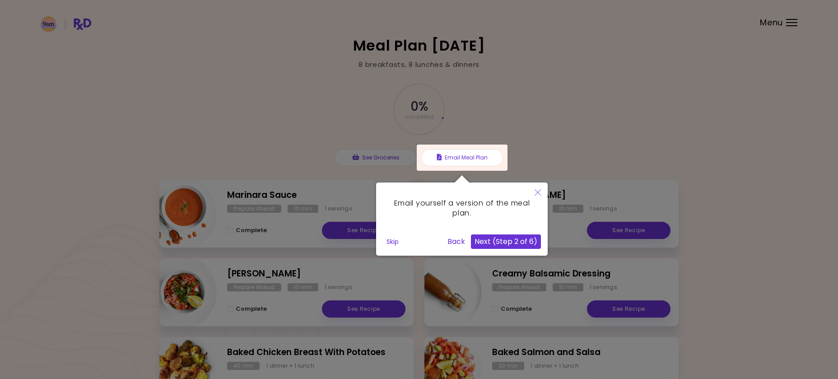
click at [503, 247] on button "Next (Step 2 of 6)" at bounding box center [506, 241] width 70 height 14
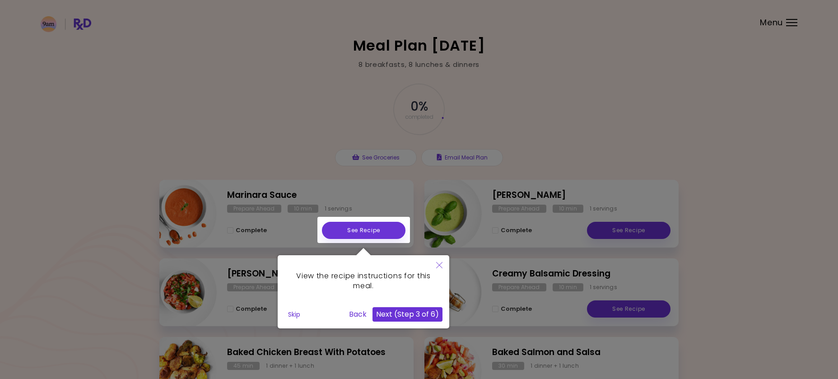
click at [423, 313] on button "Next (Step 3 of 6)" at bounding box center [408, 314] width 70 height 14
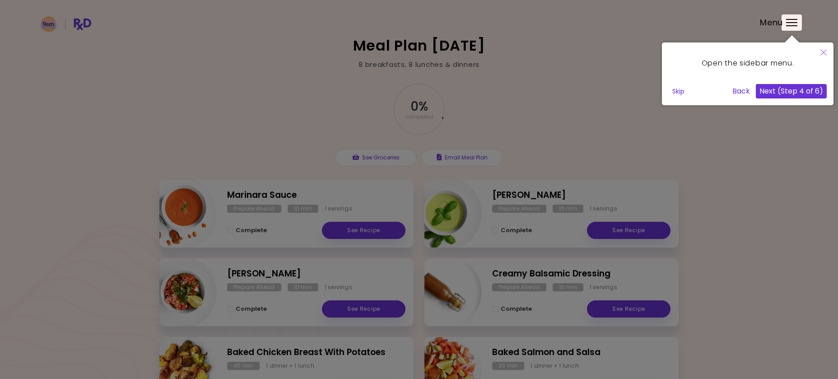
click at [796, 97] on button "Next (Step 4 of 6)" at bounding box center [791, 91] width 71 height 14
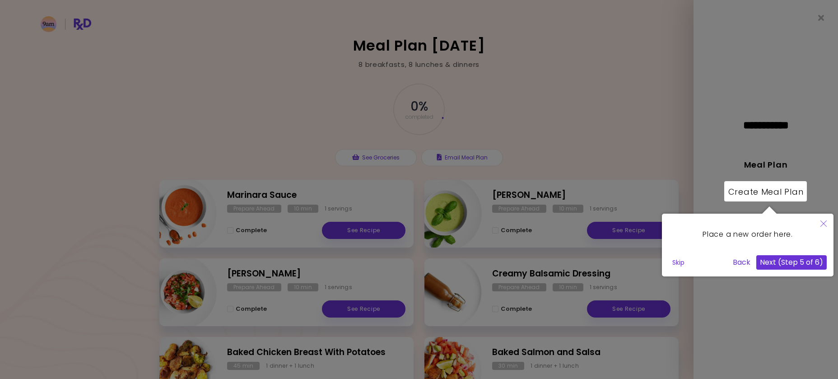
click at [797, 264] on button "Next (Step 5 of 6)" at bounding box center [791, 262] width 70 height 14
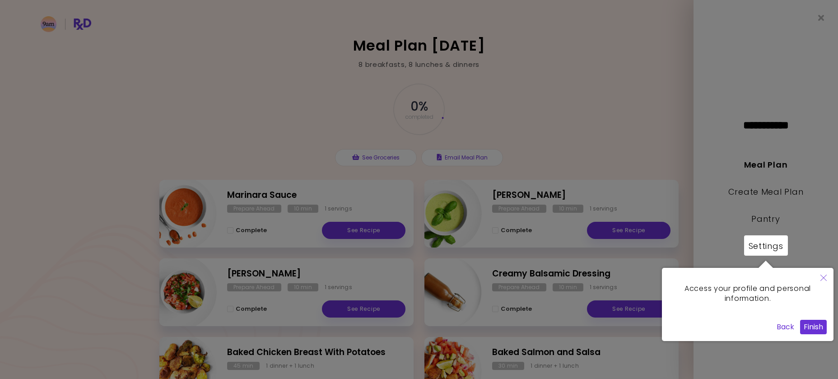
click at [814, 328] on button "Finish" at bounding box center [813, 327] width 27 height 14
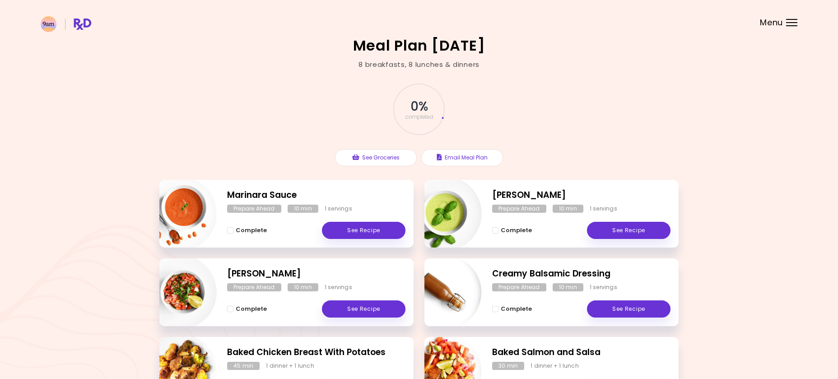
click at [784, 25] on header at bounding box center [419, 18] width 838 height 36
click at [789, 24] on div "Menu" at bounding box center [791, 22] width 11 height 7
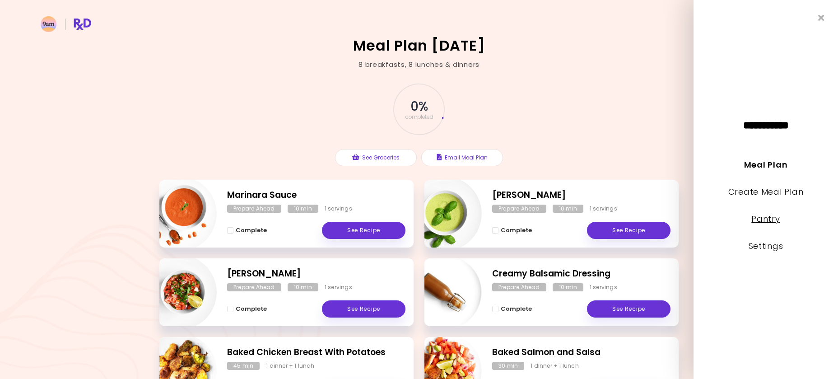
click at [773, 222] on link "Pantry" at bounding box center [765, 218] width 28 height 11
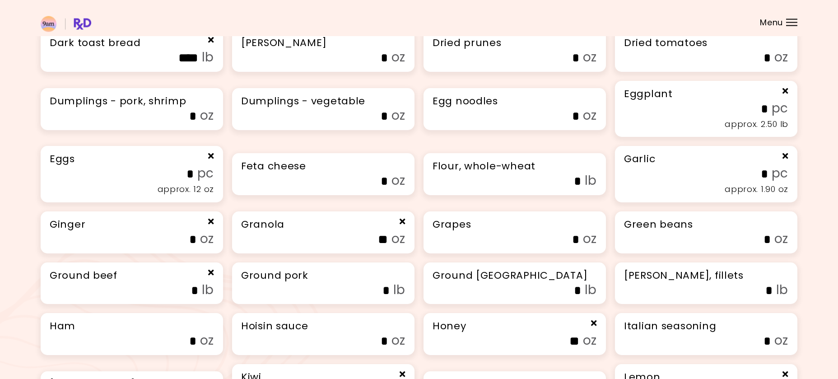
scroll to position [1013, 0]
